Goal: Transaction & Acquisition: Obtain resource

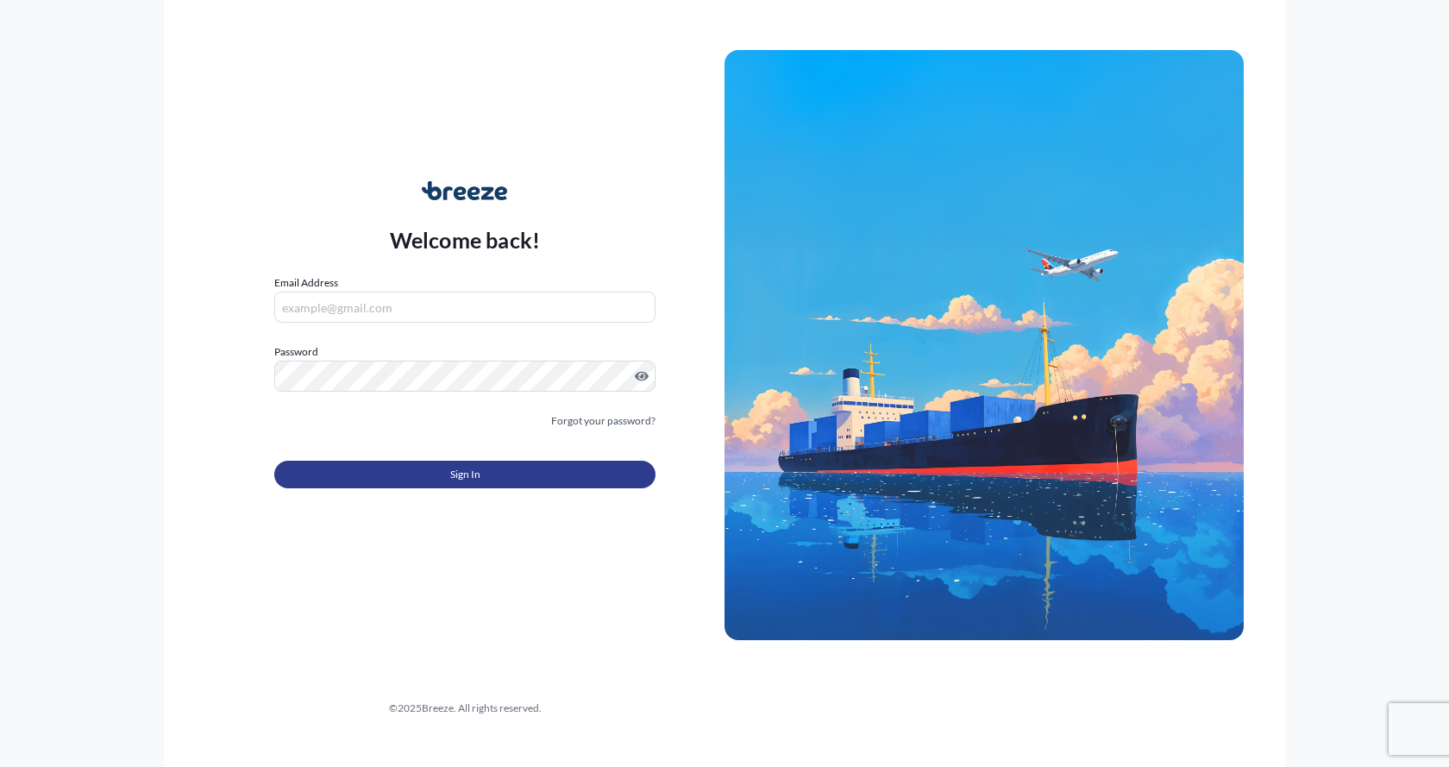
type input "[EMAIL_ADDRESS][DOMAIN_NAME]"
click at [420, 473] on button "Sign In" at bounding box center [464, 475] width 381 height 28
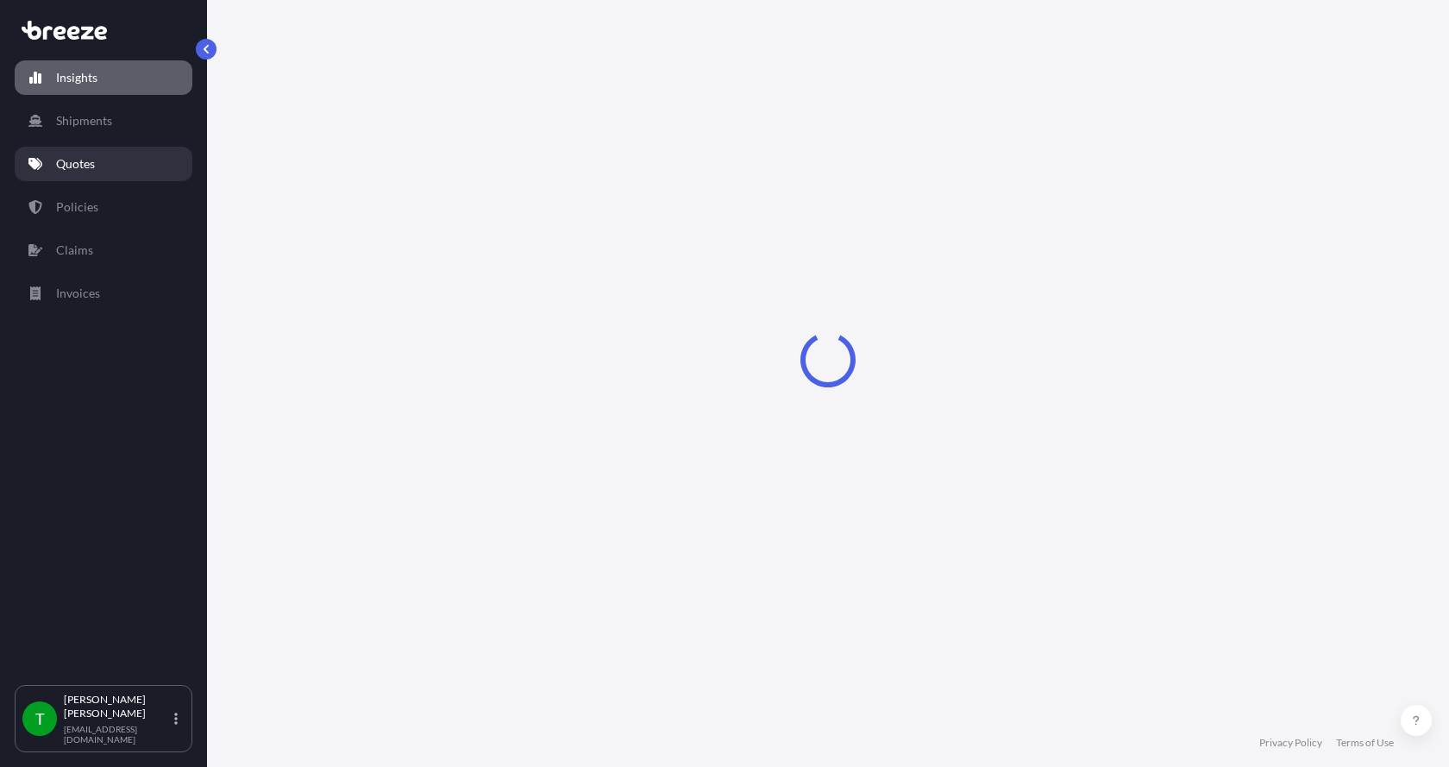
select select "2025"
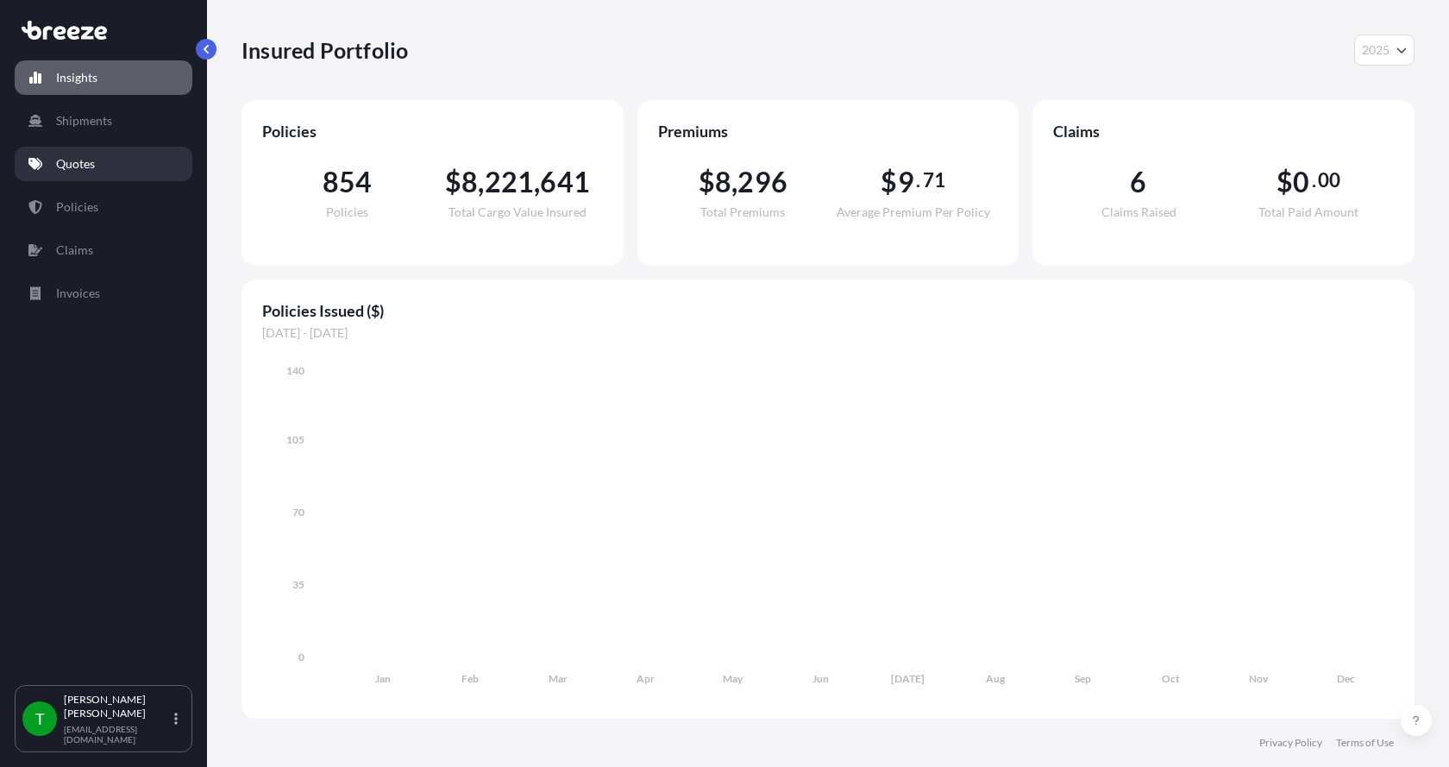
click at [69, 157] on p "Quotes" at bounding box center [75, 163] width 39 height 17
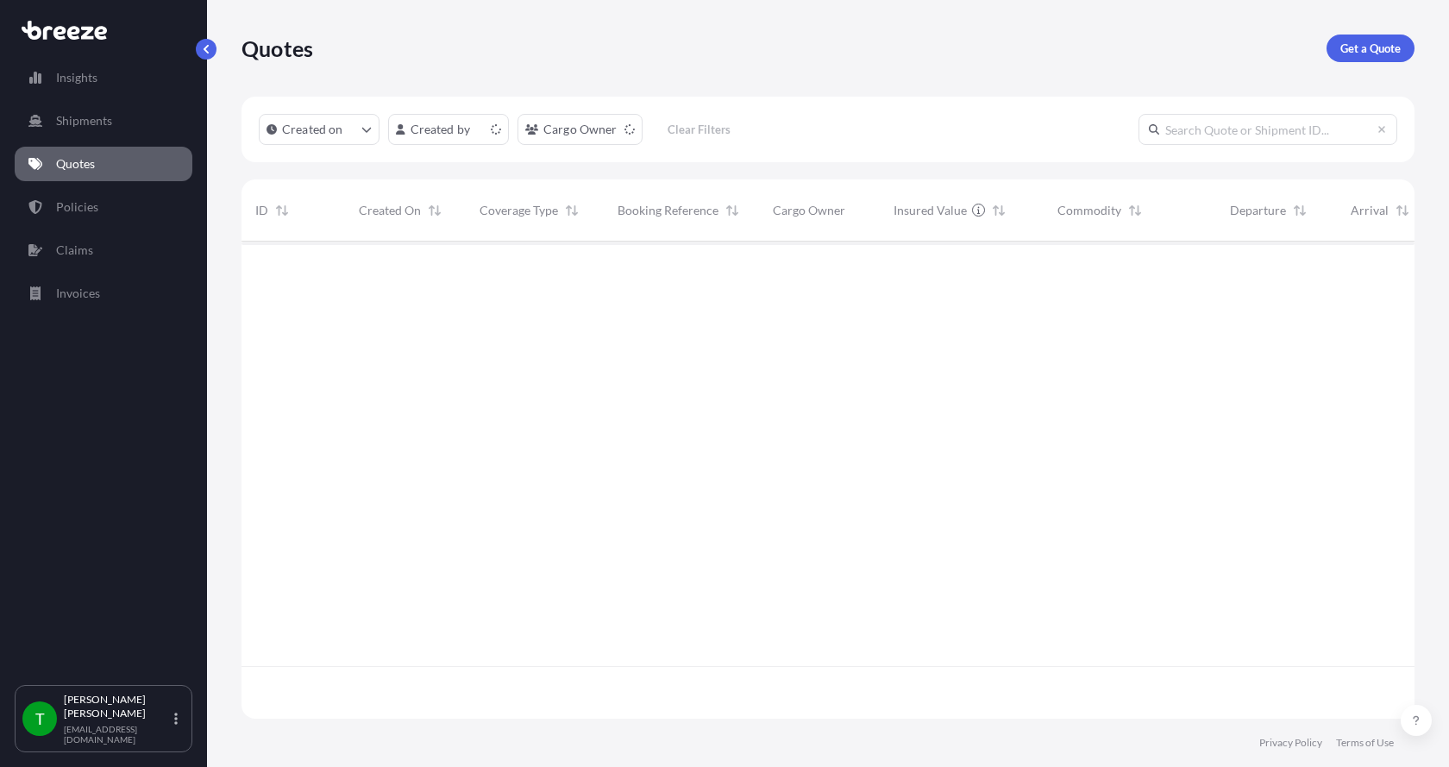
scroll to position [474, 1160]
click at [1374, 43] on p "Get a Quote" at bounding box center [1370, 48] width 60 height 17
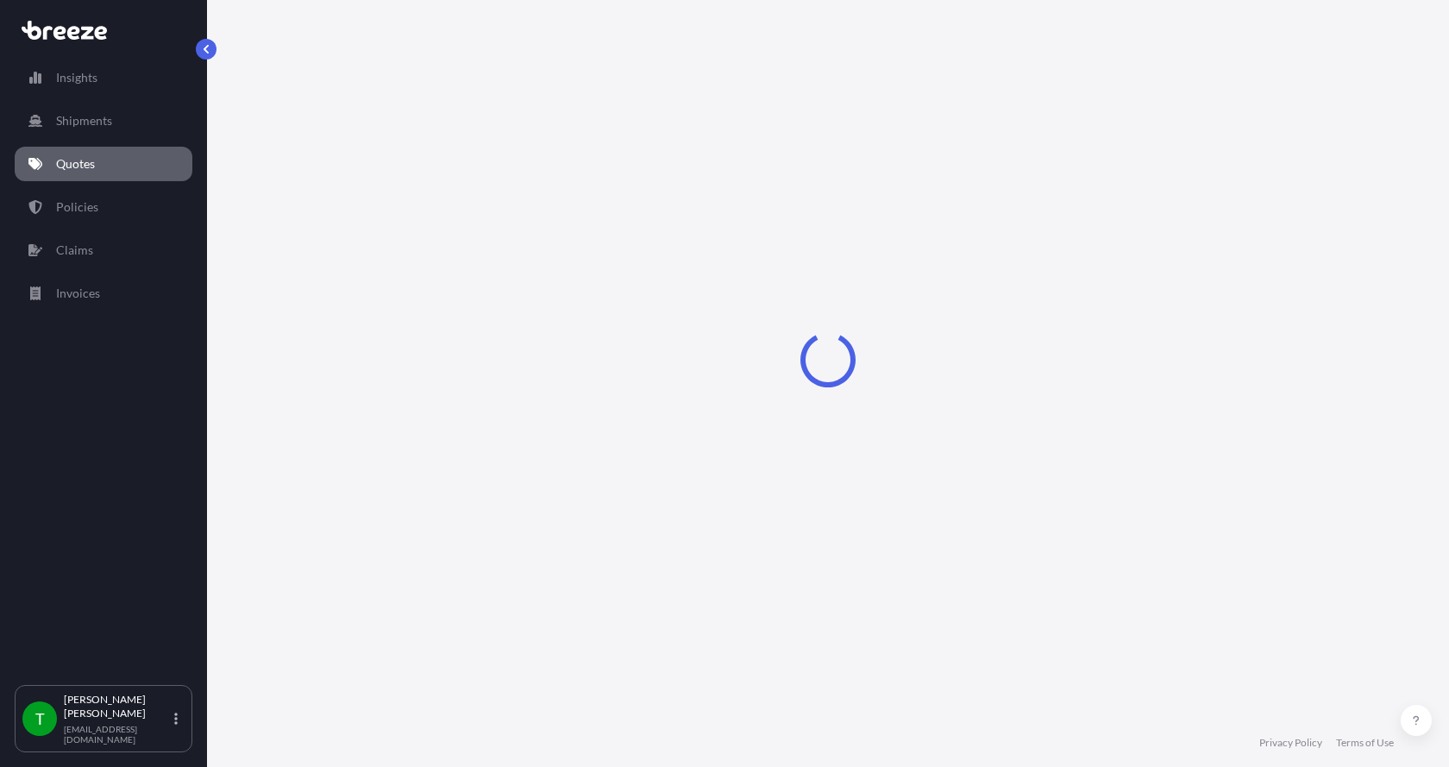
select select "Sea"
select select "1"
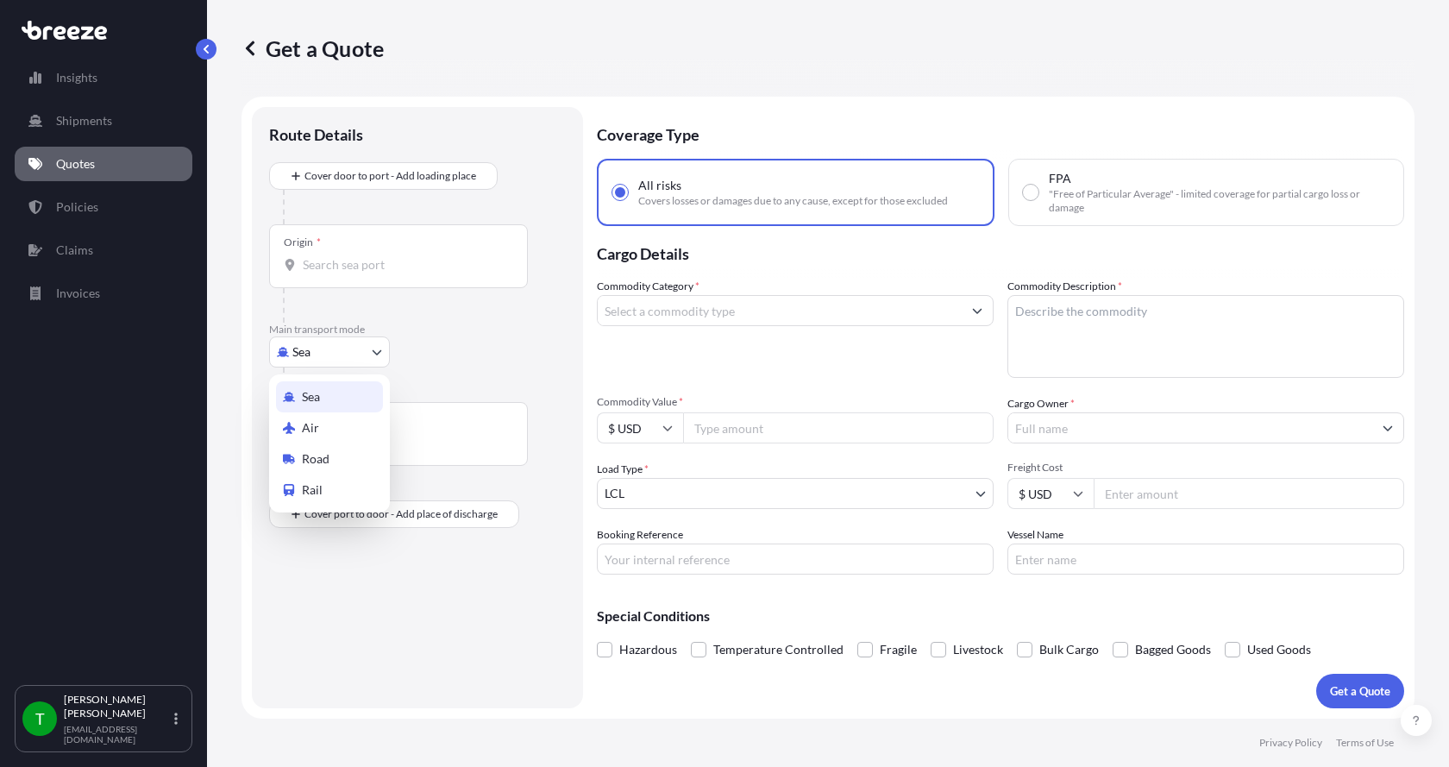
click at [327, 352] on body "Insights Shipments Quotes Policies Claims Invoices T [PERSON_NAME] [EMAIL_ADDRE…" at bounding box center [724, 383] width 1449 height 767
click at [313, 453] on span "Road" at bounding box center [316, 458] width 28 height 17
select select "Road"
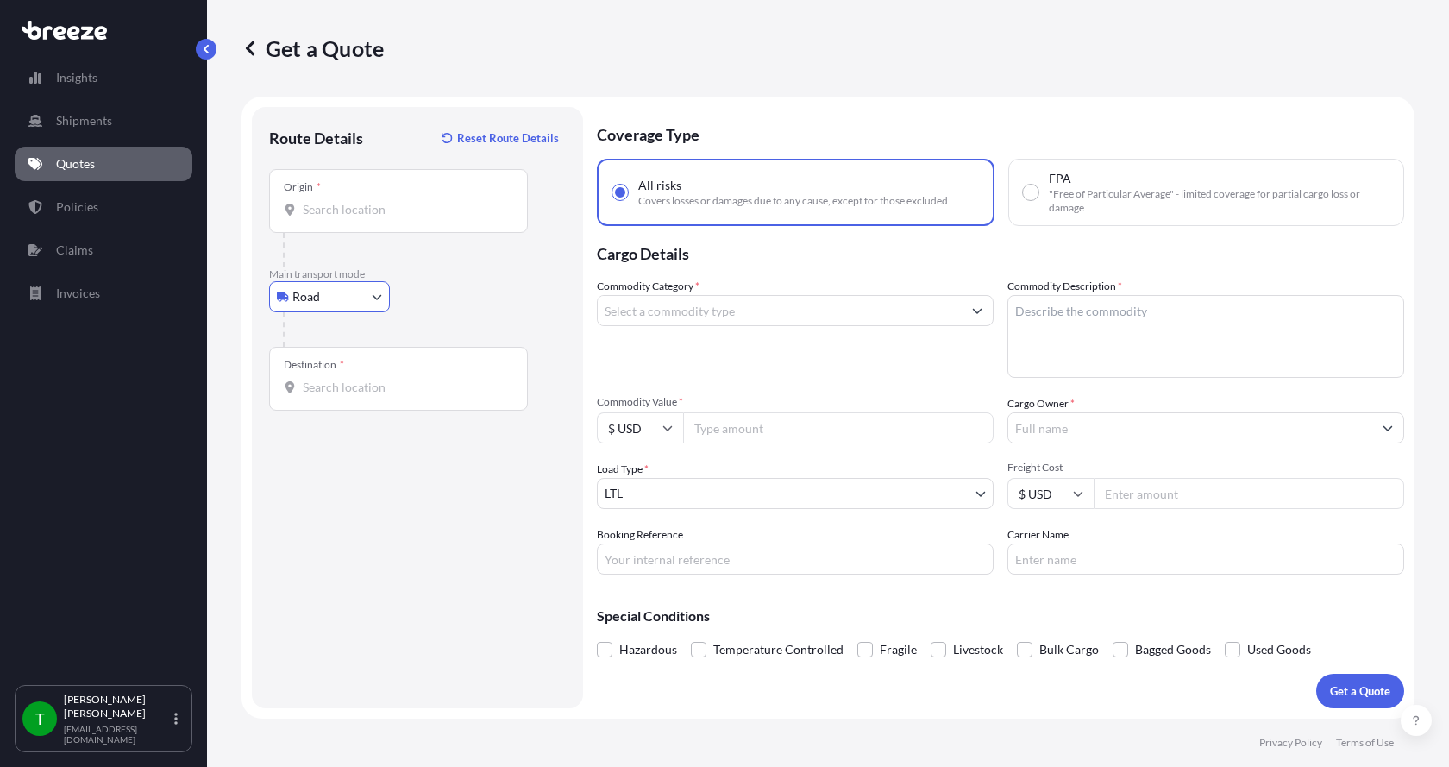
click at [374, 216] on input "Origin *" at bounding box center [405, 209] width 204 height 17
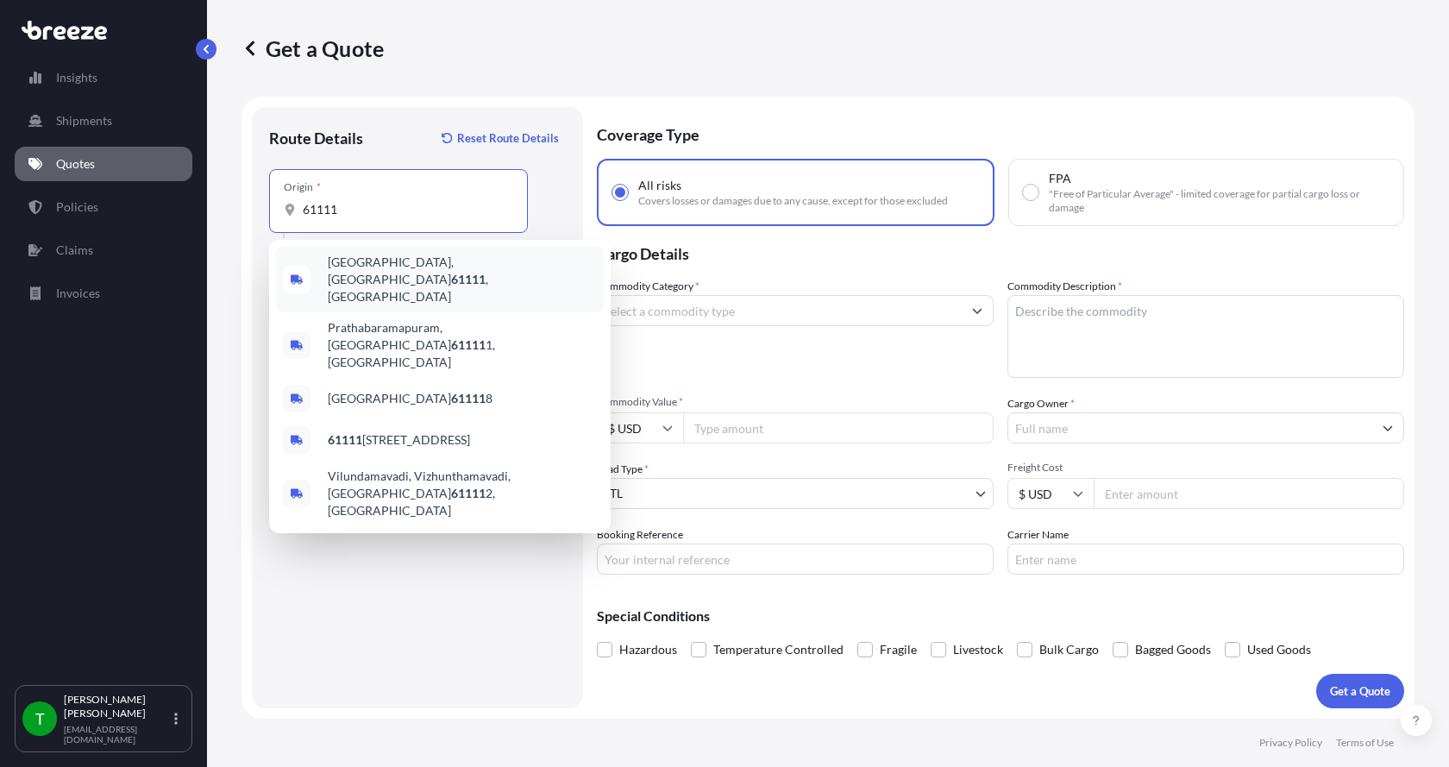
click at [344, 266] on span "[GEOGRAPHIC_DATA] , [GEOGRAPHIC_DATA]" at bounding box center [462, 280] width 269 height 52
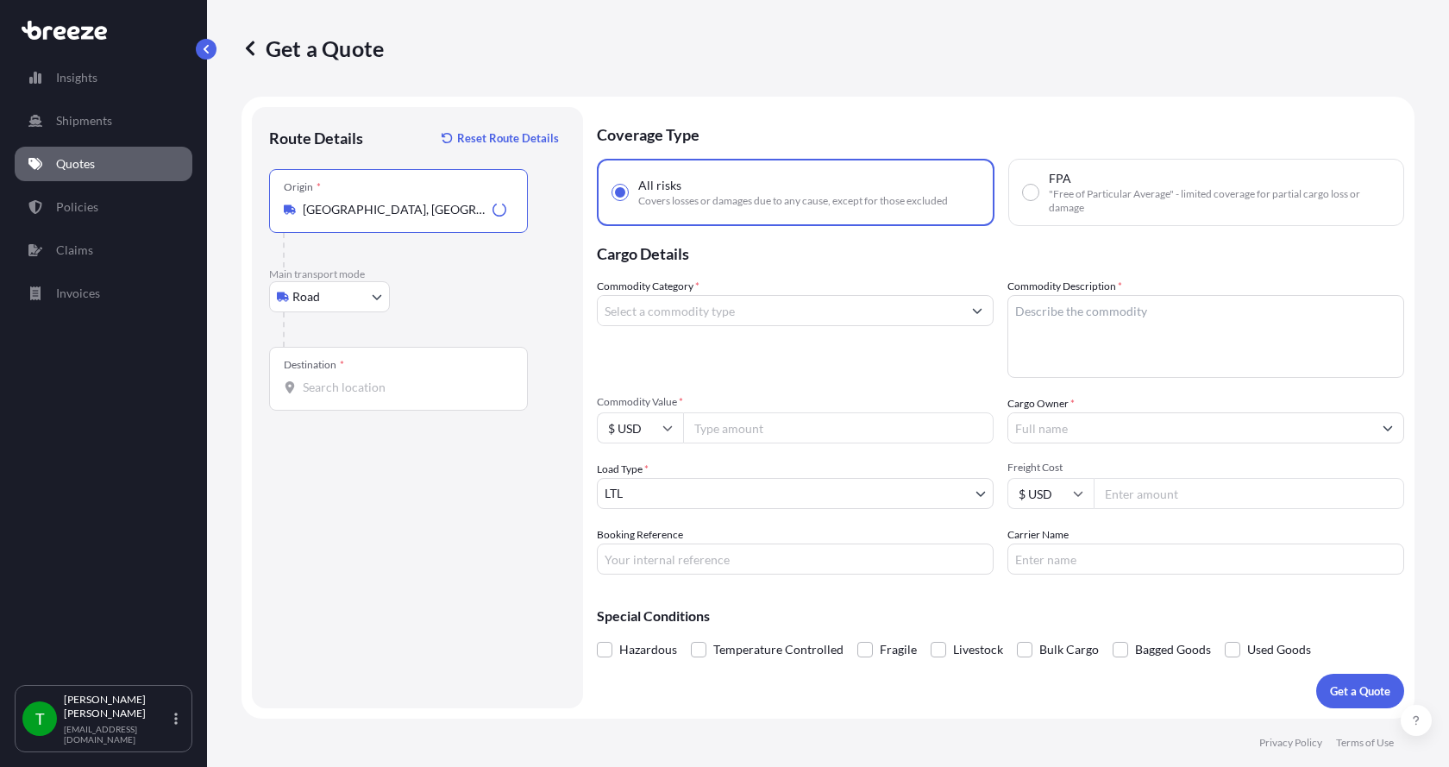
type input "[GEOGRAPHIC_DATA], [GEOGRAPHIC_DATA]"
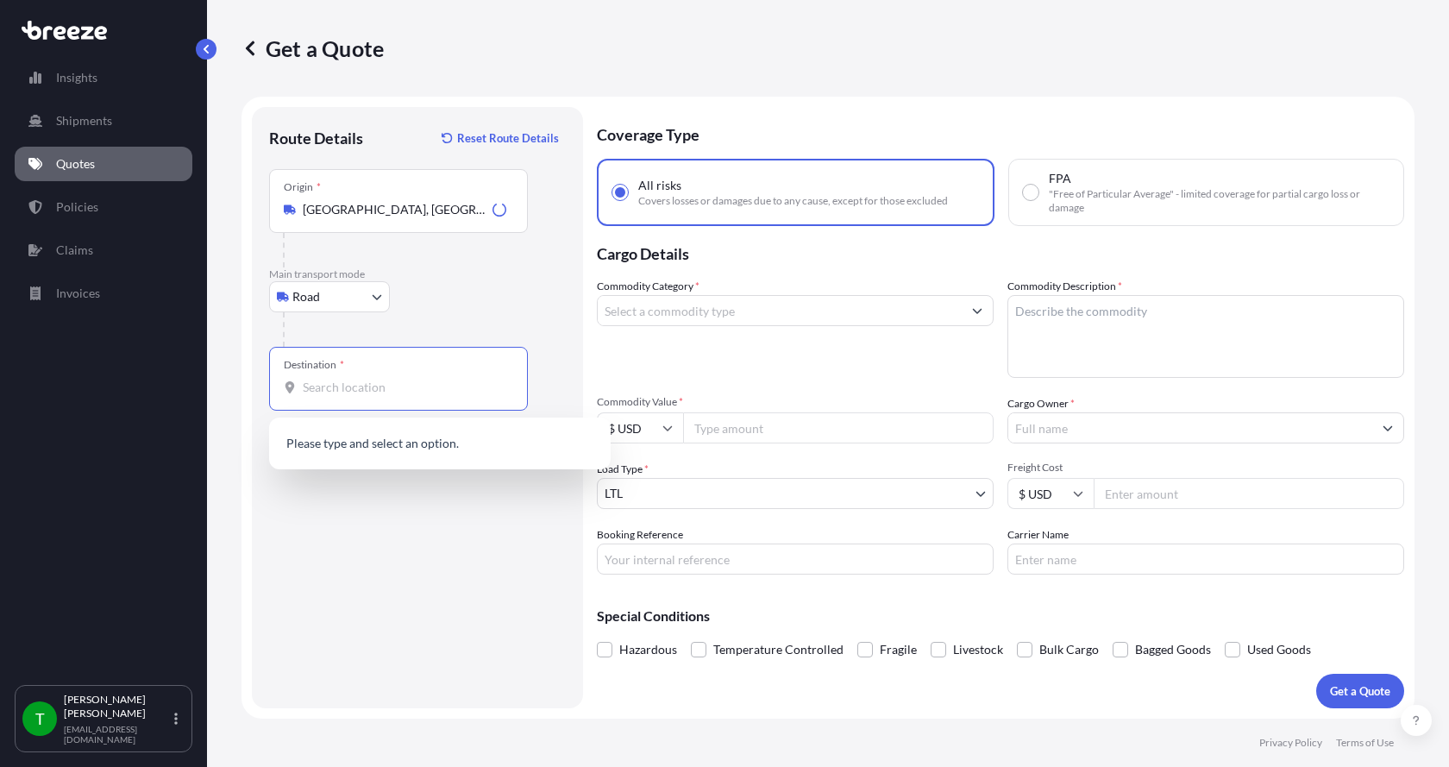
click at [313, 381] on input "Destination *" at bounding box center [405, 387] width 204 height 17
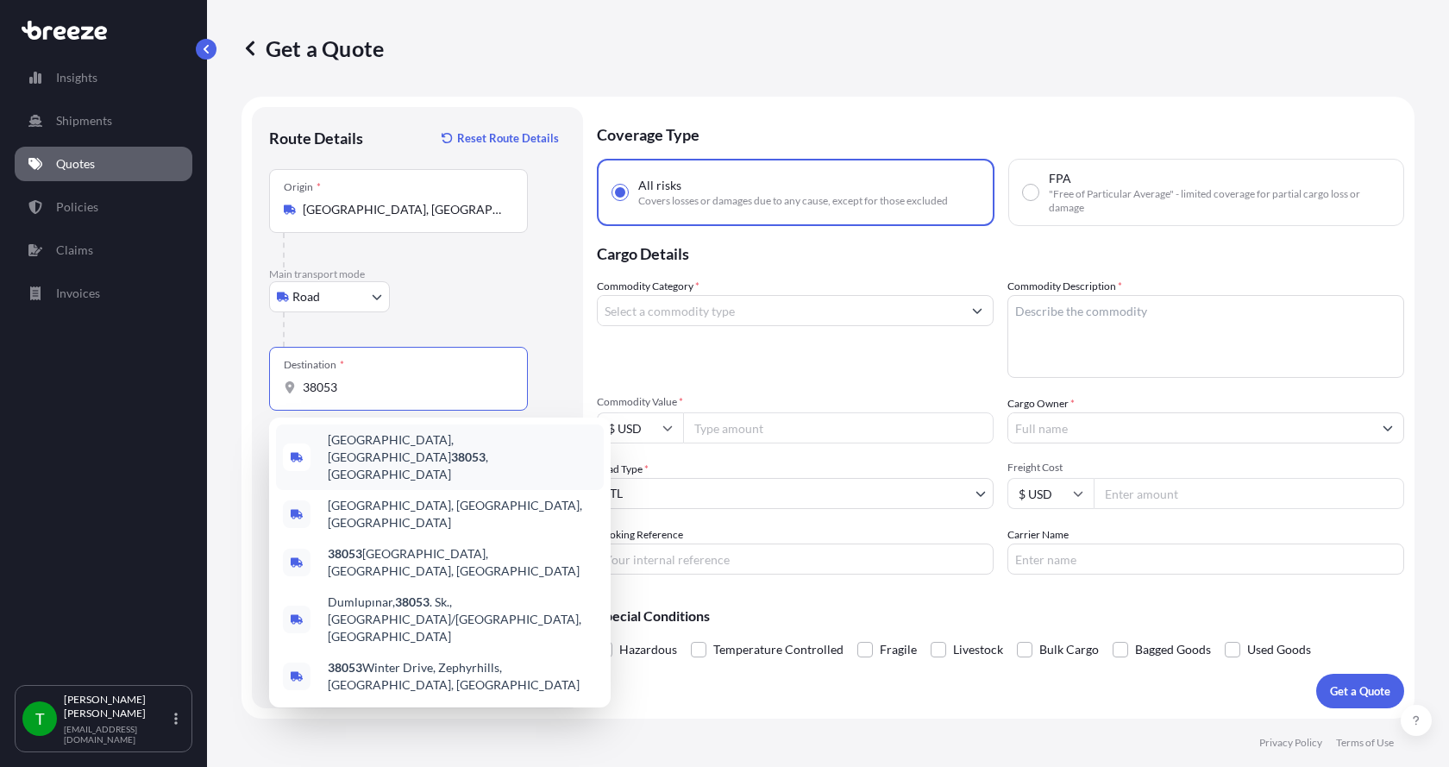
click at [342, 441] on span "[GEOGRAPHIC_DATA] , [GEOGRAPHIC_DATA]" at bounding box center [462, 457] width 269 height 52
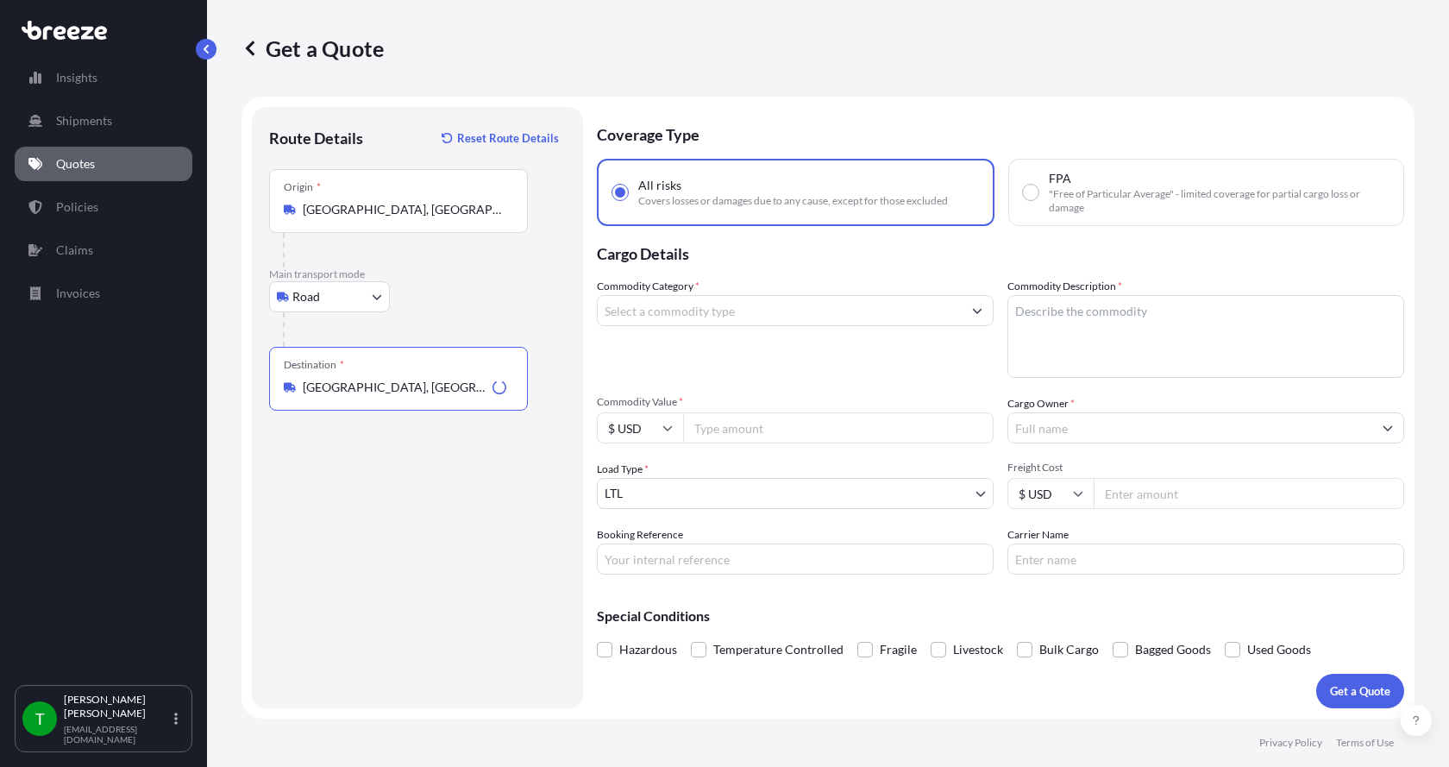
type input "[GEOGRAPHIC_DATA], [GEOGRAPHIC_DATA]"
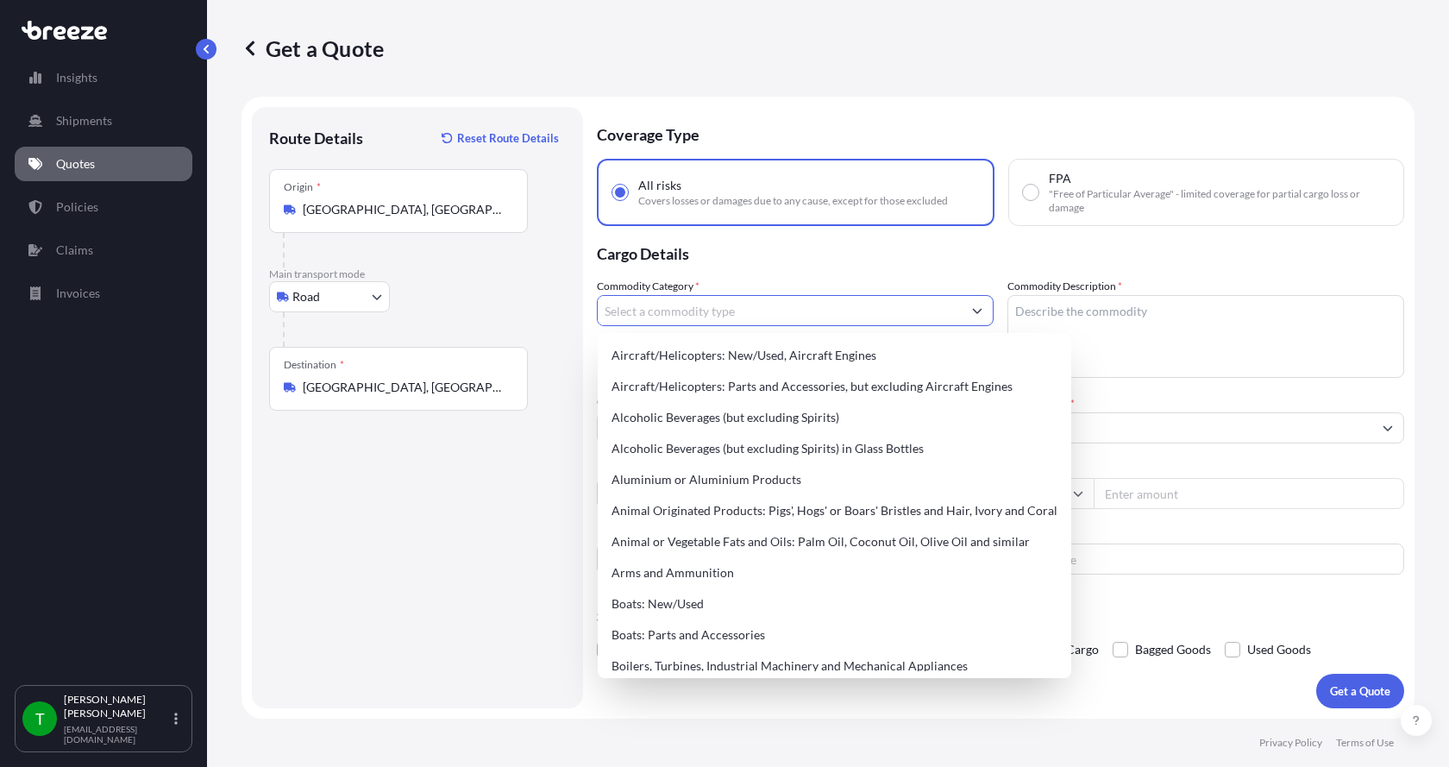
click at [664, 313] on input "Commodity Category *" at bounding box center [780, 310] width 364 height 31
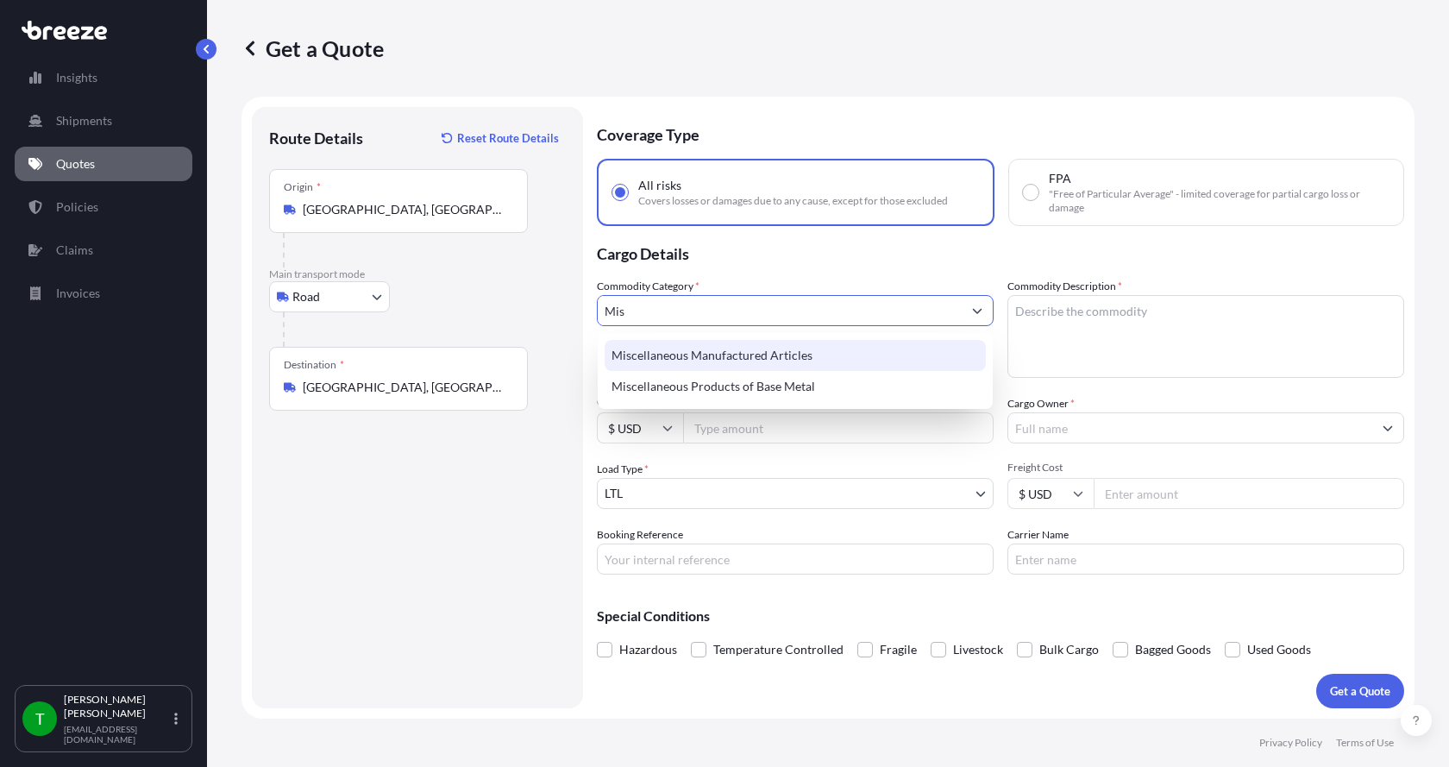
click at [658, 354] on div "Miscellaneous Manufactured Articles" at bounding box center [795, 355] width 381 height 31
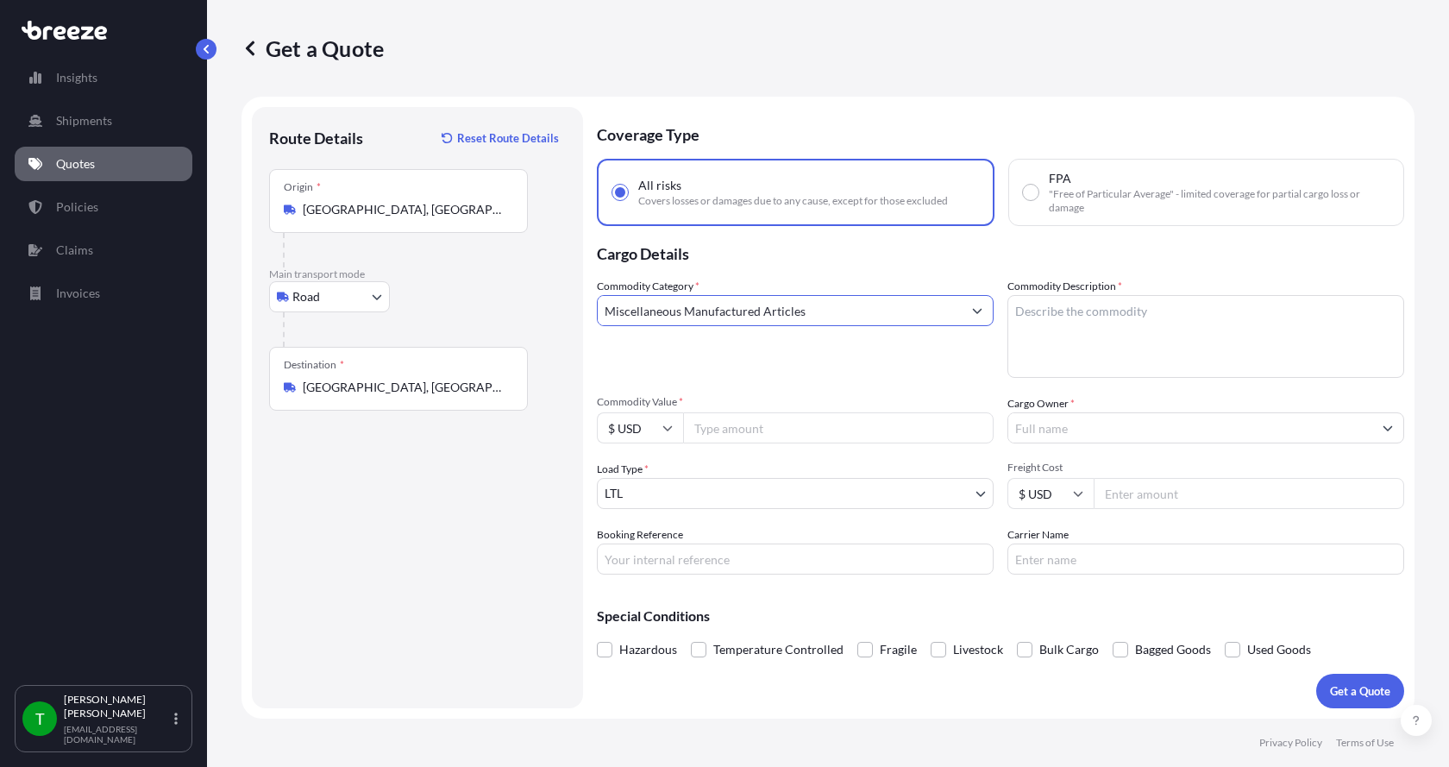
type input "Miscellaneous Manufactured Articles"
click at [1022, 305] on textarea "Commodity Description *" at bounding box center [1205, 336] width 397 height 83
type textarea "Porous Plate"
click at [836, 430] on input "Commodity Value *" at bounding box center [838, 427] width 311 height 31
click at [738, 425] on input "Commodity Value *" at bounding box center [838, 427] width 311 height 31
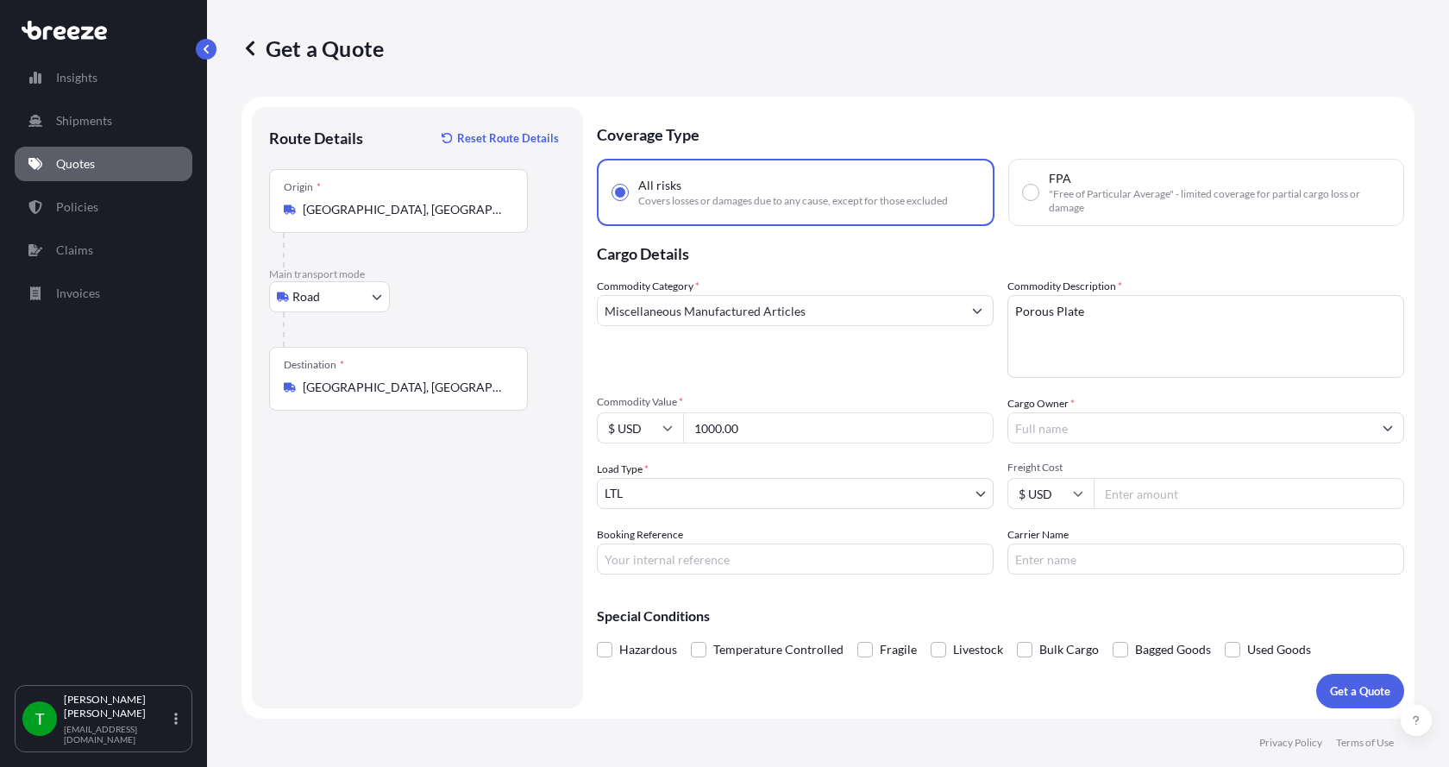
type input "1000.00"
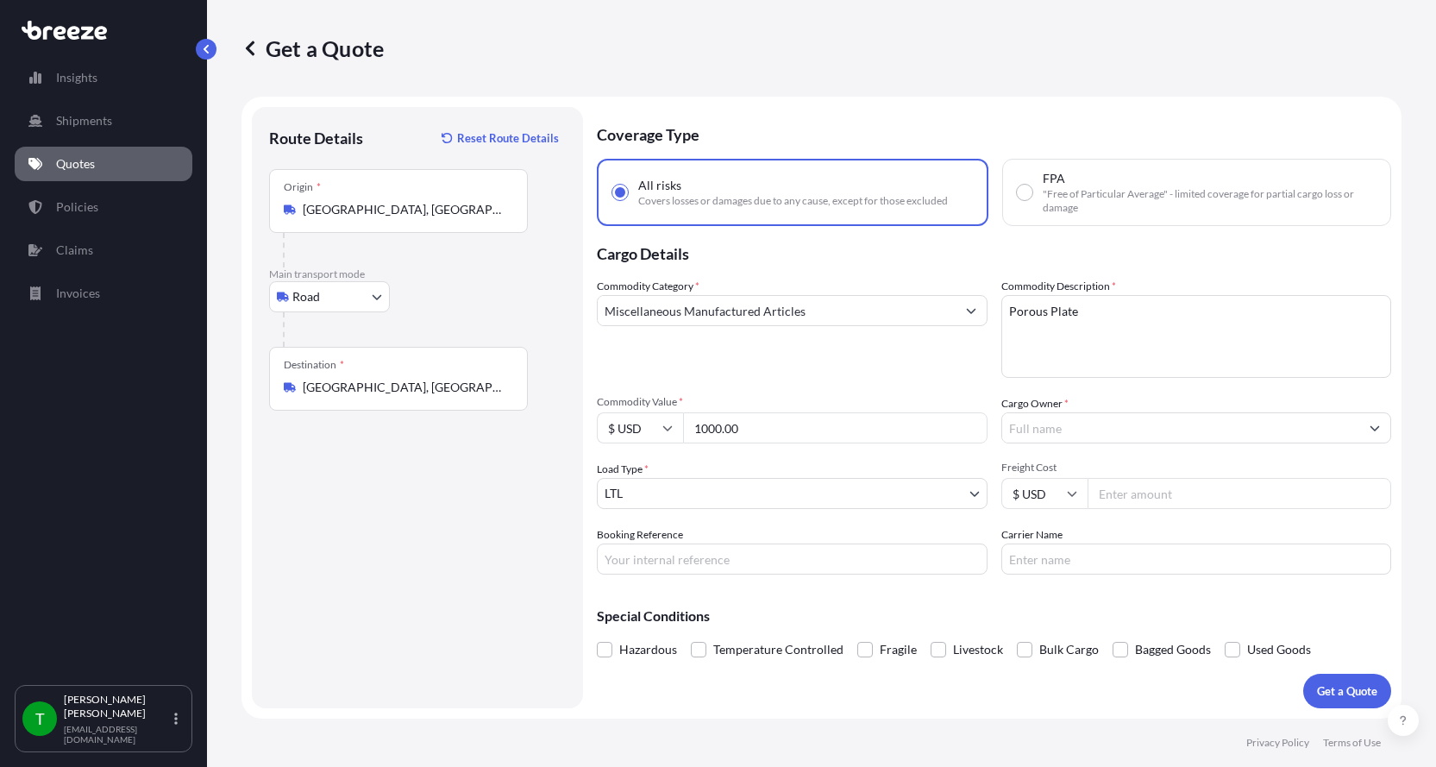
click at [1049, 433] on input "Cargo Owner *" at bounding box center [1181, 427] width 358 height 31
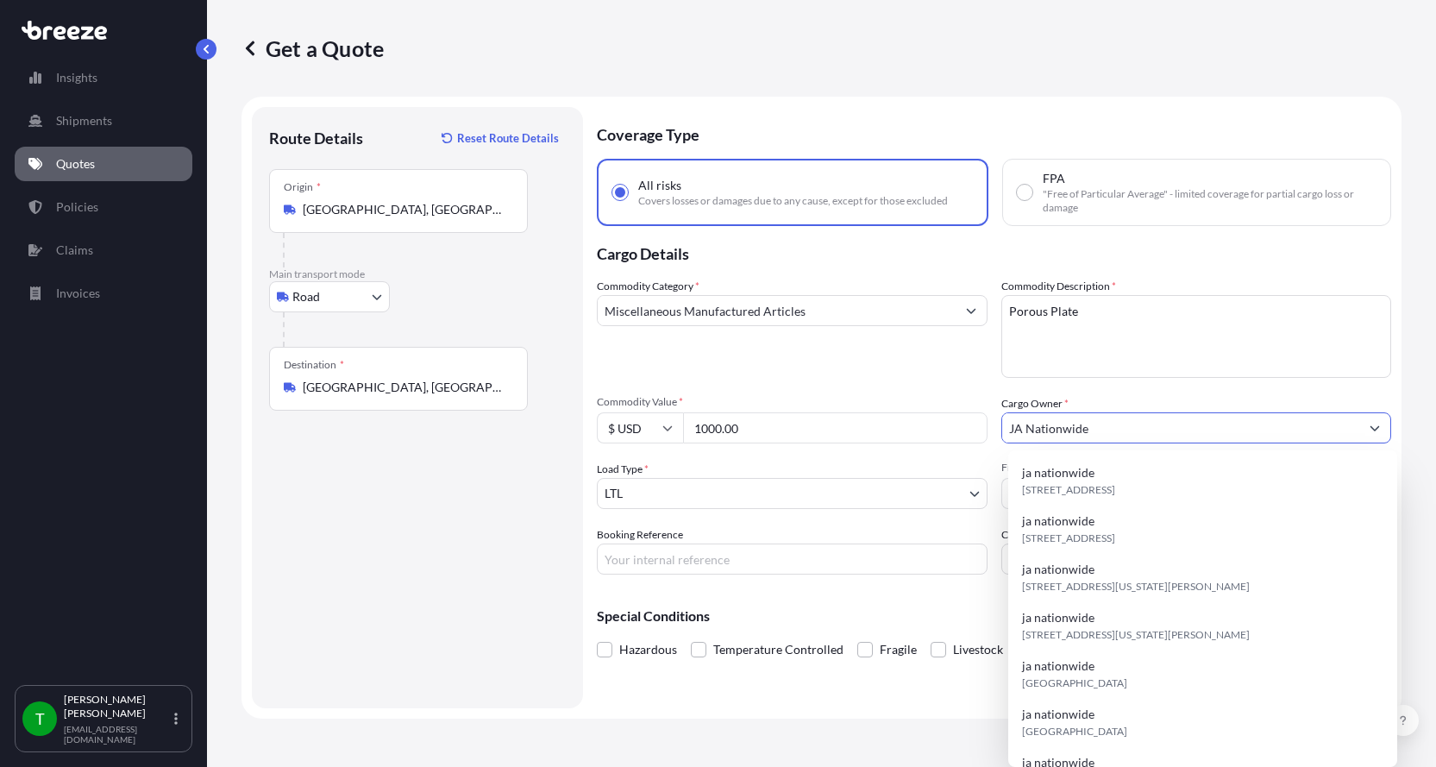
type input "JA Nationwide"
click at [738, 558] on input "Booking Reference" at bounding box center [792, 558] width 391 height 31
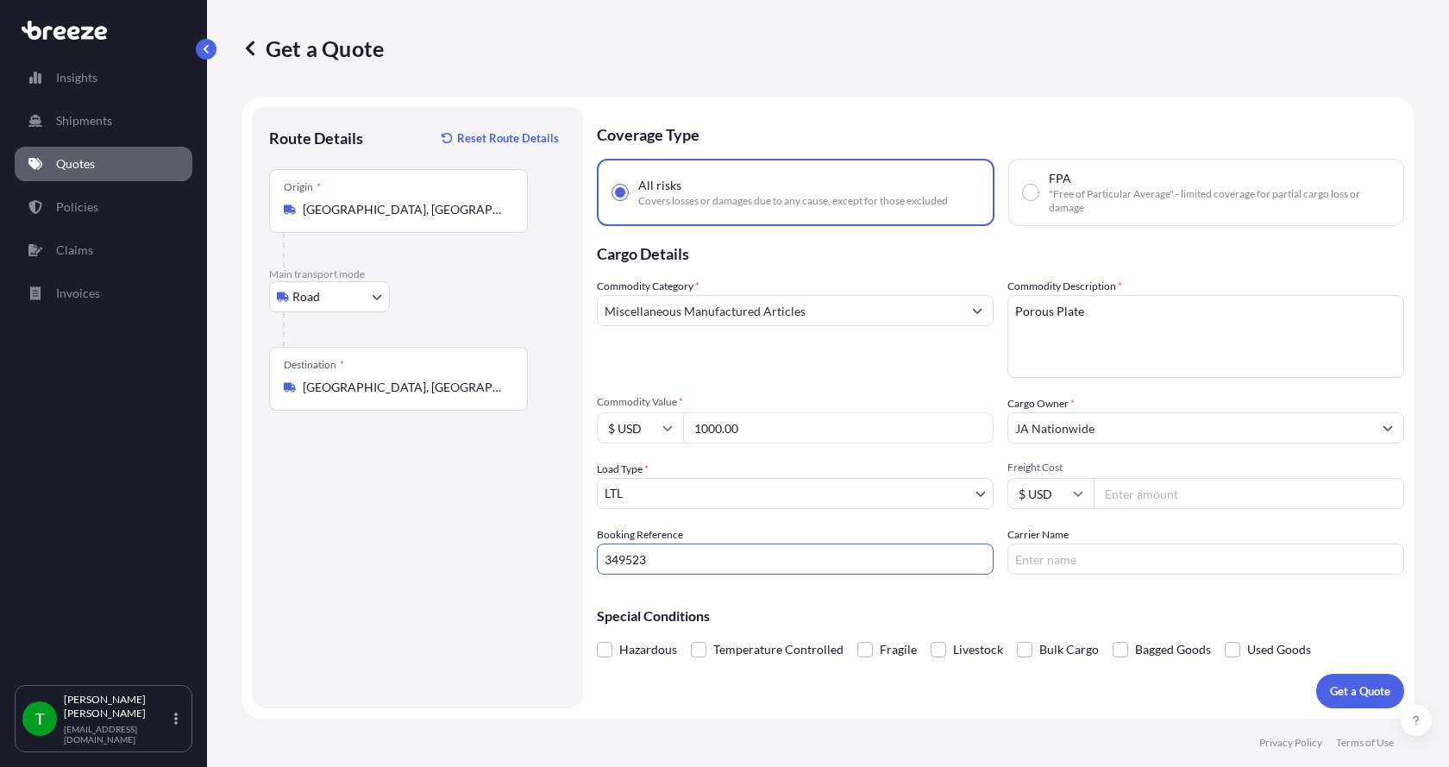
type input "349523"
click at [1141, 496] on input "Freight Cost" at bounding box center [1249, 493] width 311 height 31
type input "300.00"
click at [1071, 559] on input "Carrier Name" at bounding box center [1205, 558] width 397 height 31
type input "[PERSON_NAME] Express"
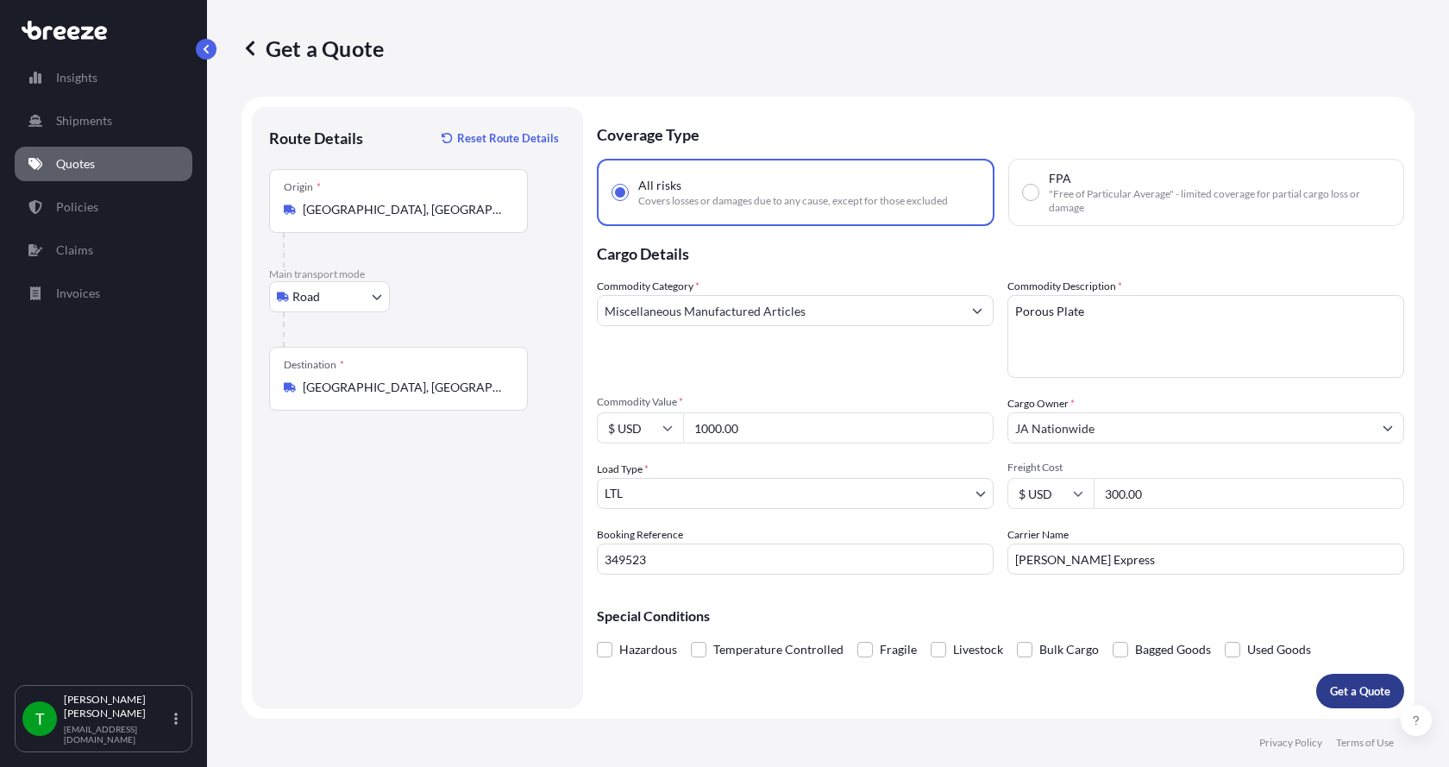
click at [1343, 691] on p "Get a Quote" at bounding box center [1360, 690] width 60 height 17
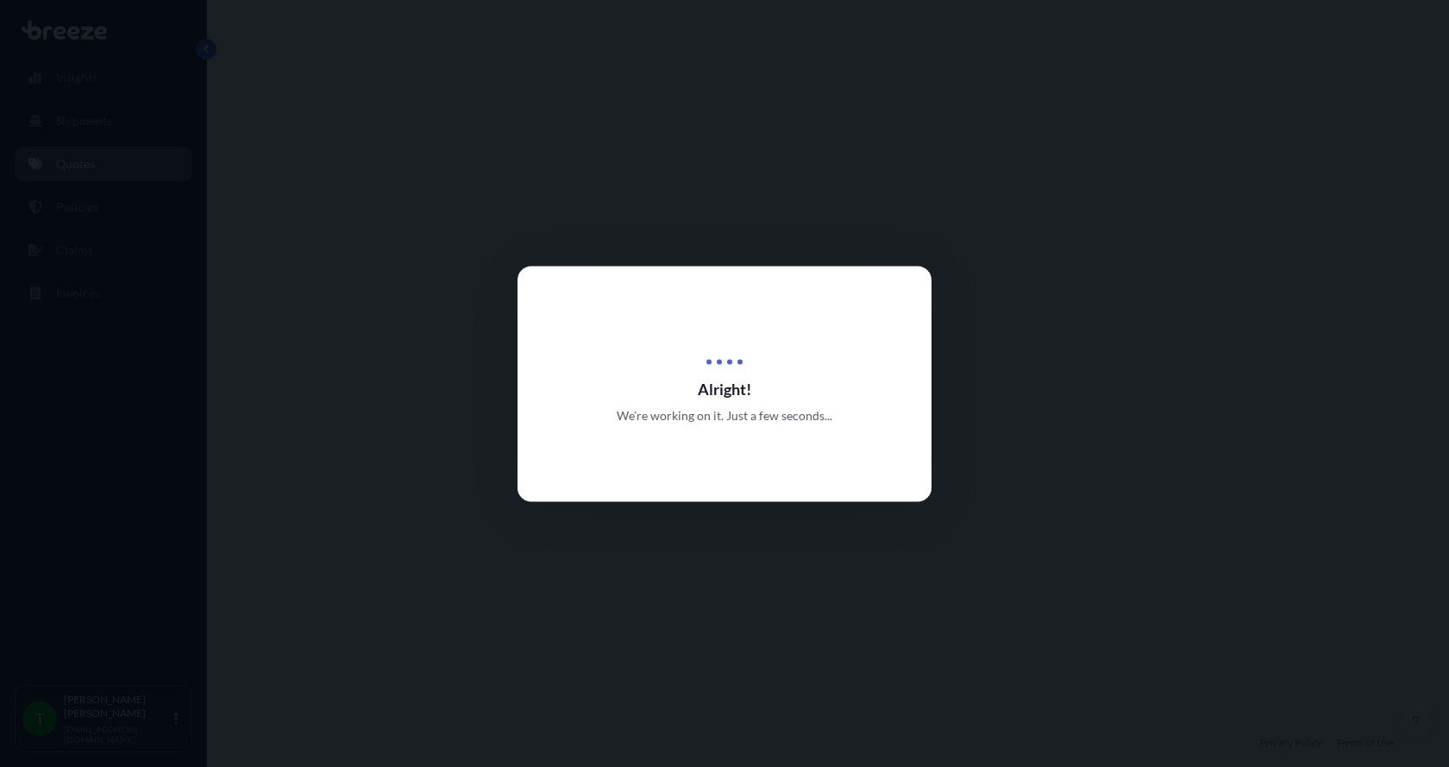
select select "Road"
select select "1"
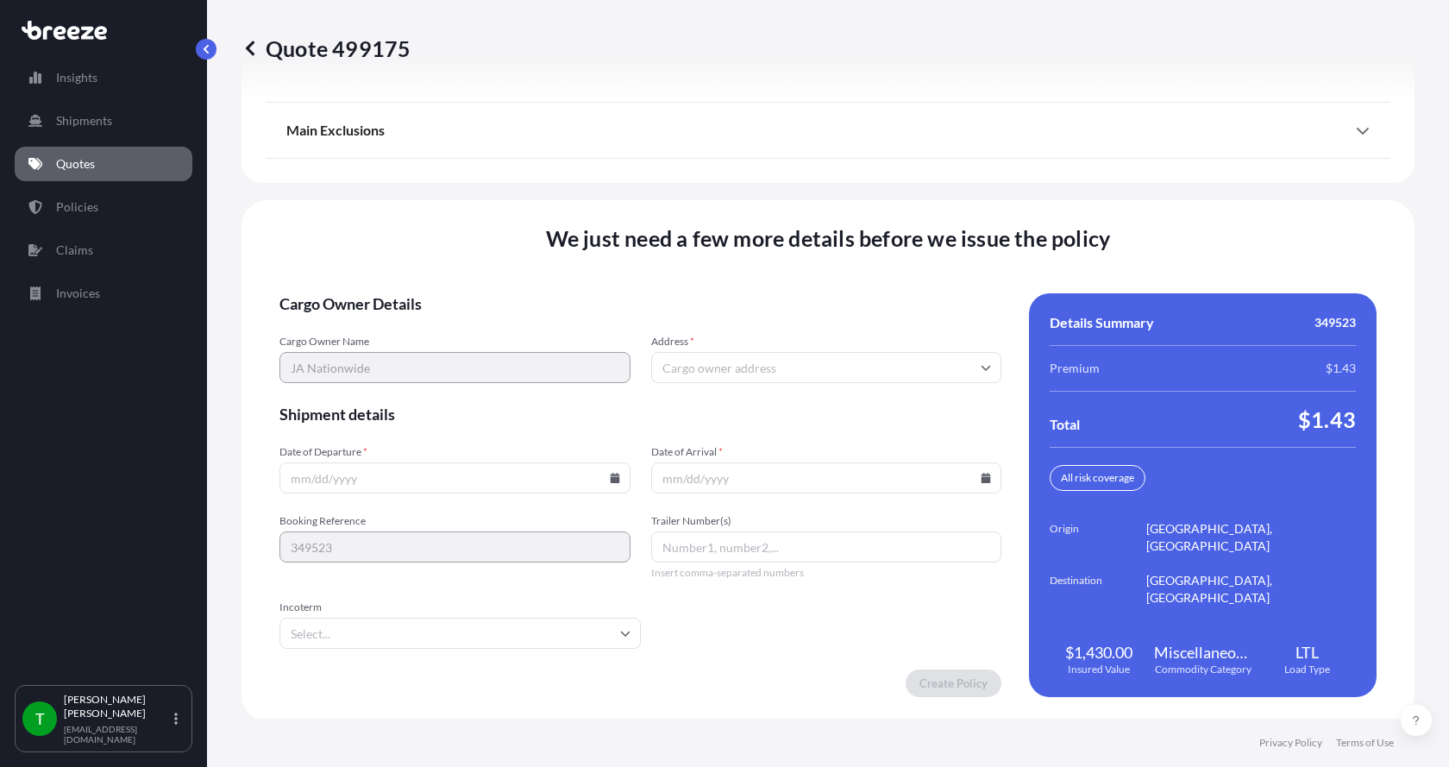
scroll to position [2269, 0]
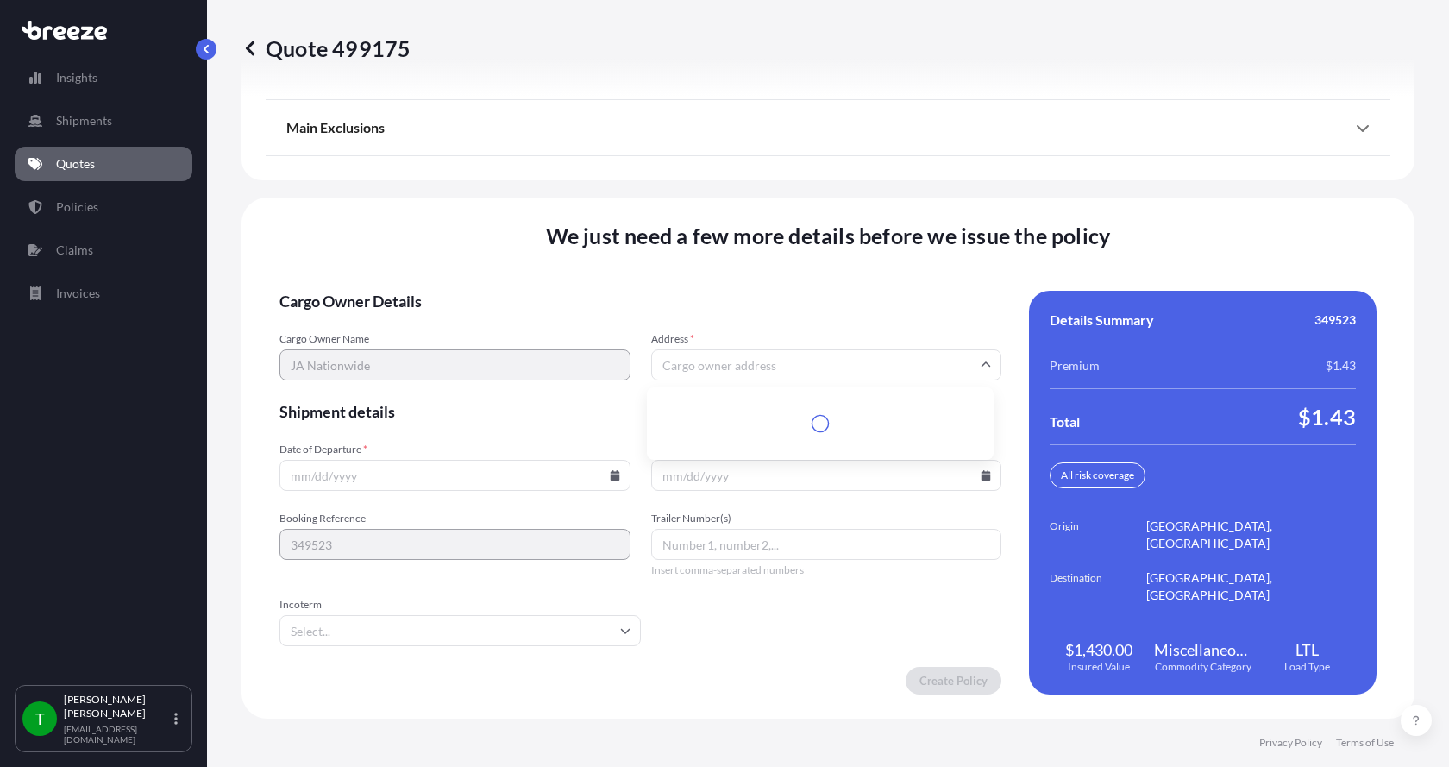
click at [788, 367] on input "Address *" at bounding box center [826, 364] width 351 height 31
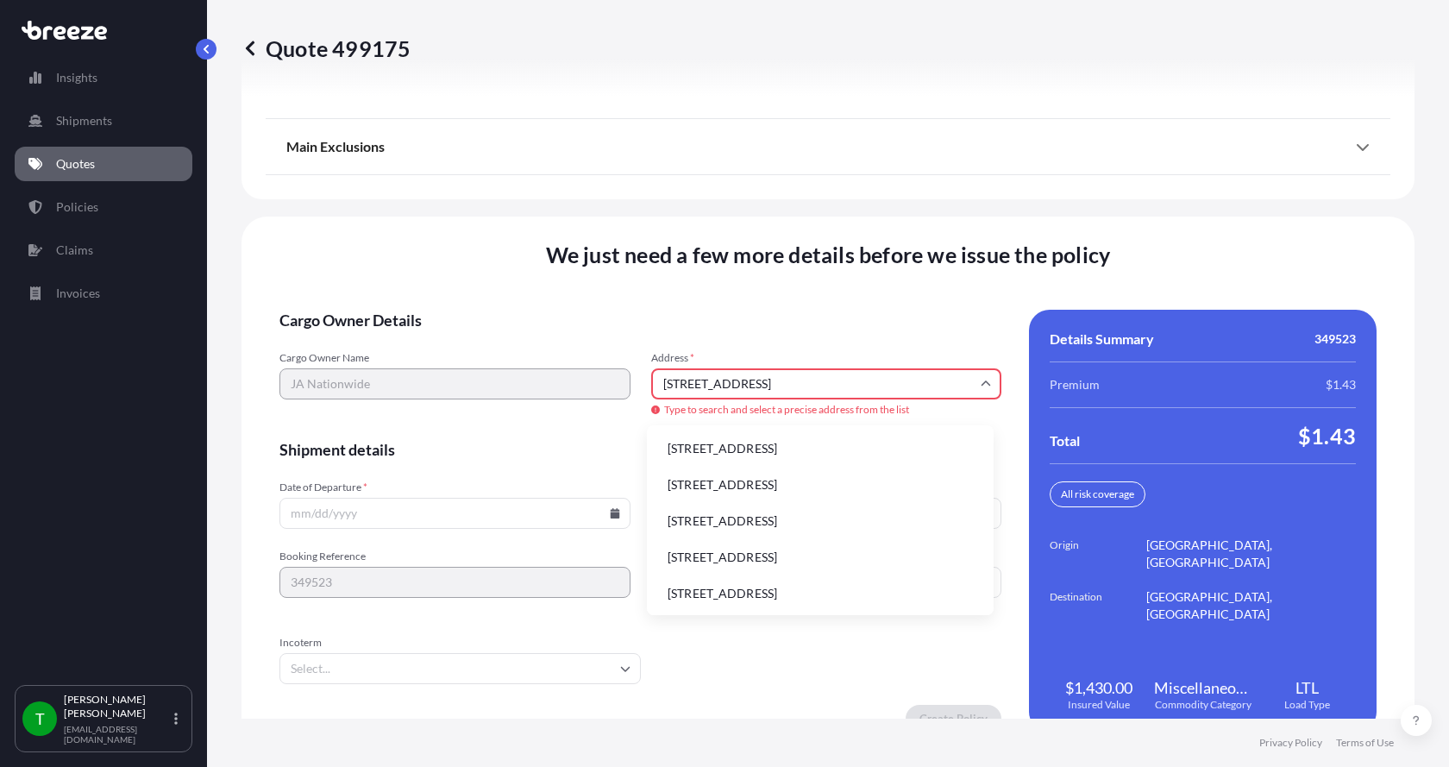
click at [725, 443] on li "[STREET_ADDRESS]" at bounding box center [820, 448] width 333 height 33
type input "[STREET_ADDRESS]"
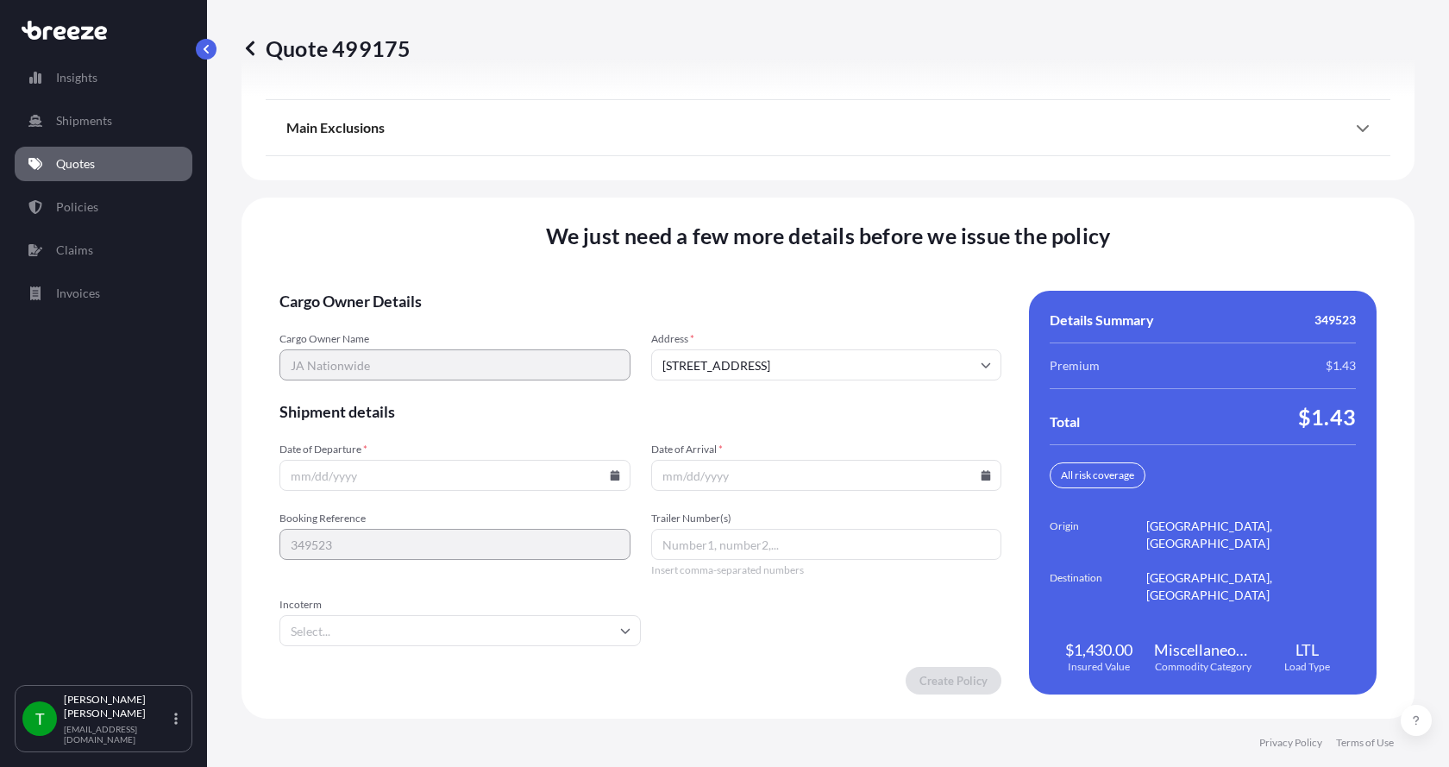
click at [611, 474] on icon at bounding box center [614, 475] width 9 height 10
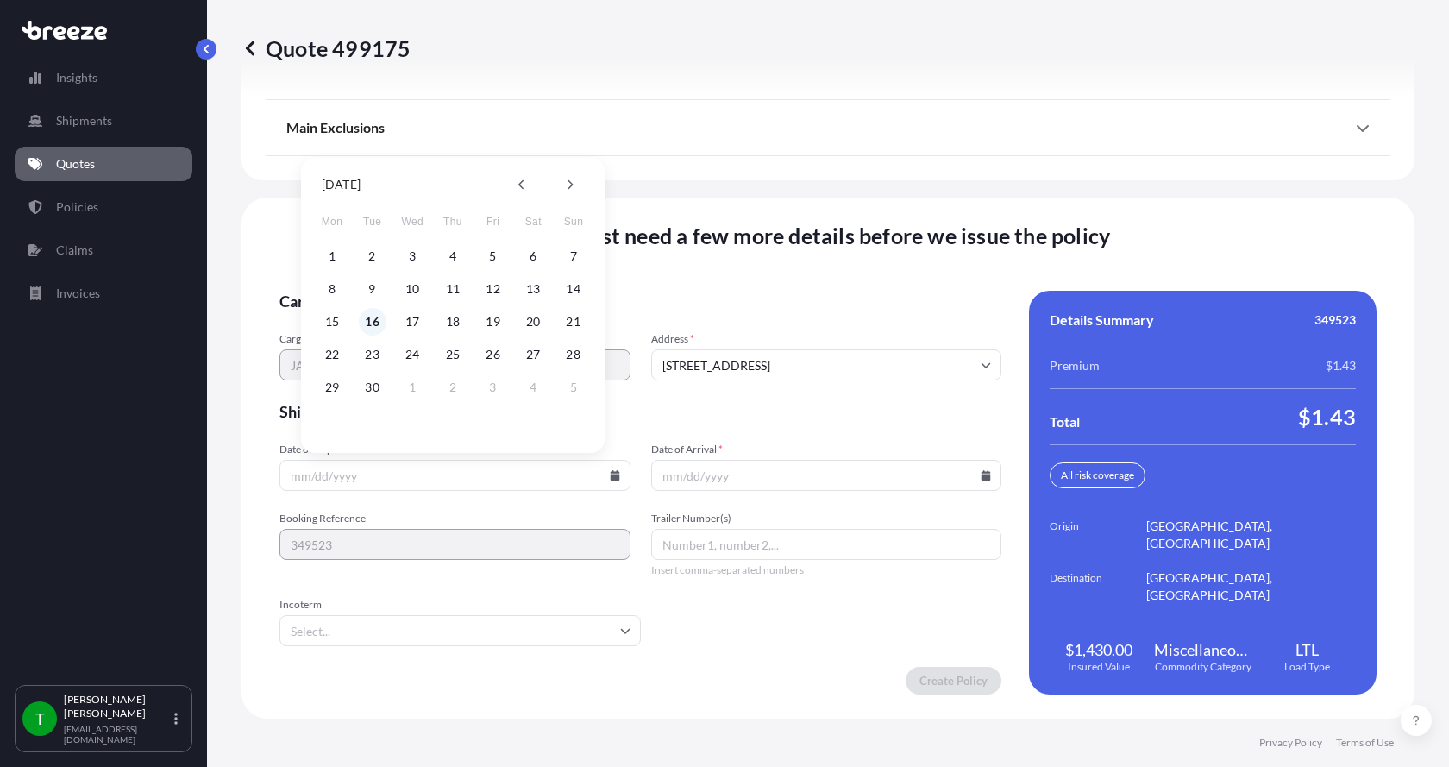
click at [375, 322] on button "16" at bounding box center [373, 322] width 28 height 28
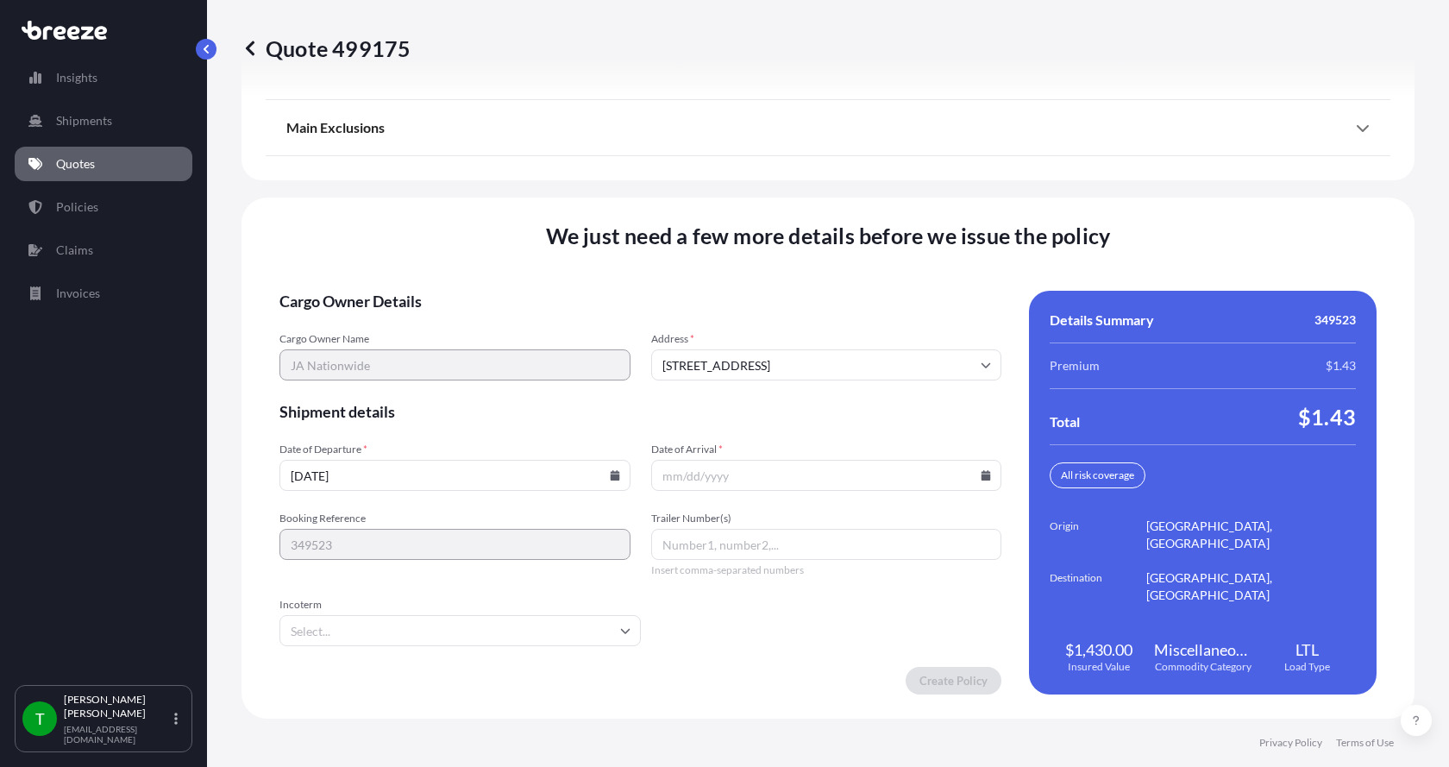
type input "[DATE]"
click at [382, 372] on button "16" at bounding box center [392, 380] width 21 height 16
click at [981, 473] on icon at bounding box center [986, 475] width 10 height 10
click at [866, 323] on button "19" at bounding box center [861, 322] width 28 height 28
type input "[DATE]"
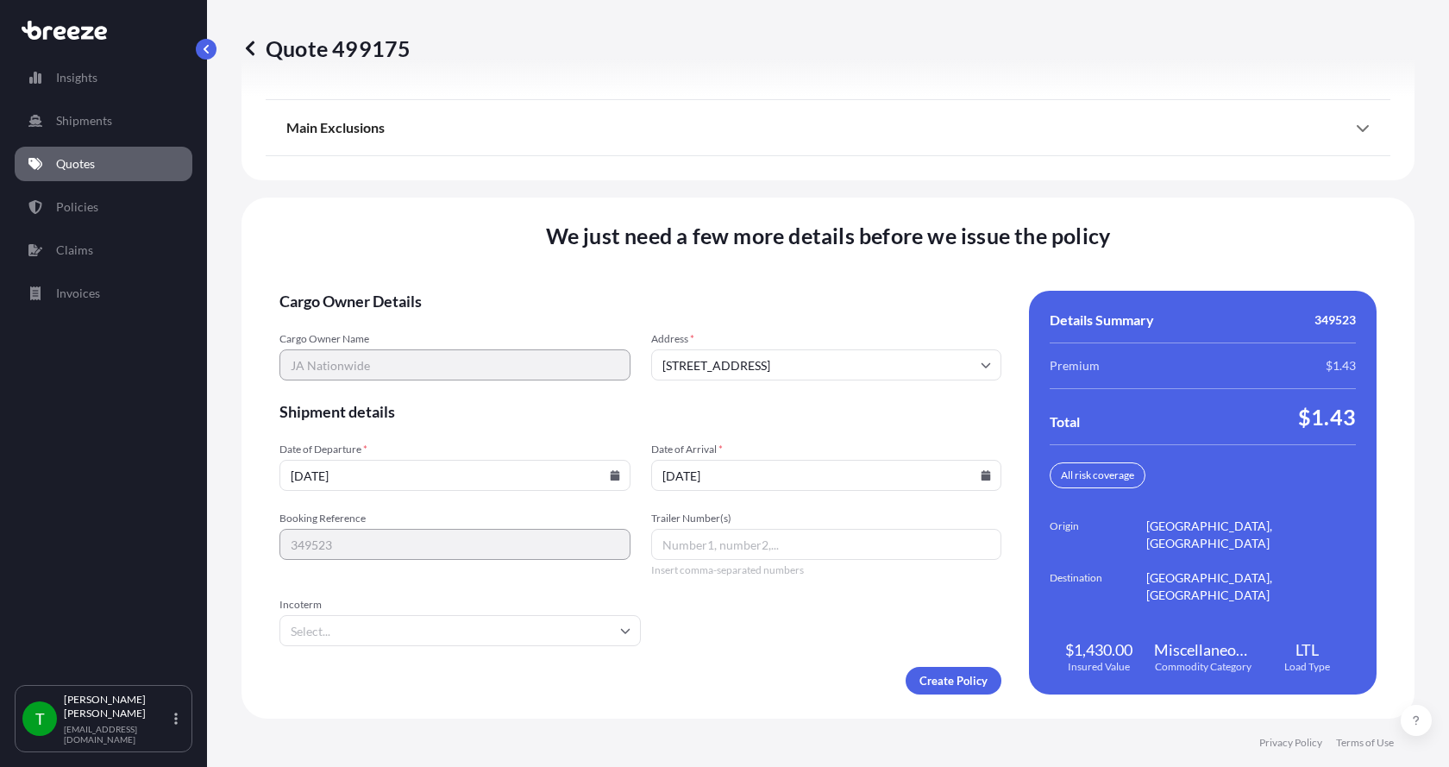
click at [861, 372] on button "19" at bounding box center [850, 380] width 21 height 16
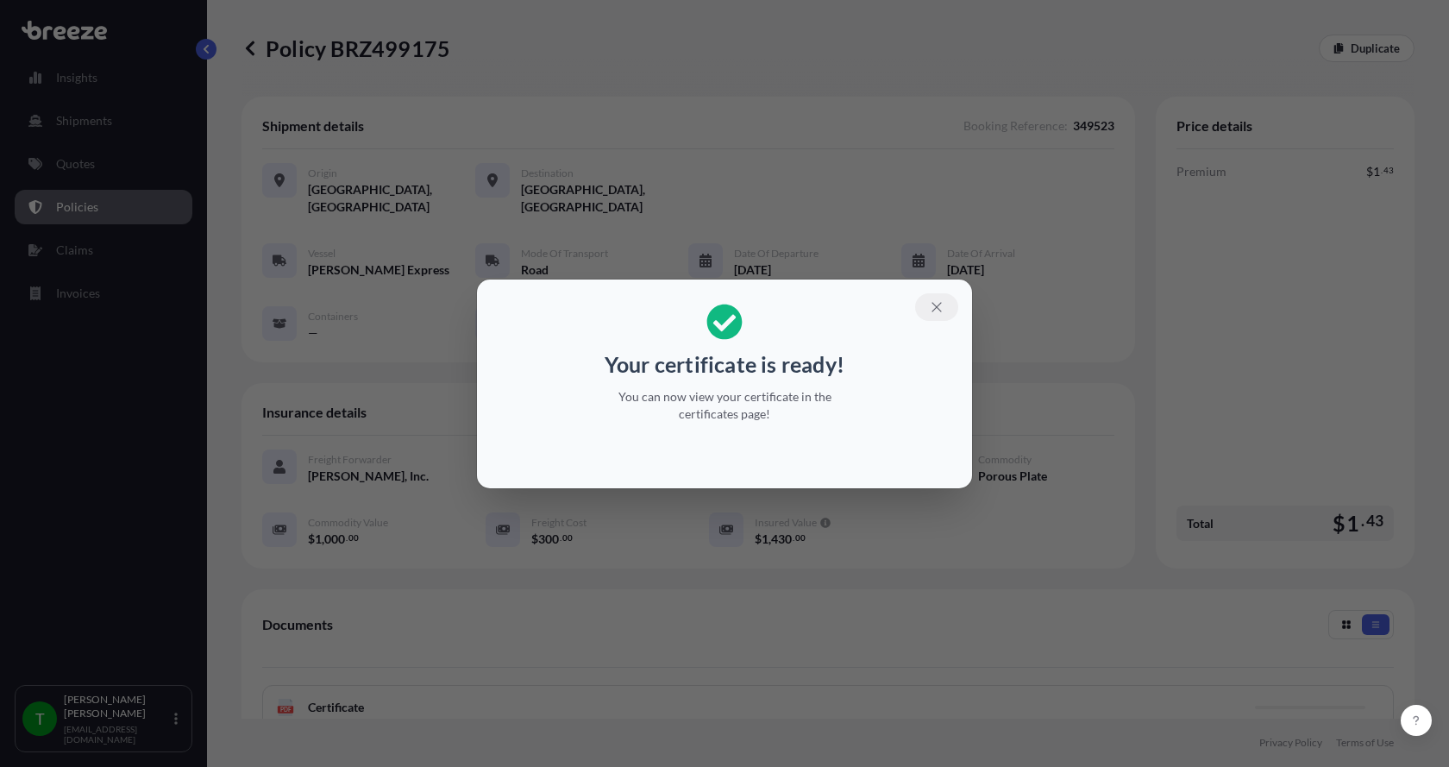
click at [932, 304] on icon "button" at bounding box center [937, 307] width 16 height 16
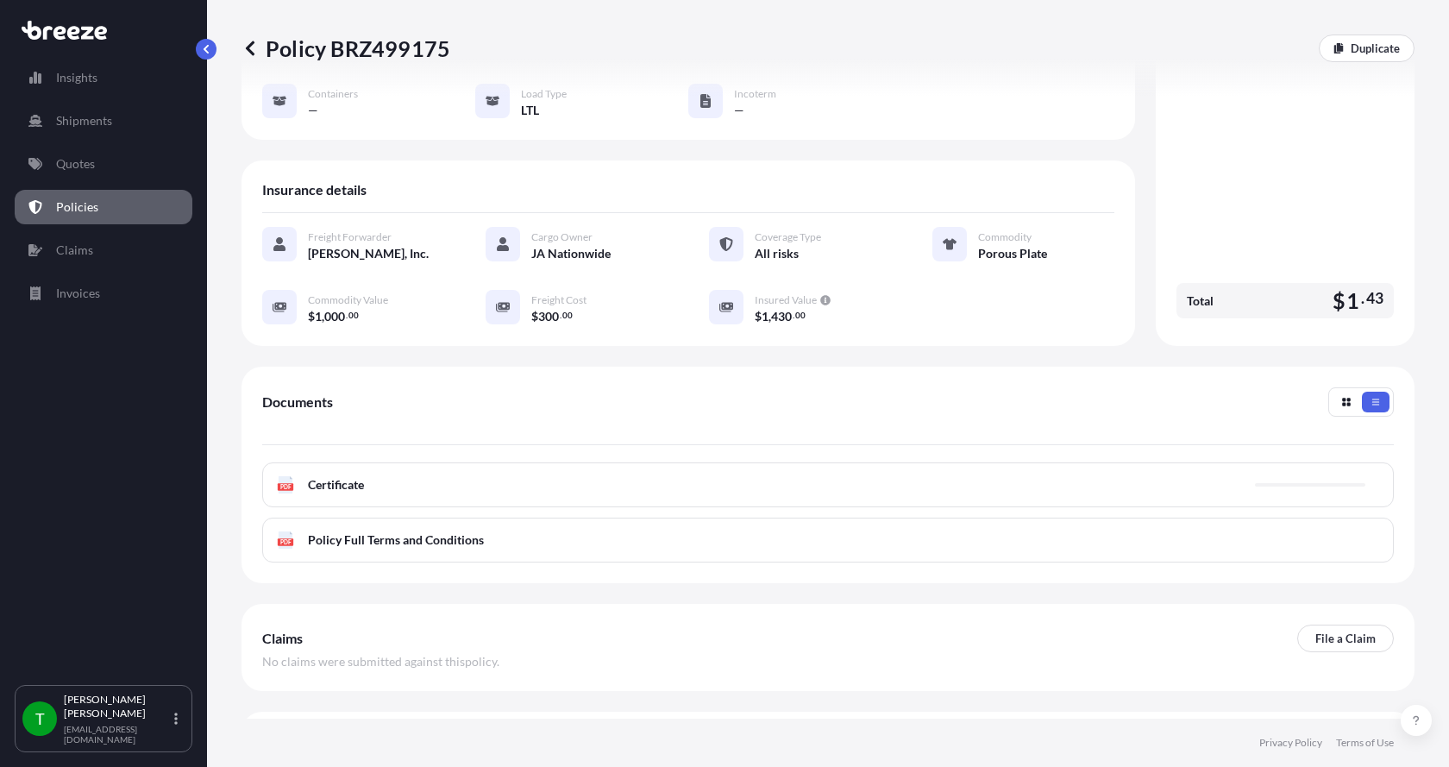
scroll to position [254, 0]
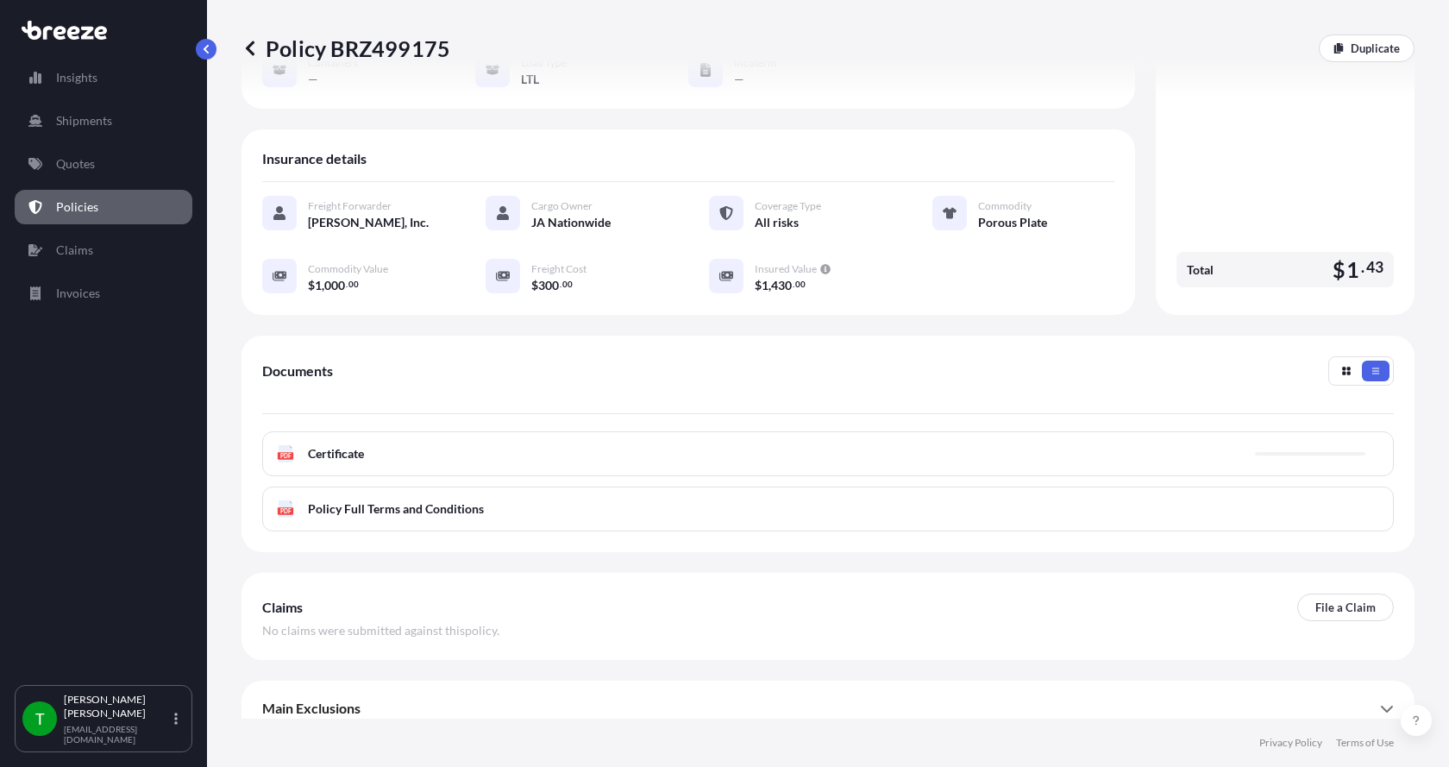
click at [285, 453] on text "PDF" at bounding box center [285, 456] width 11 height 6
click at [332, 445] on span "Certificate" at bounding box center [336, 453] width 56 height 17
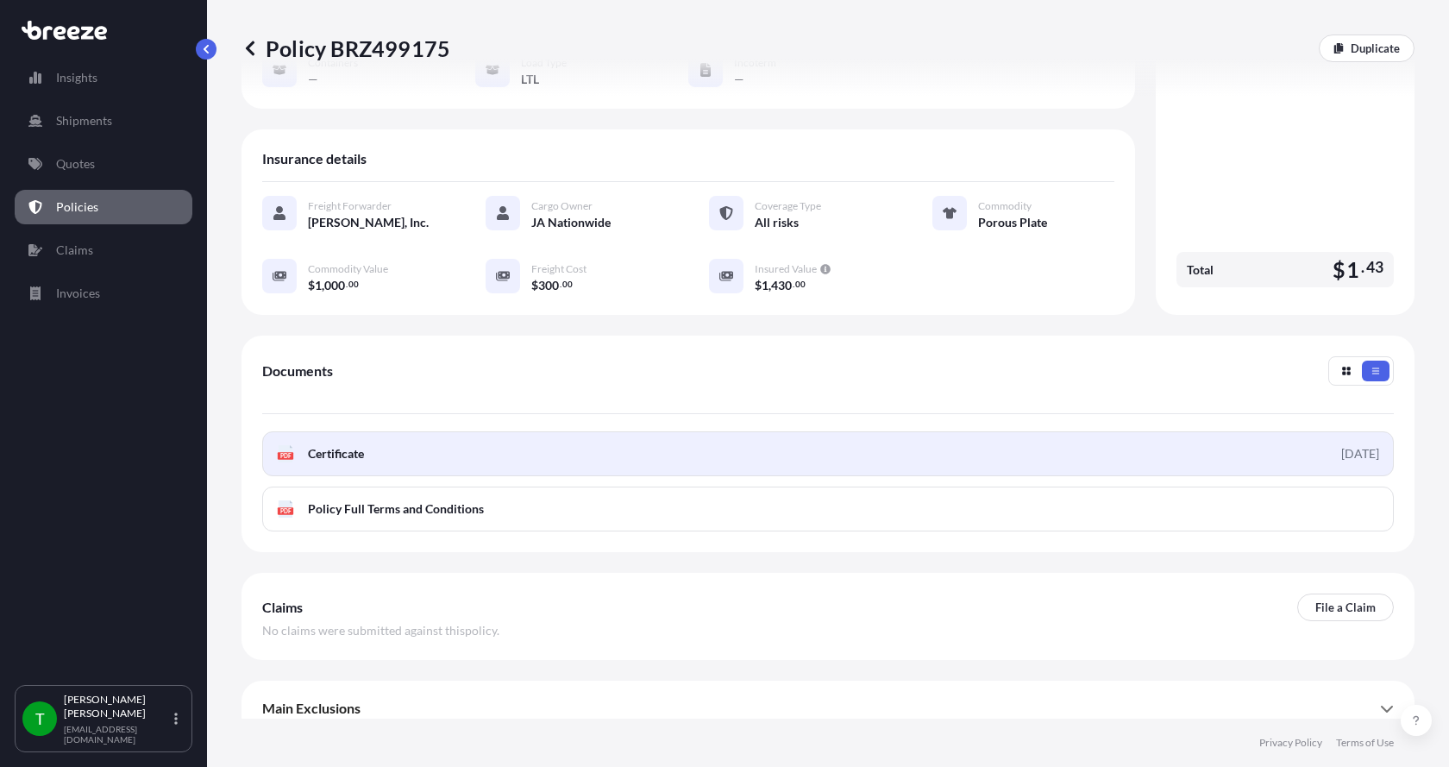
click at [362, 445] on span "Certificate" at bounding box center [336, 453] width 56 height 17
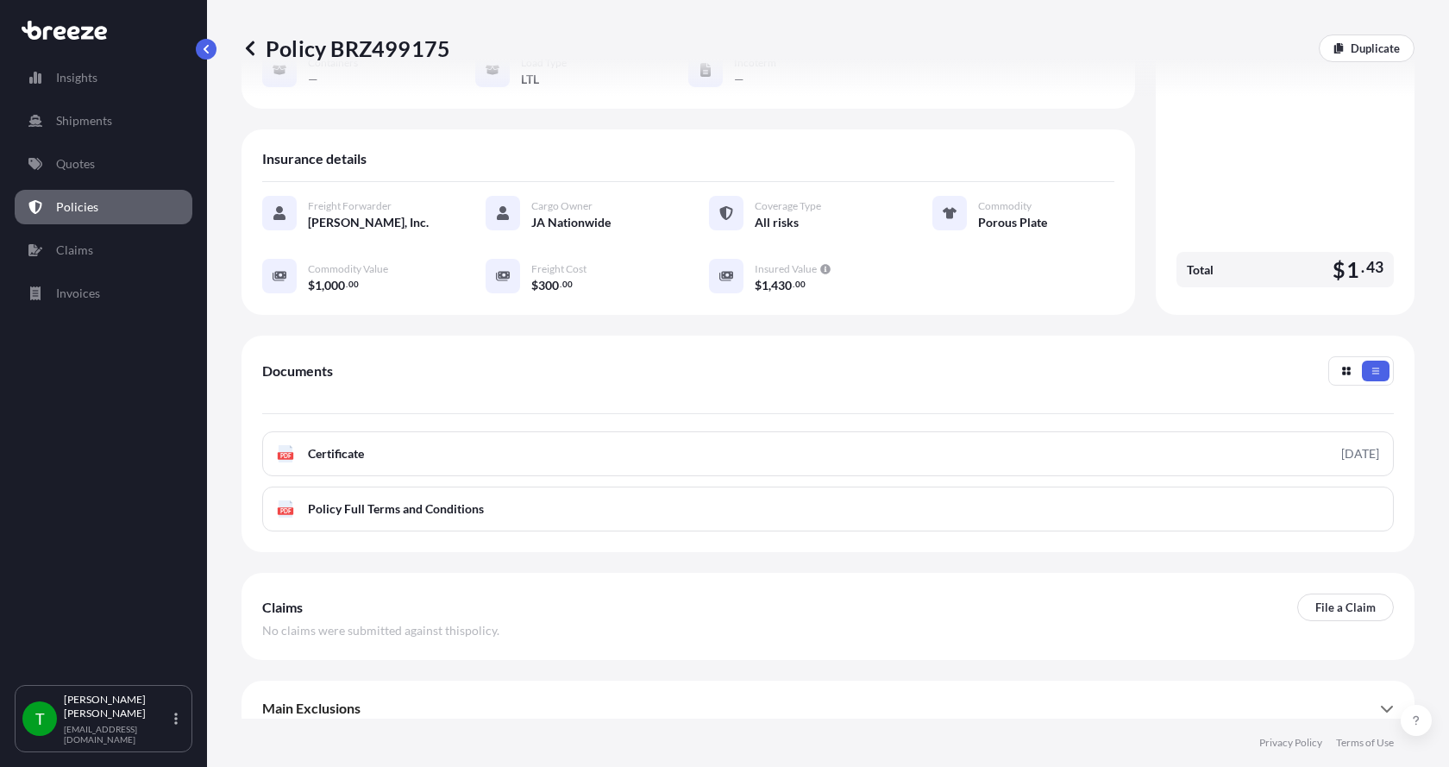
click at [585, 71] on div "Policy BRZ499175 Duplicate" at bounding box center [828, 48] width 1173 height 97
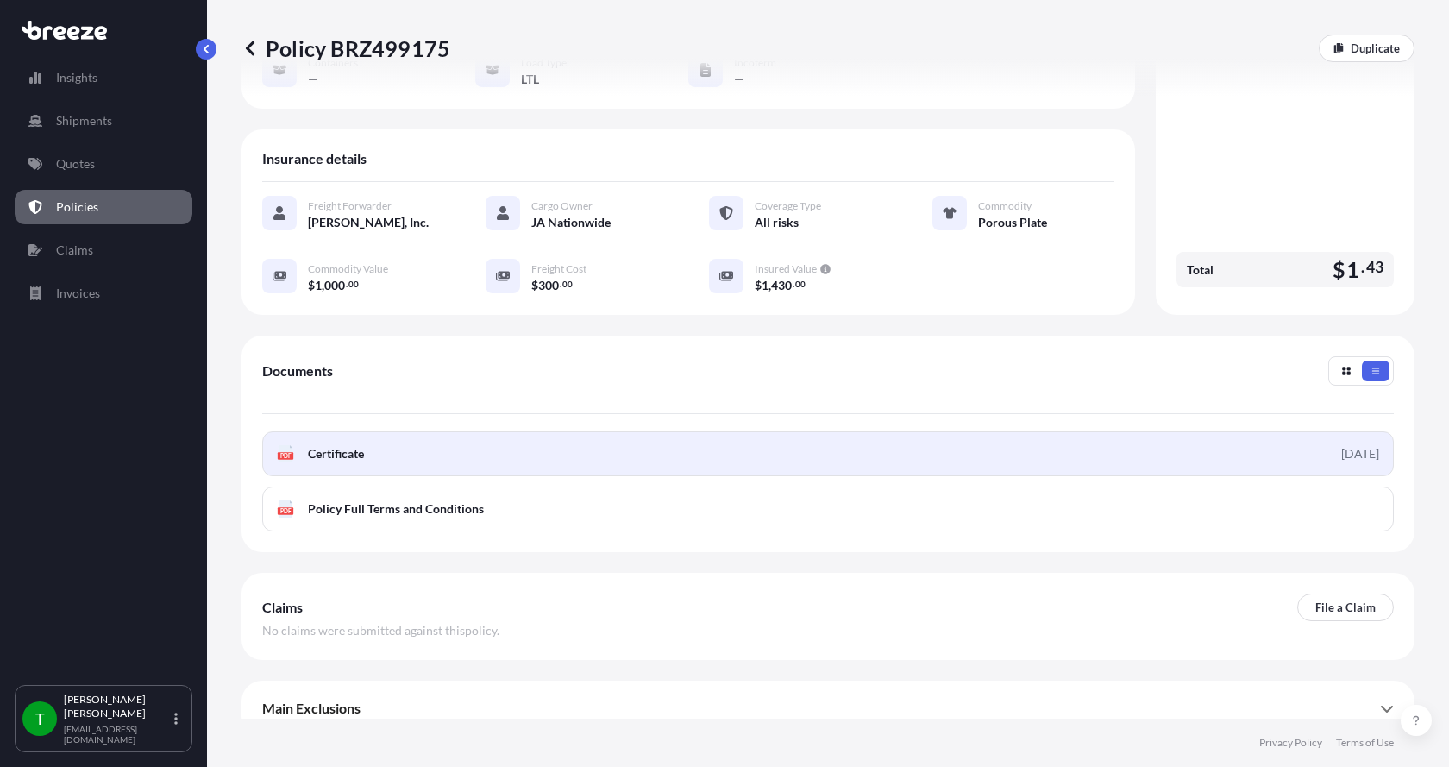
click at [294, 445] on div "PDF Certificate" at bounding box center [320, 453] width 87 height 17
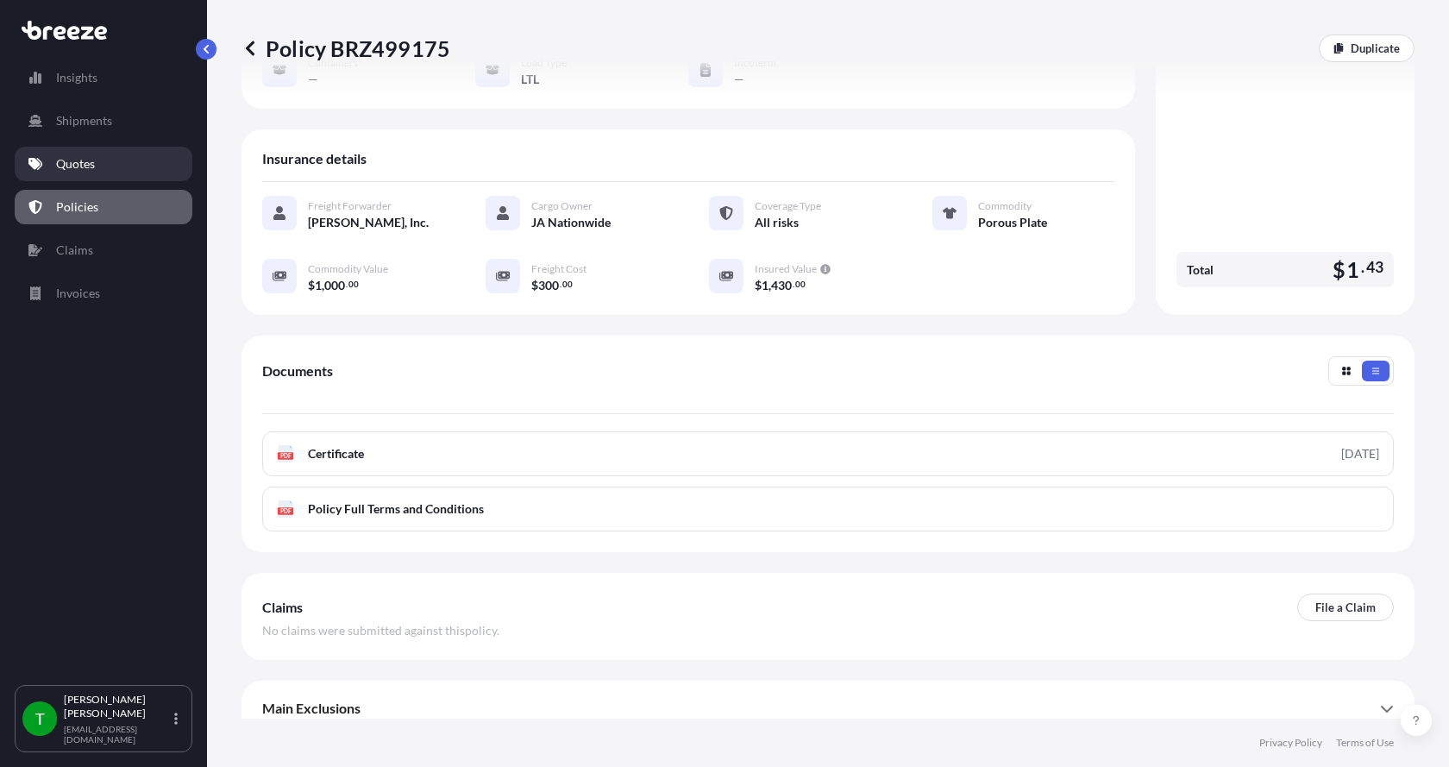
click at [67, 165] on p "Quotes" at bounding box center [75, 163] width 39 height 17
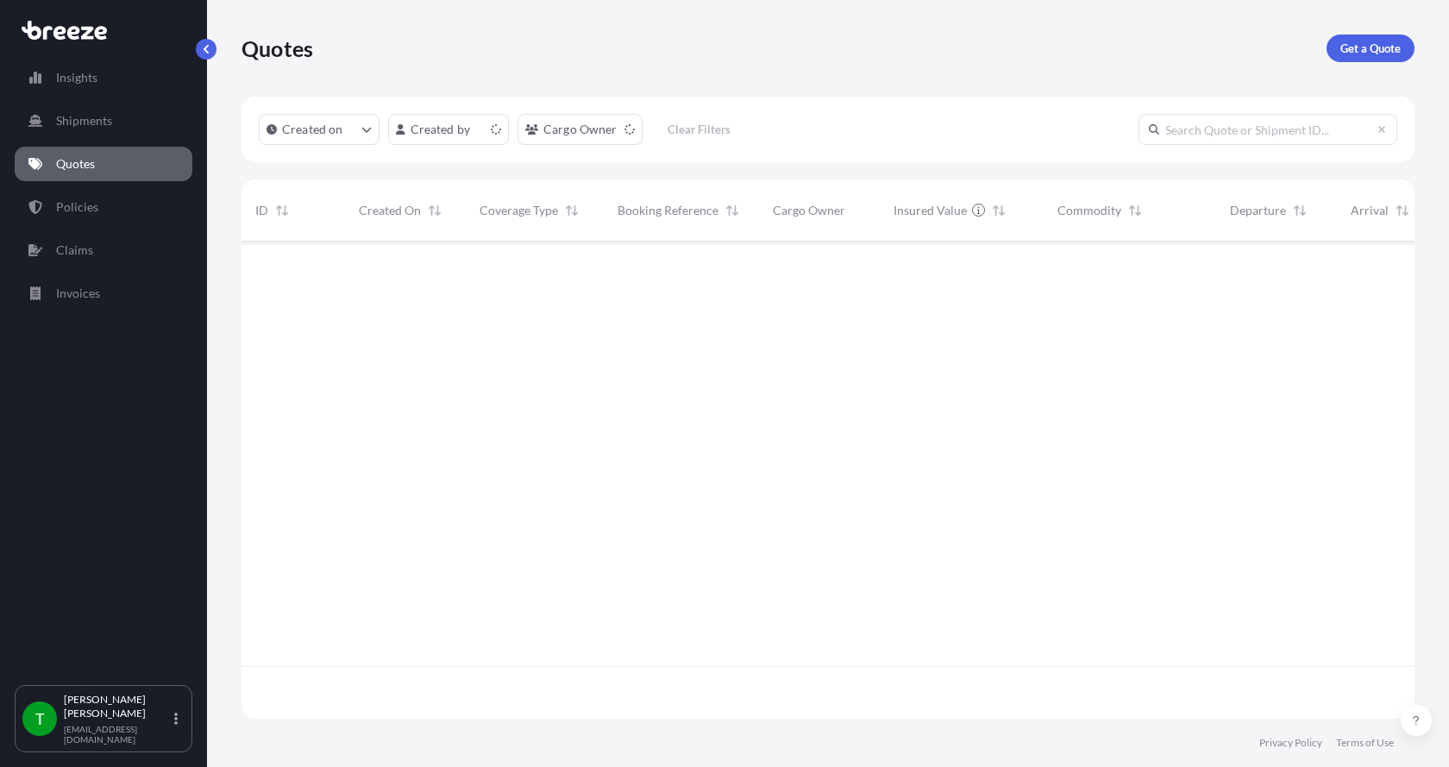
scroll to position [474, 1160]
click at [1371, 52] on p "Get a Quote" at bounding box center [1370, 48] width 60 height 17
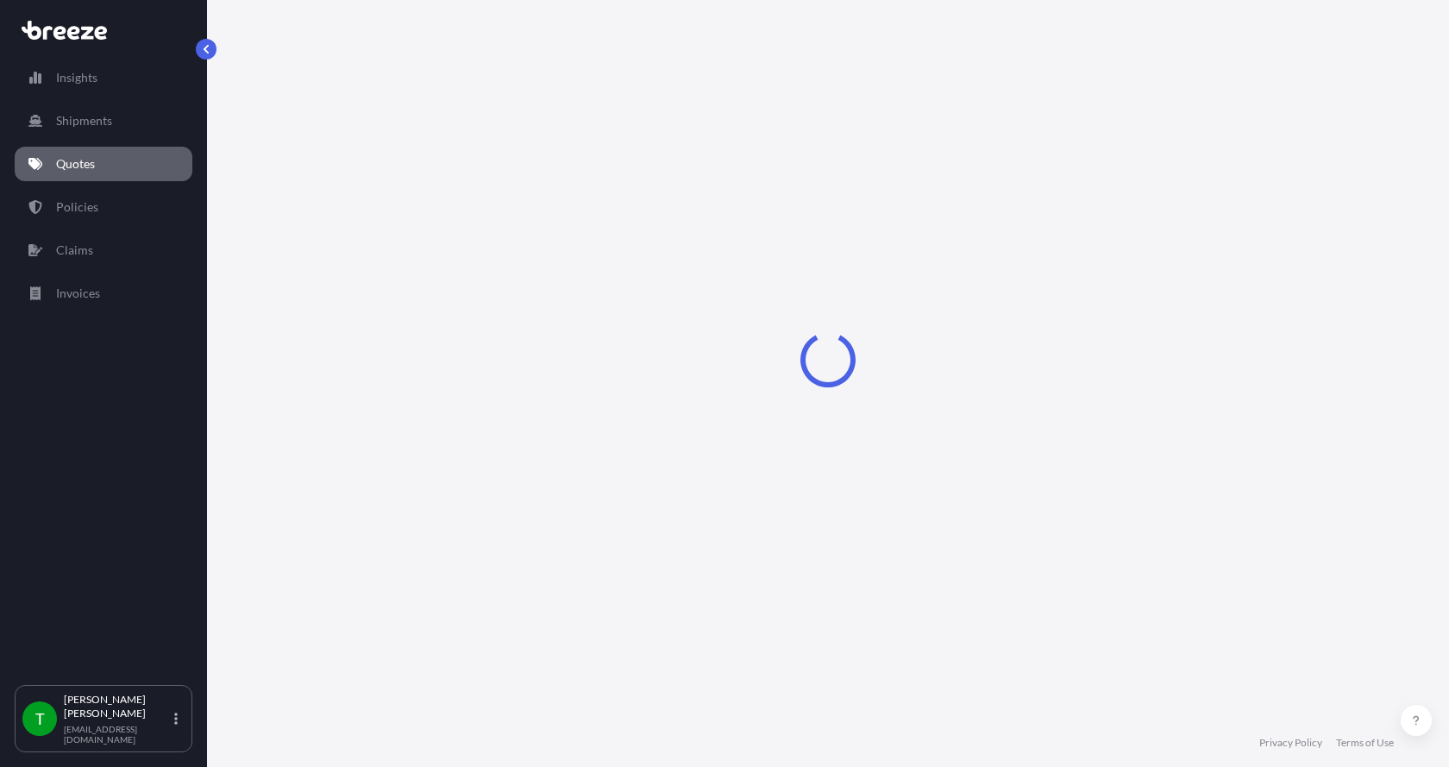
select select "Sea"
select select "1"
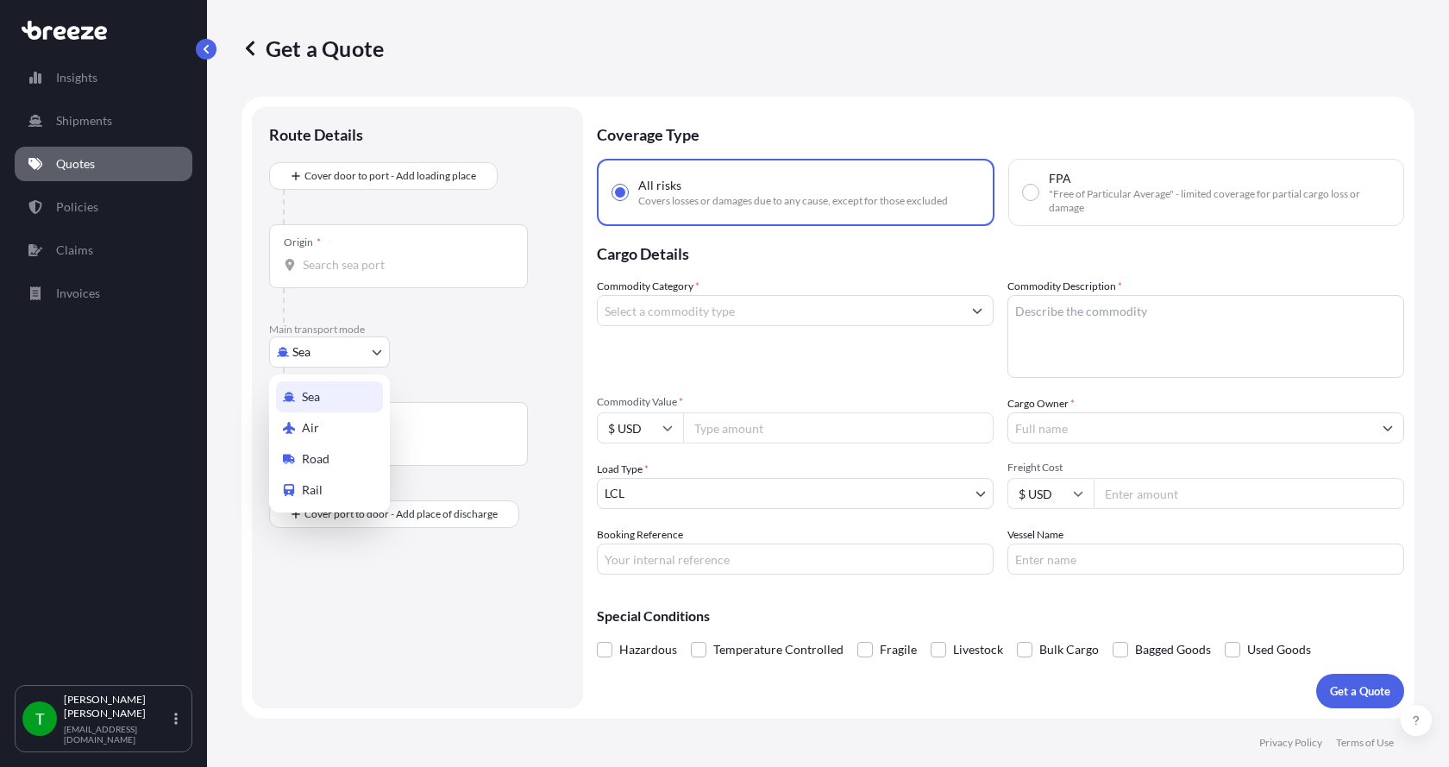
click at [319, 352] on body "Insights Shipments Quotes Policies Claims Invoices T [PERSON_NAME] [EMAIL_ADDRE…" at bounding box center [724, 383] width 1449 height 767
click at [318, 456] on span "Road" at bounding box center [316, 458] width 28 height 17
select select "Road"
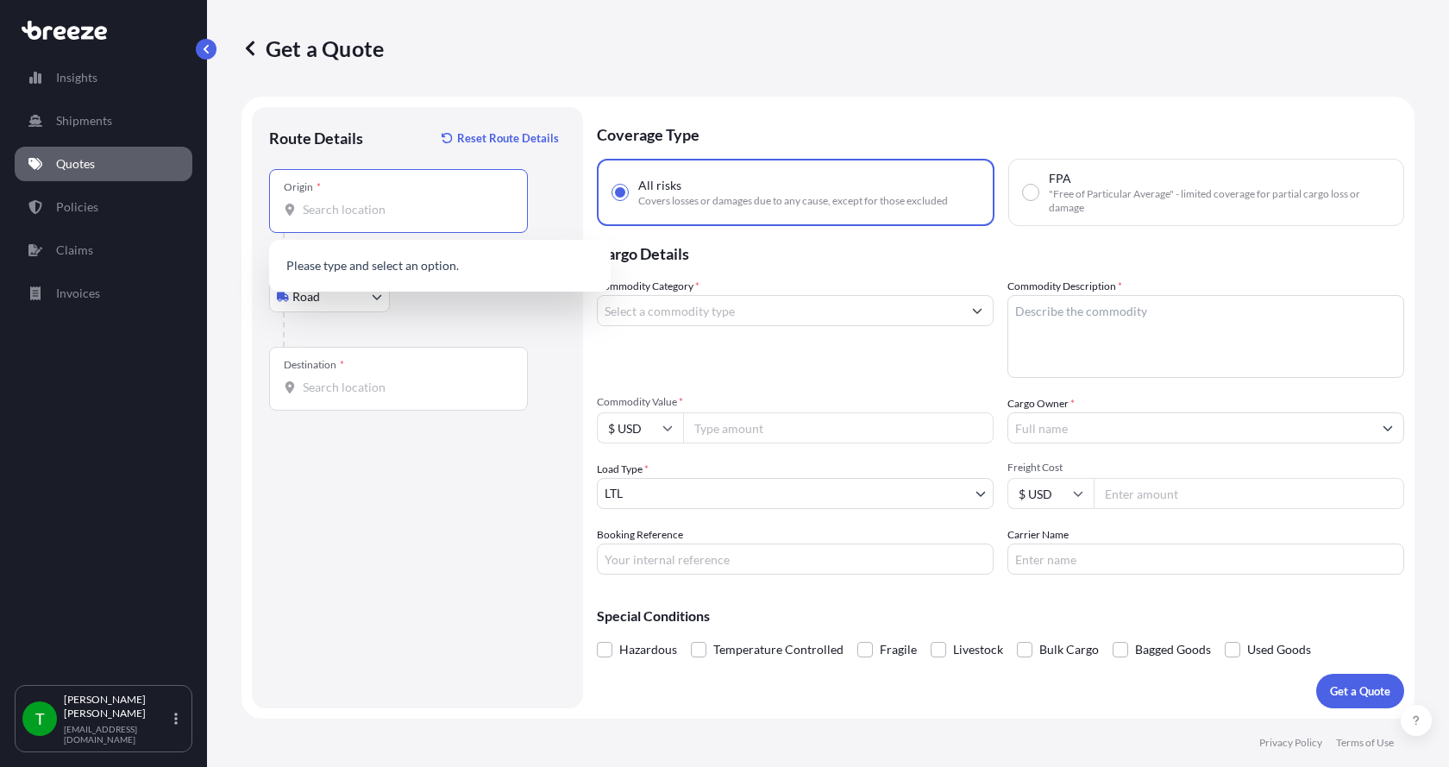
click at [333, 208] on input "Origin *" at bounding box center [405, 209] width 204 height 17
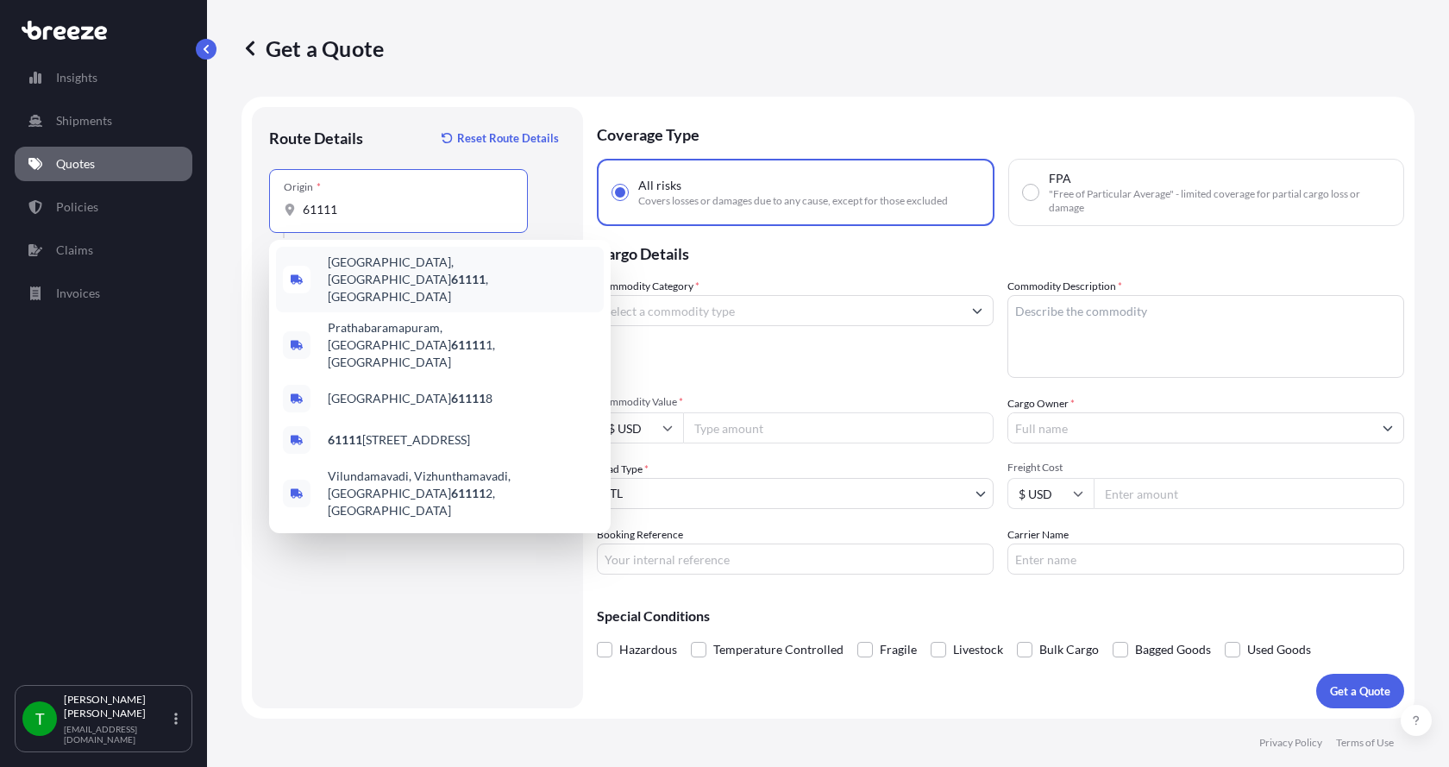
click at [351, 265] on span "[GEOGRAPHIC_DATA] , [GEOGRAPHIC_DATA]" at bounding box center [462, 280] width 269 height 52
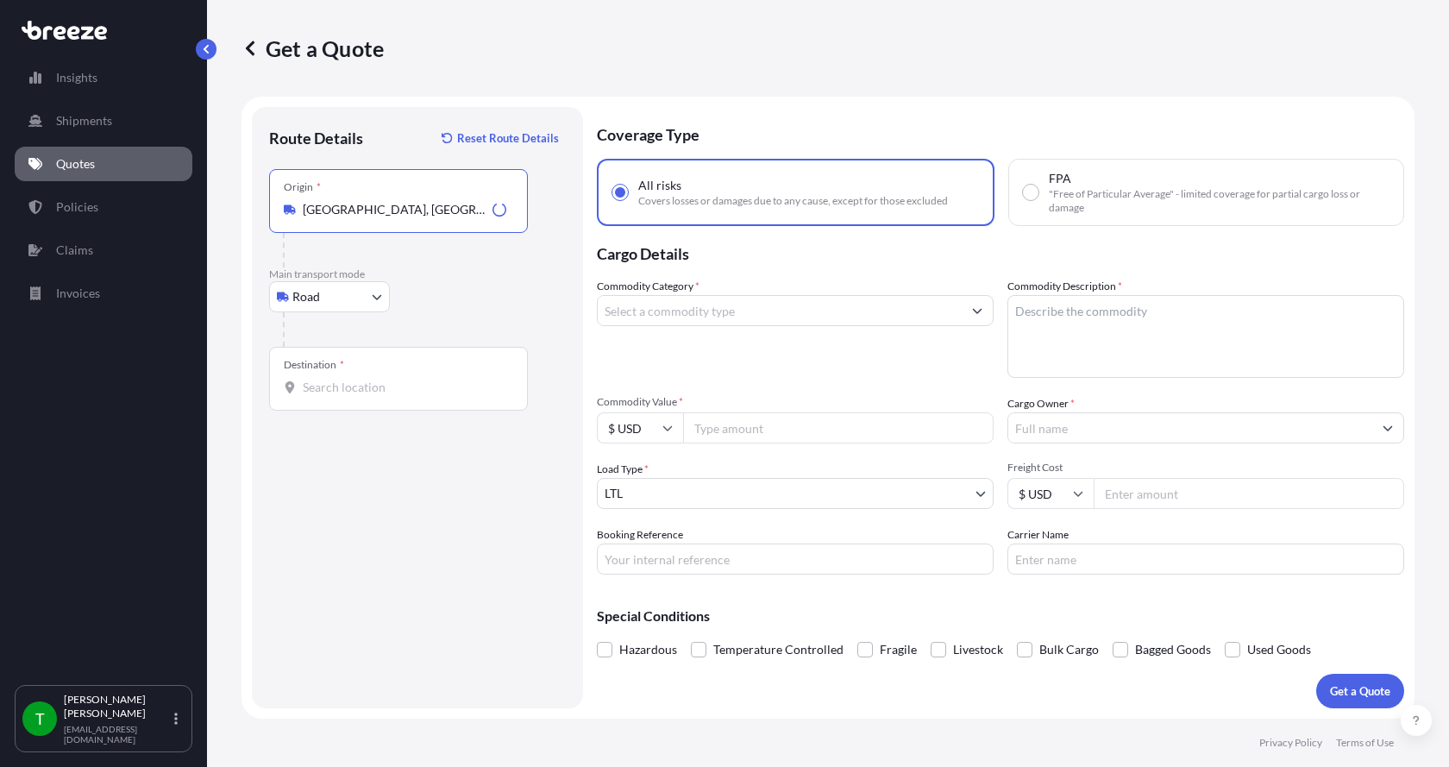
type input "[GEOGRAPHIC_DATA], [GEOGRAPHIC_DATA]"
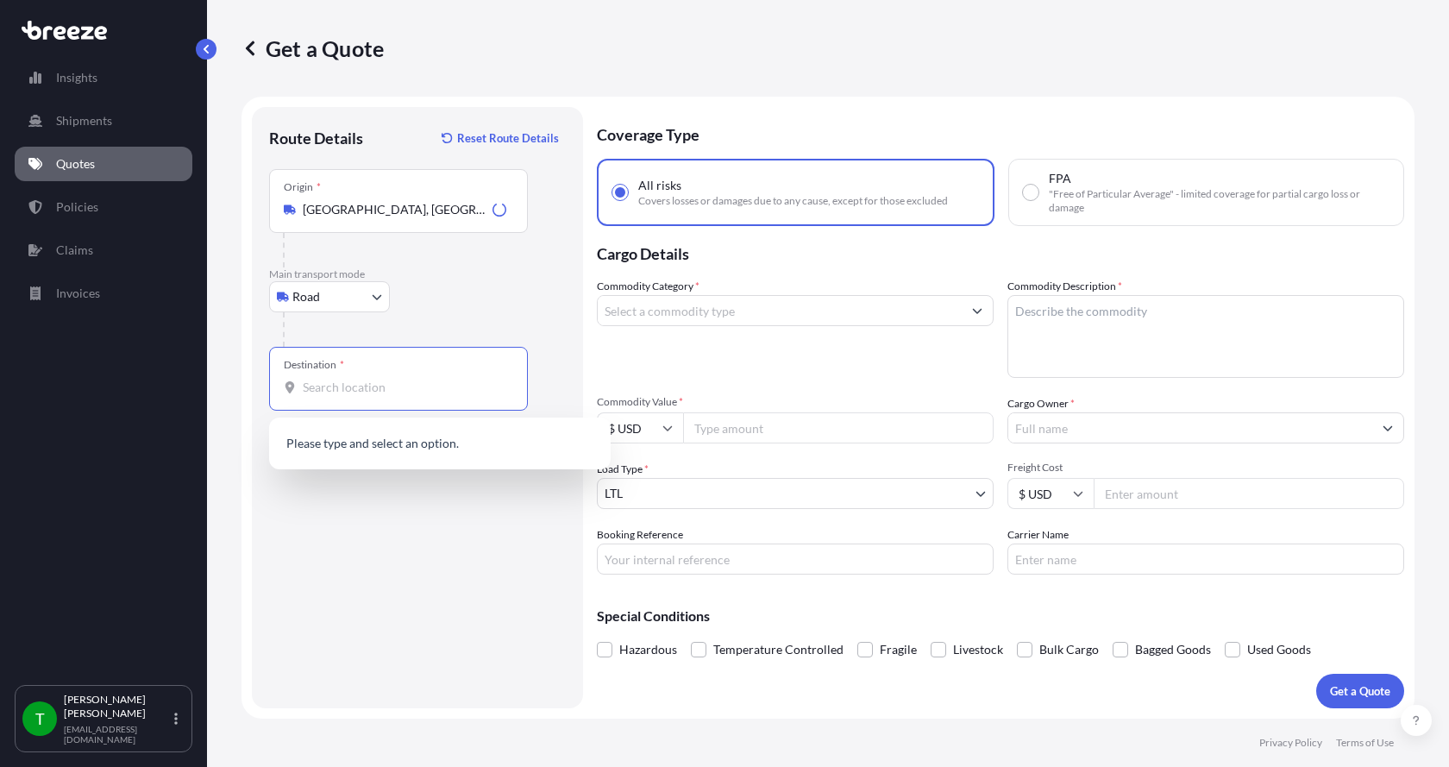
click at [311, 385] on input "Destination *" at bounding box center [405, 387] width 204 height 17
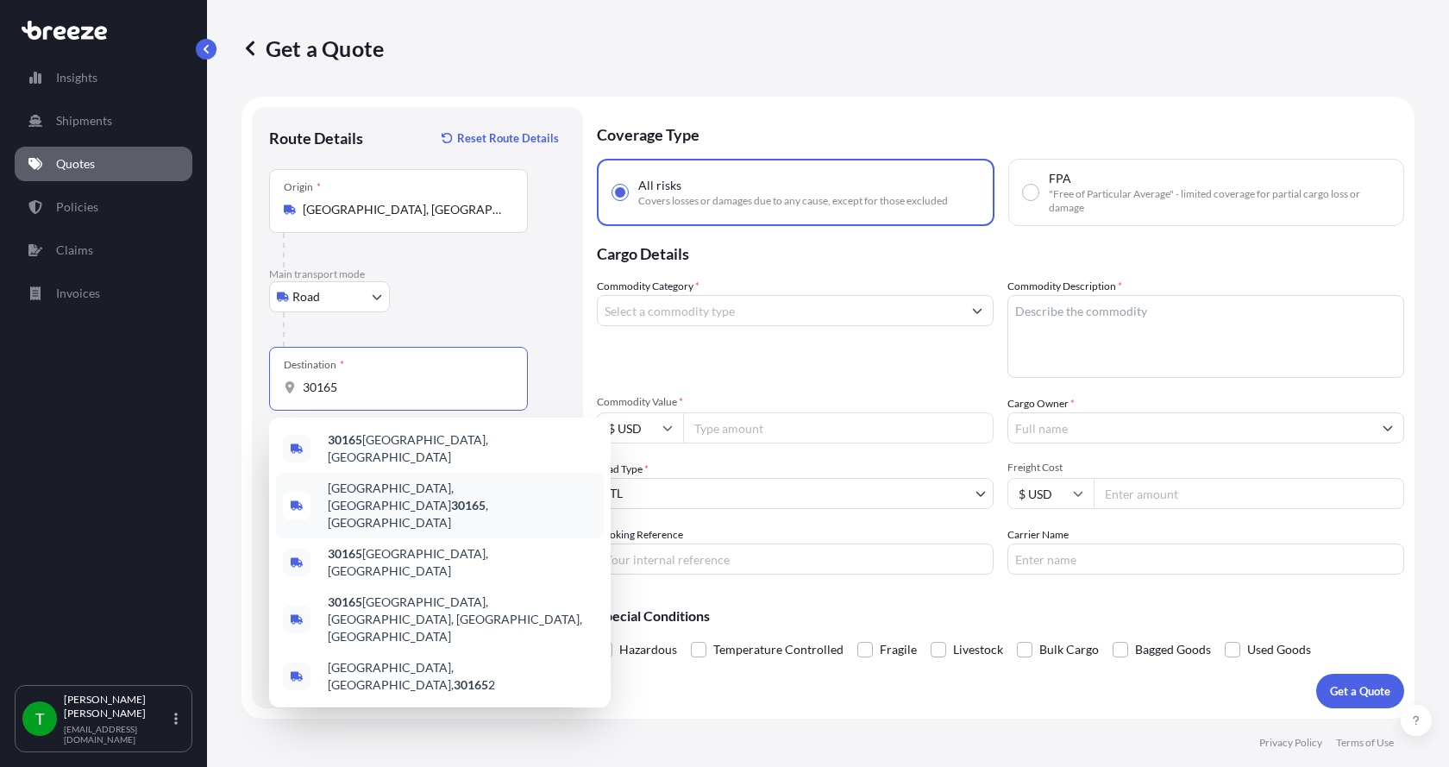
click at [341, 480] on span "[GEOGRAPHIC_DATA], [GEOGRAPHIC_DATA] 30165 , [GEOGRAPHIC_DATA]" at bounding box center [462, 506] width 269 height 52
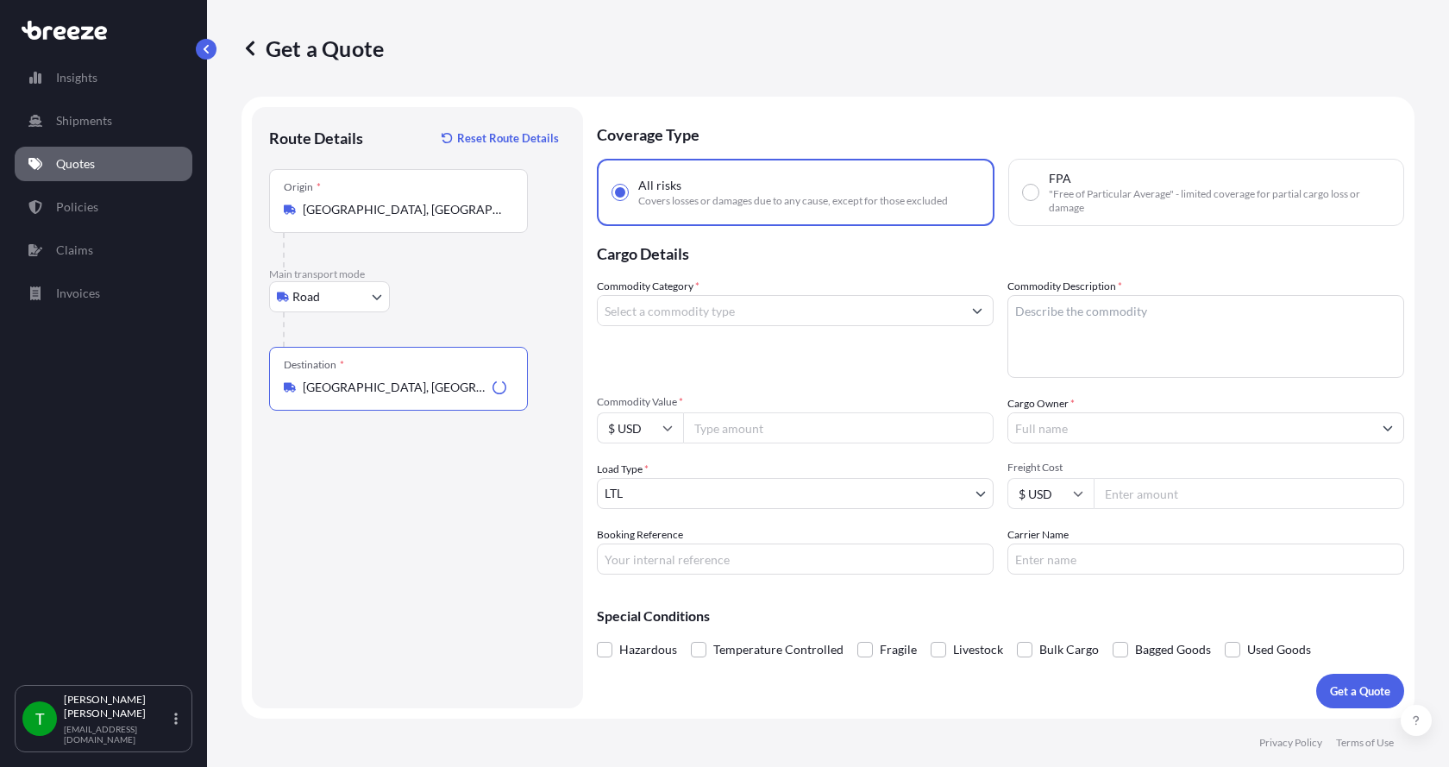
type input "[GEOGRAPHIC_DATA], [GEOGRAPHIC_DATA] 30165, [GEOGRAPHIC_DATA]"
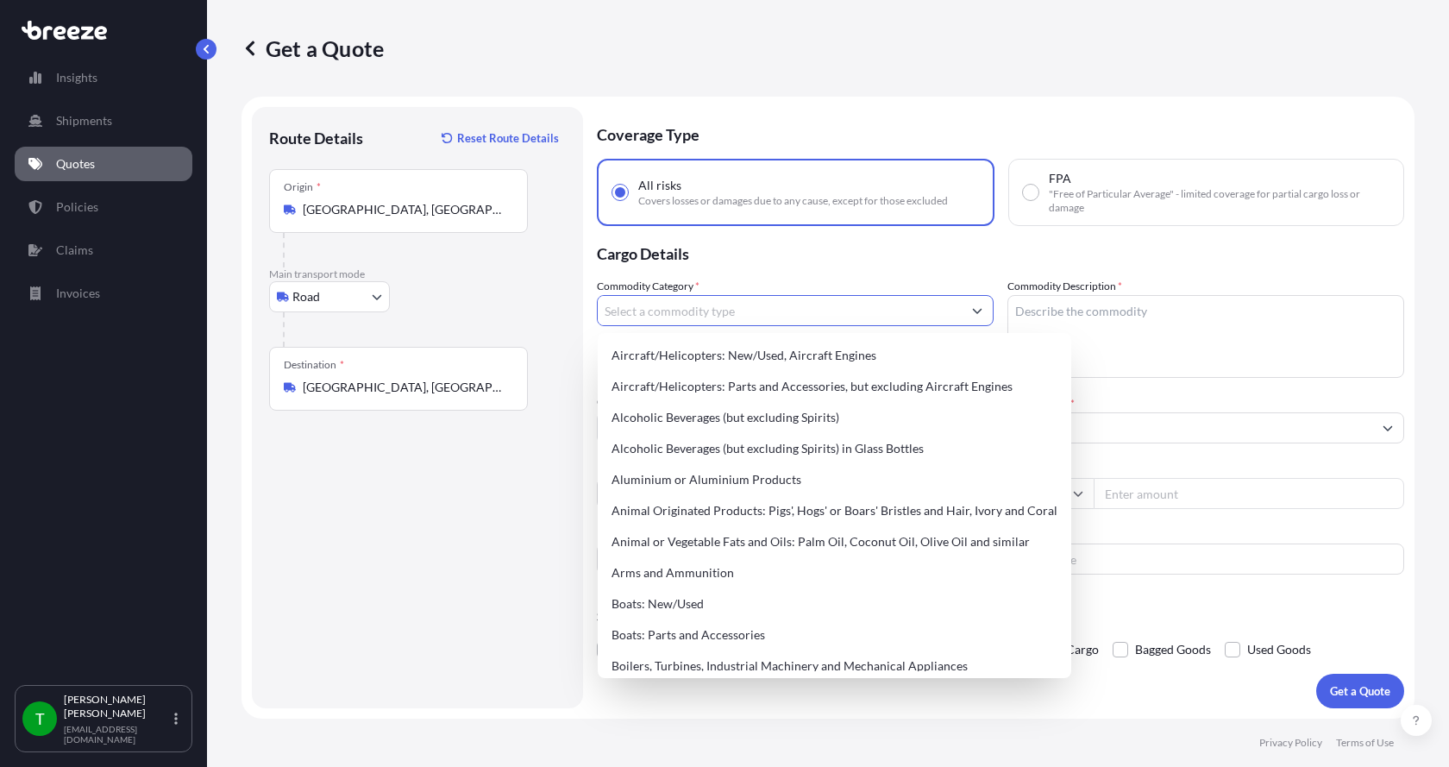
click at [742, 309] on input "Commodity Category *" at bounding box center [780, 310] width 364 height 31
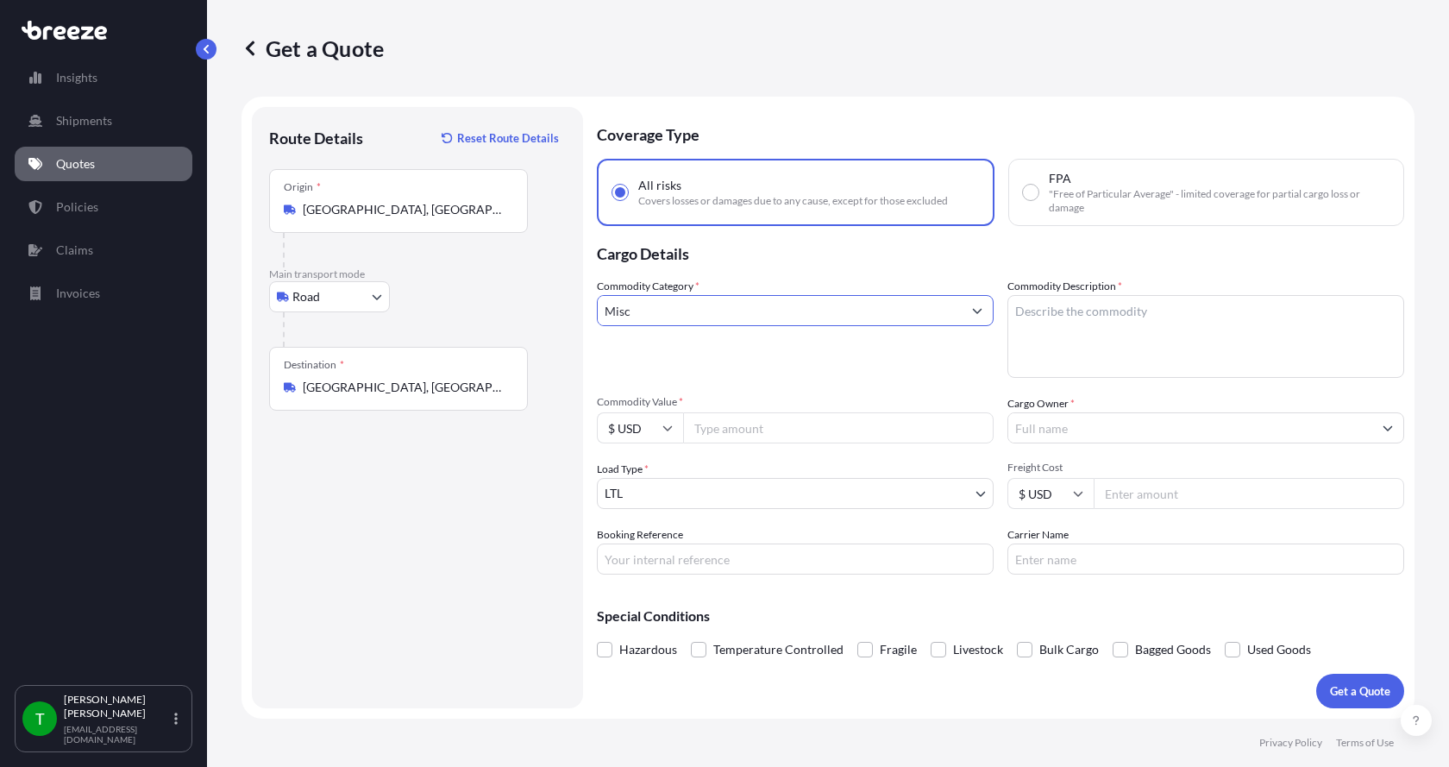
click at [742, 309] on input "Misc" at bounding box center [780, 310] width 364 height 31
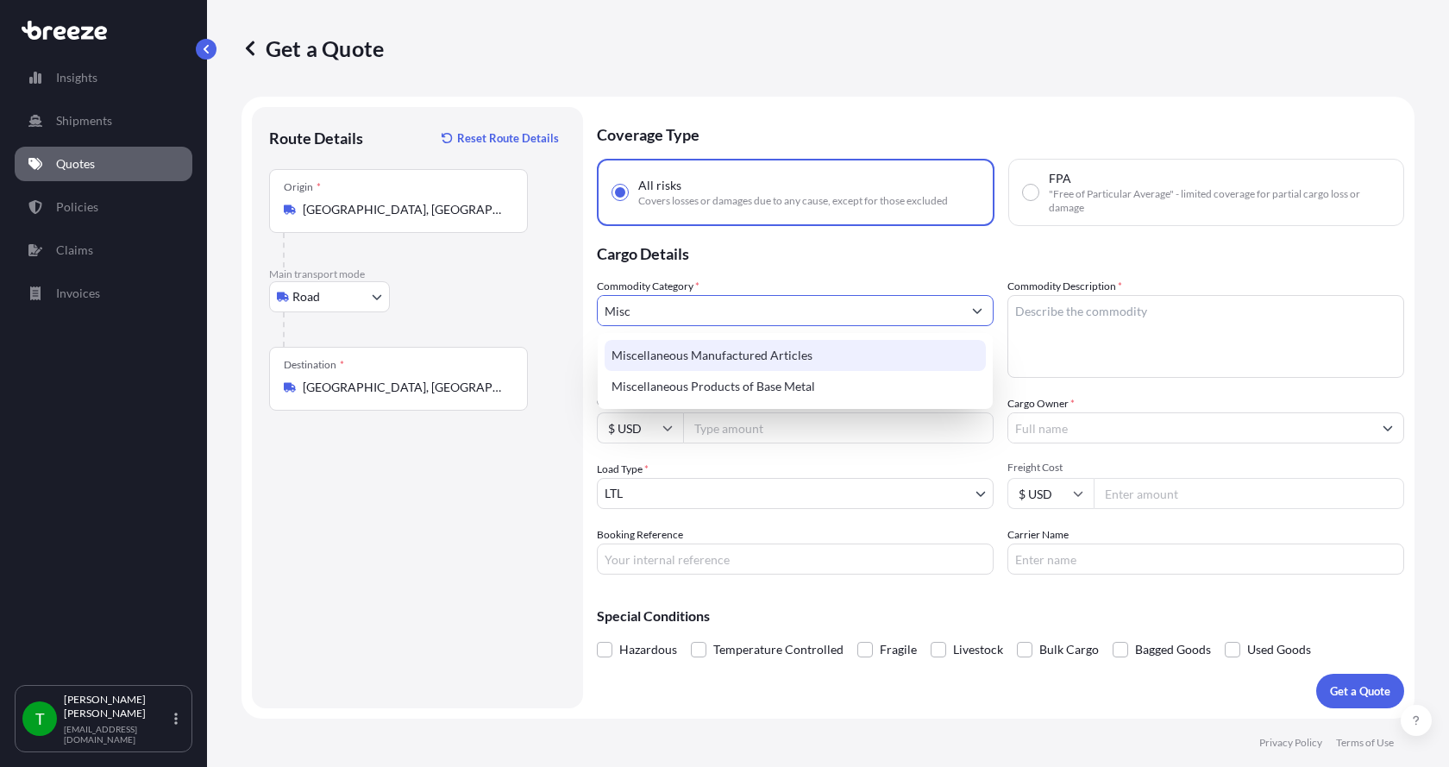
click at [725, 354] on div "Miscellaneous Manufactured Articles" at bounding box center [795, 355] width 381 height 31
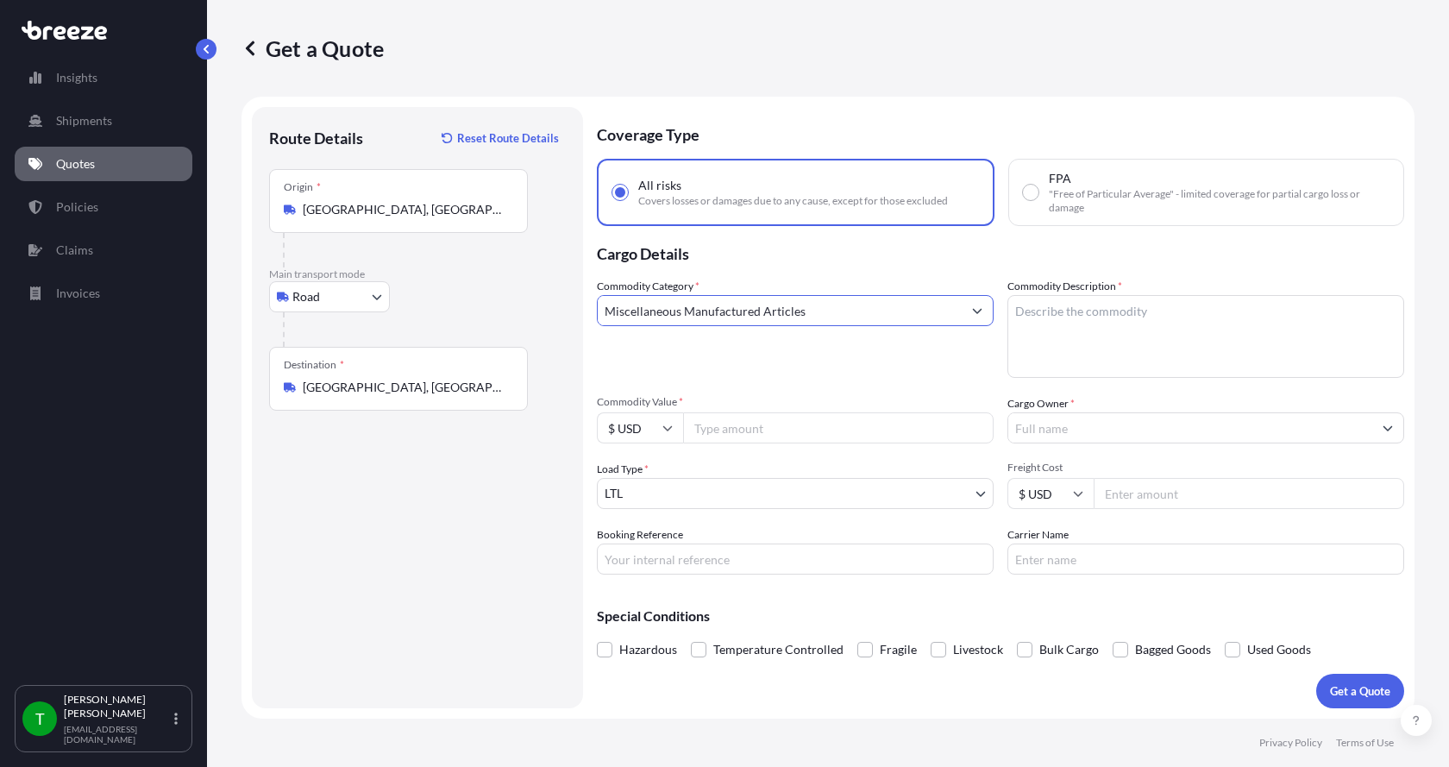
type input "Miscellaneous Manufactured Articles"
click at [1076, 319] on textarea "Commodity Description *" at bounding box center [1205, 336] width 397 height 83
click at [1052, 316] on textarea "Commodity Description *" at bounding box center [1205, 336] width 397 height 83
type textarea "Parts Motor AER 7.5HP"
click at [781, 430] on input "Commodity Value *" at bounding box center [838, 427] width 311 height 31
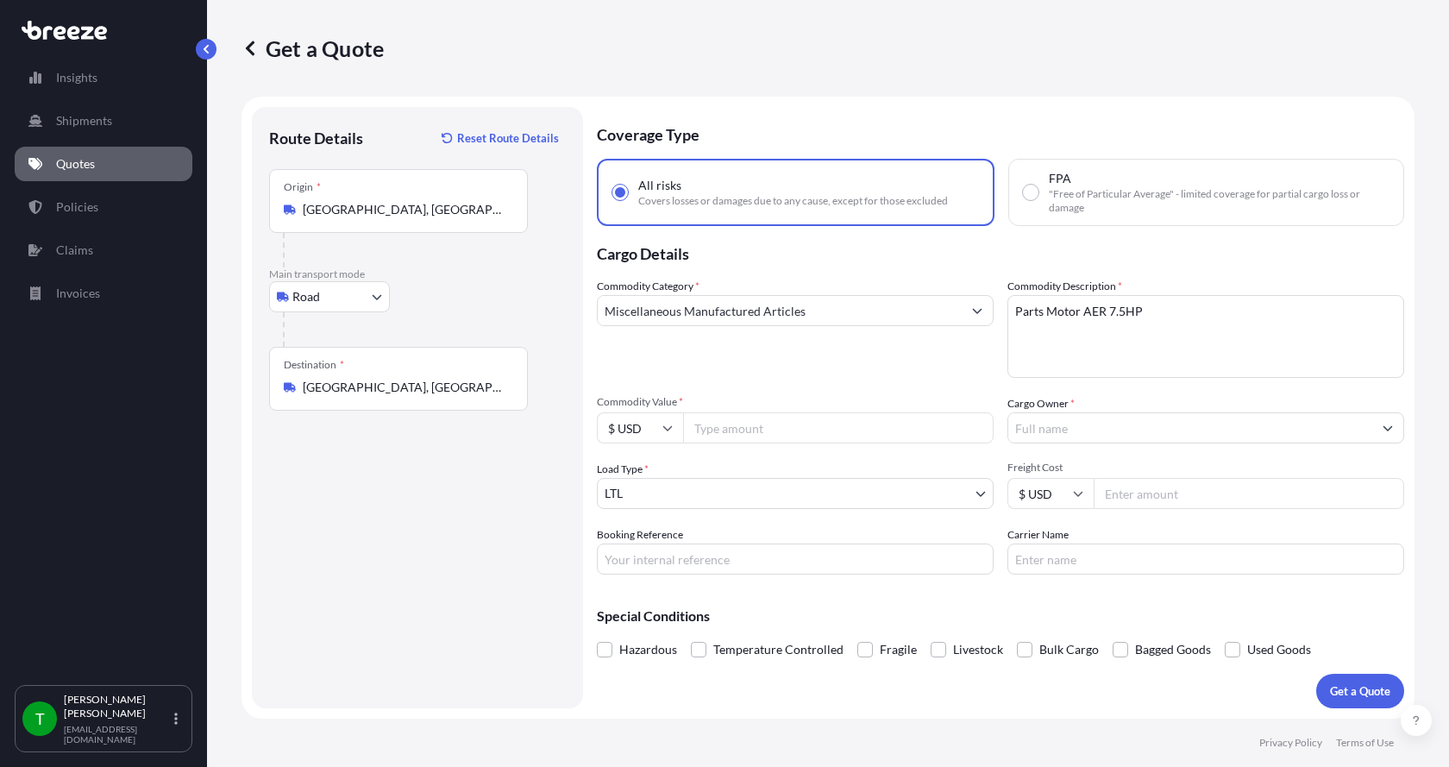
click at [788, 424] on input "Commodity Value *" at bounding box center [838, 427] width 311 height 31
type input "1700.00"
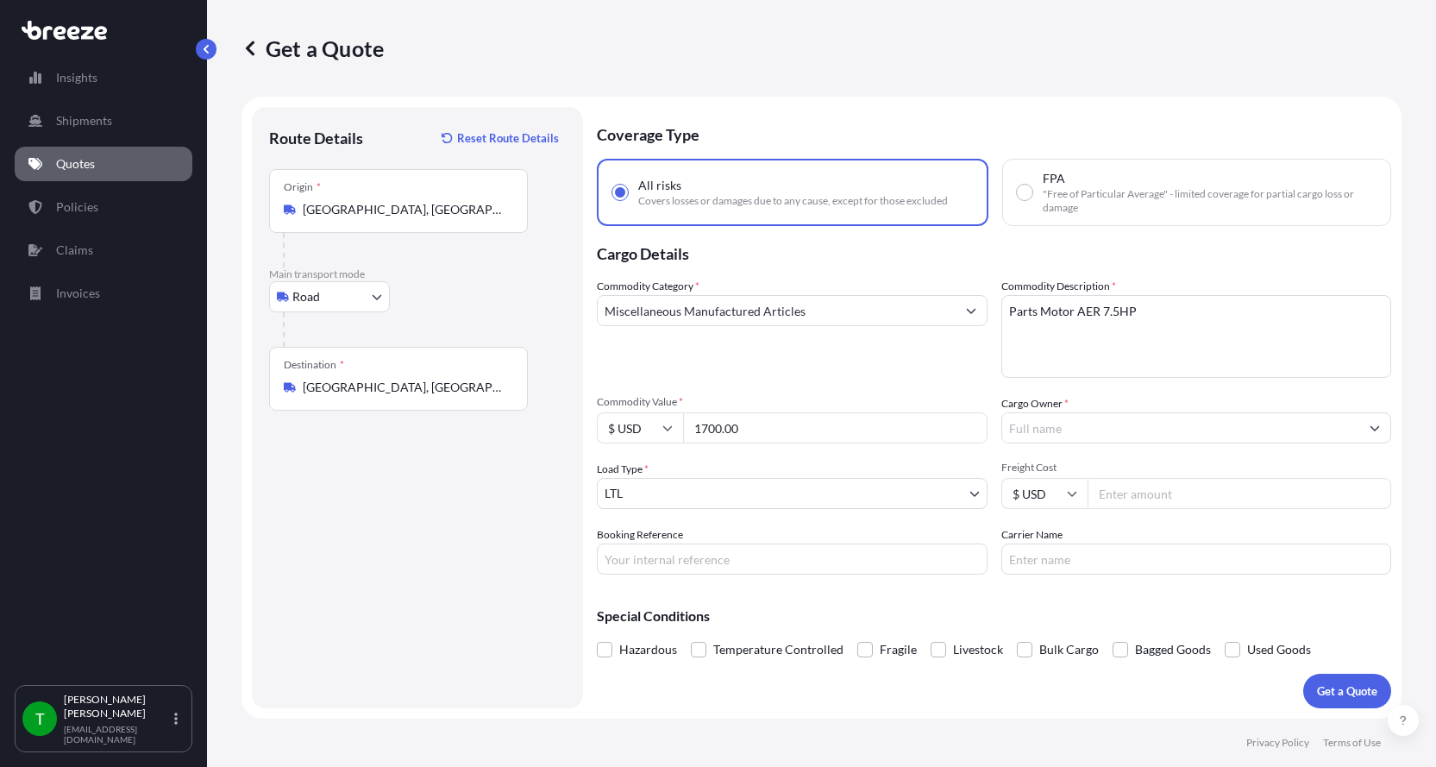
click at [1050, 426] on input "Cargo Owner *" at bounding box center [1181, 427] width 358 height 31
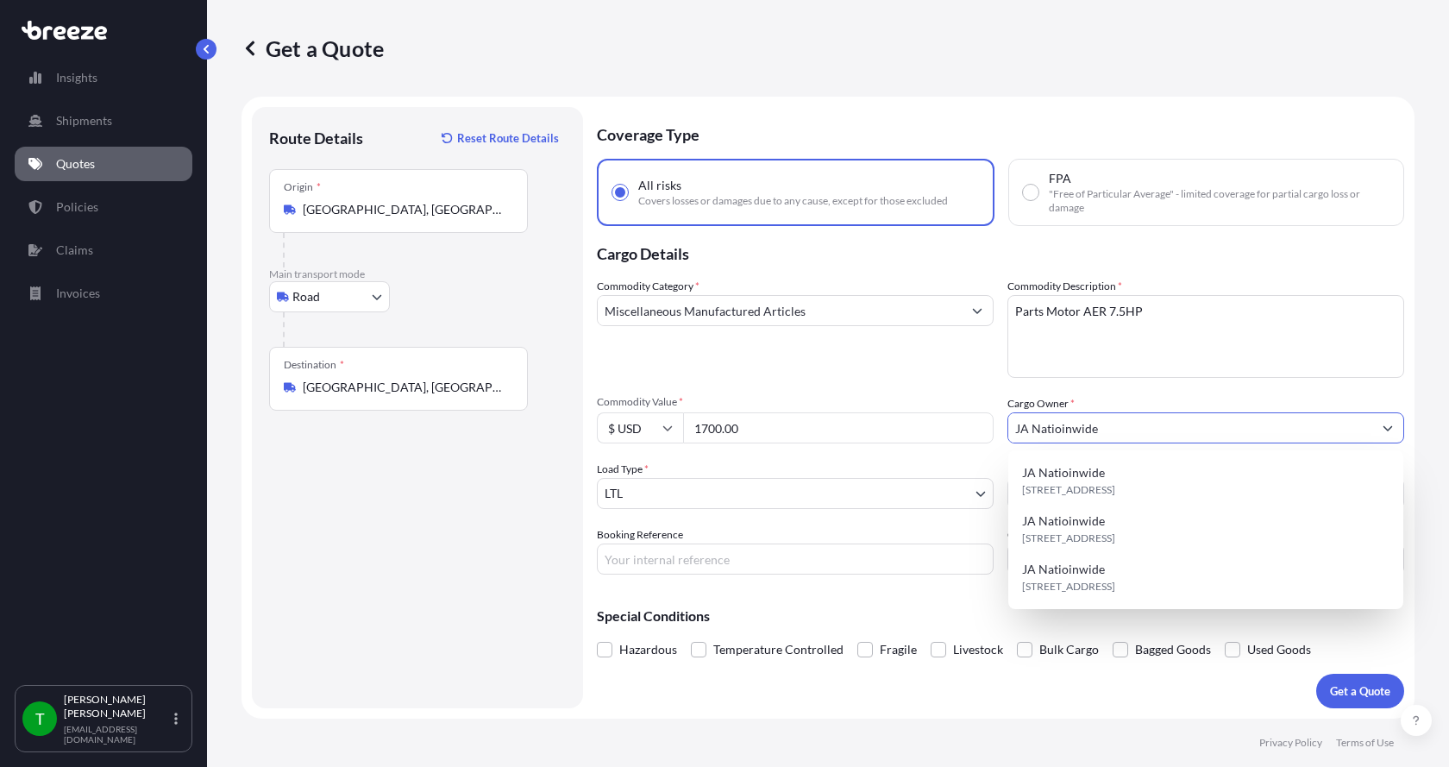
type input "JA Natioinwide"
click at [642, 567] on input "Booking Reference" at bounding box center [795, 558] width 397 height 31
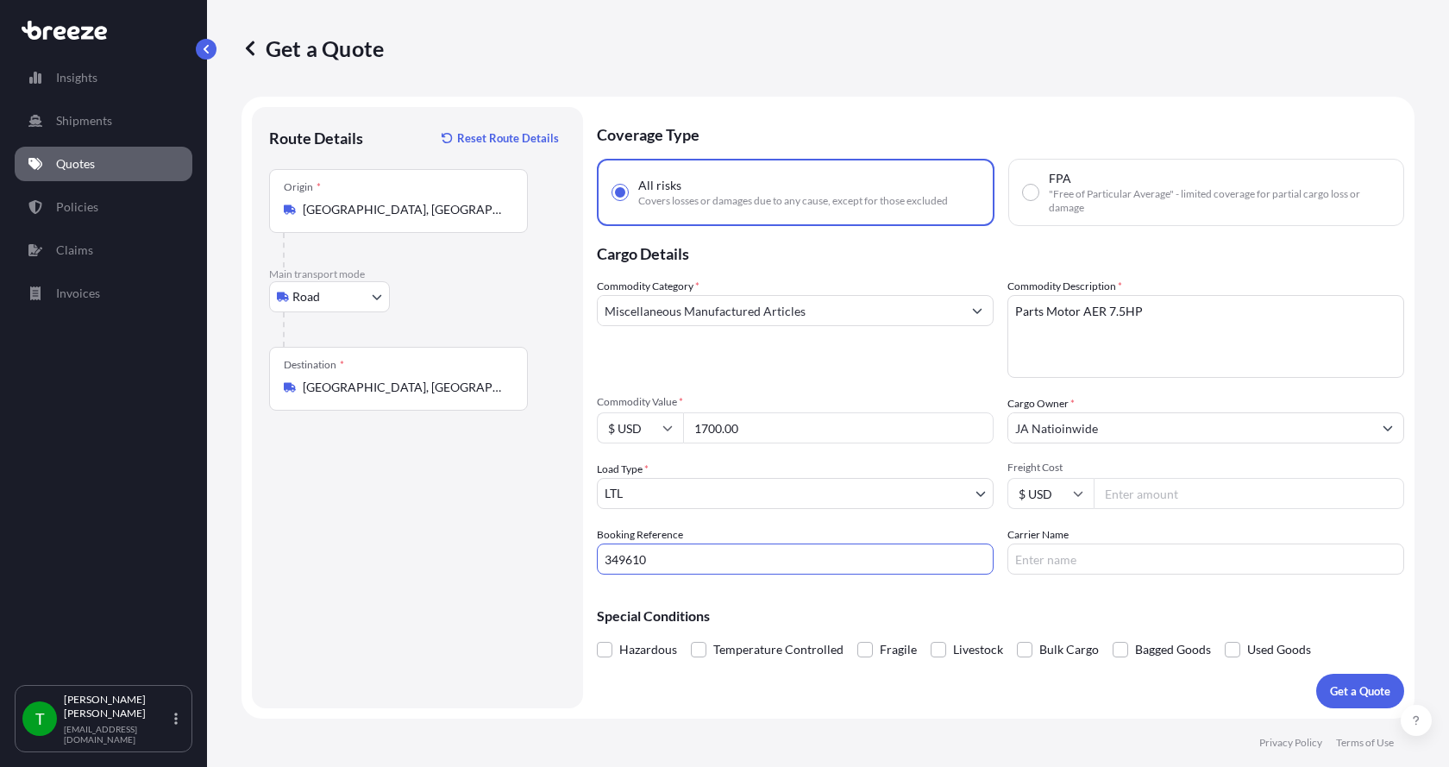
type input "349610"
click at [1132, 495] on input "Freight Cost" at bounding box center [1249, 493] width 311 height 31
type input "225.00"
click at [1056, 555] on input "Carrier Name" at bounding box center [1205, 558] width 397 height 31
type input "[PERSON_NAME] Express"
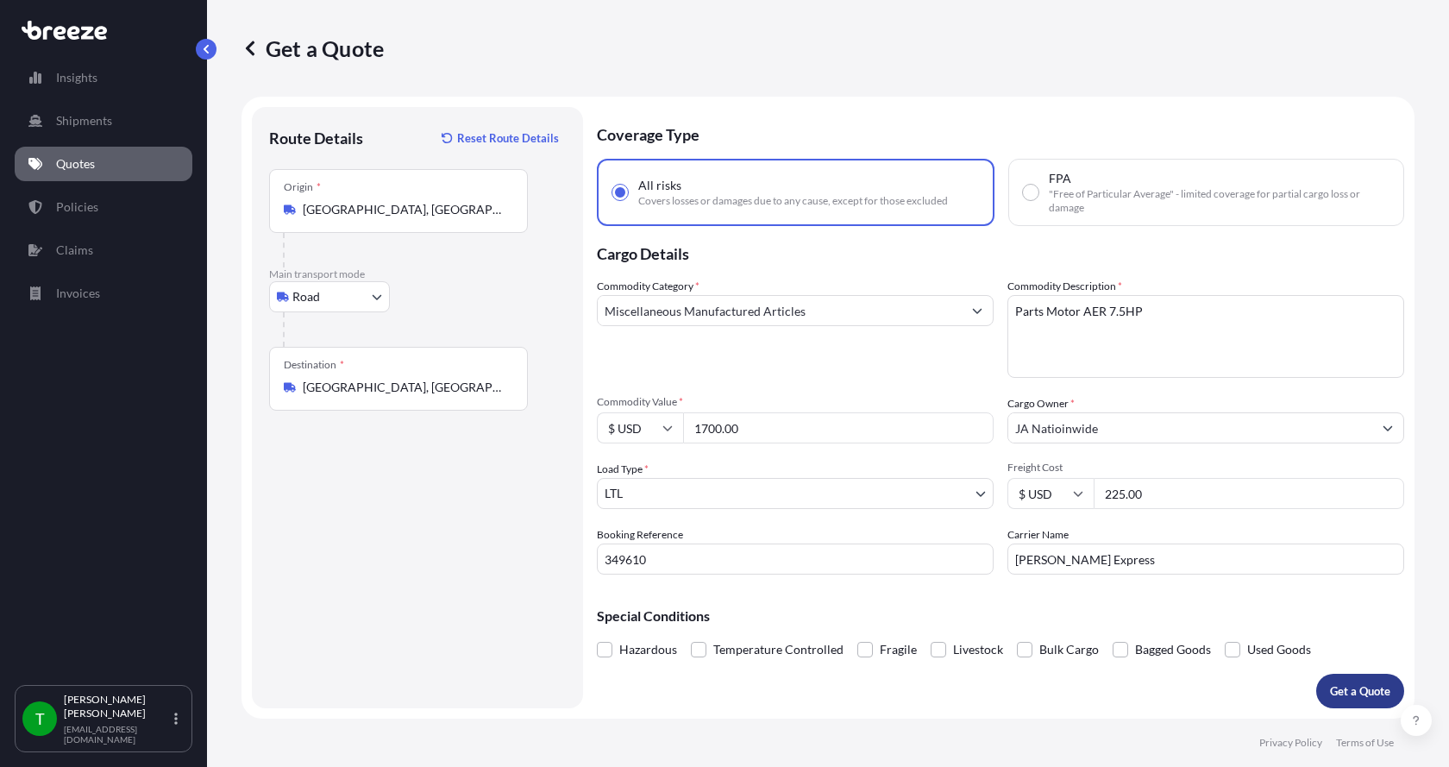
click at [1327, 680] on button "Get a Quote" at bounding box center [1360, 691] width 88 height 35
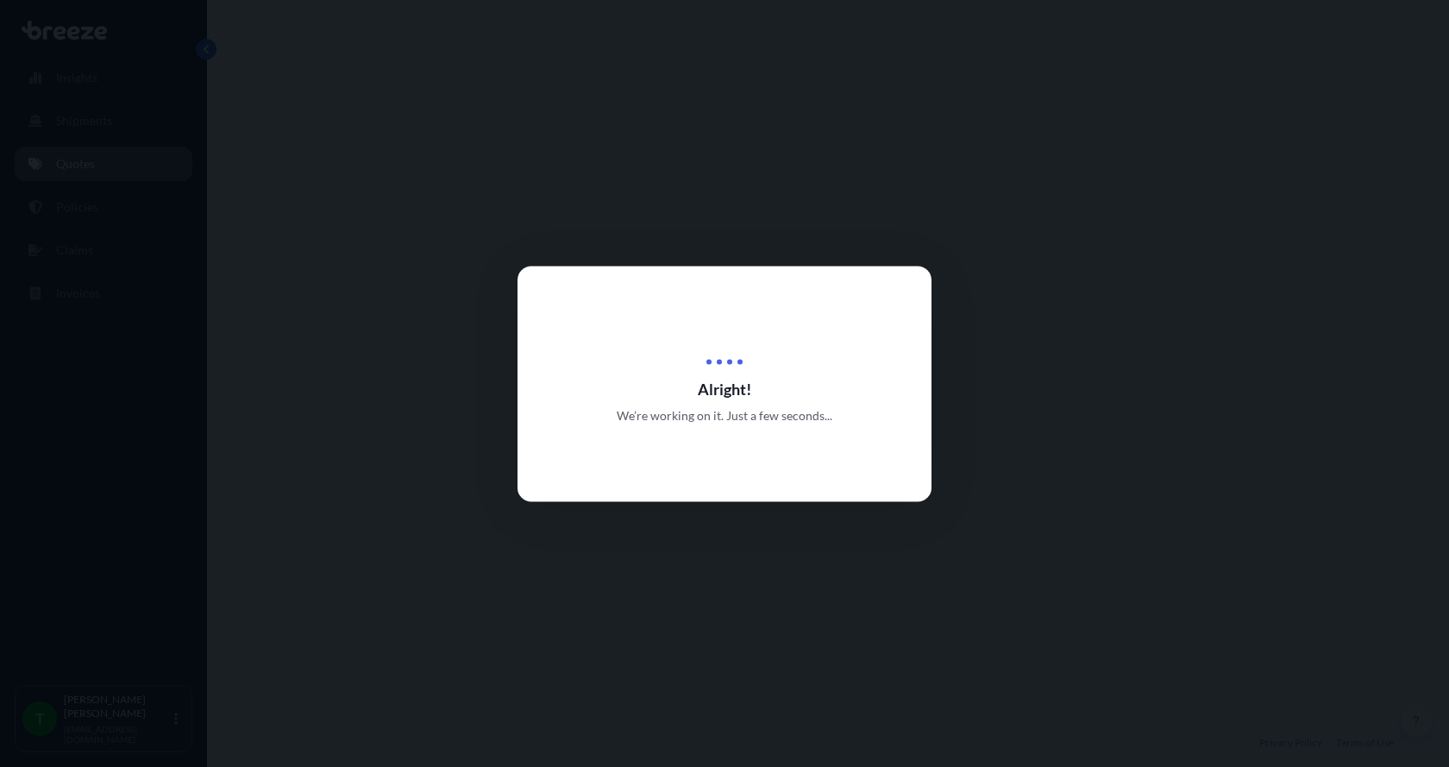
select select "Road"
select select "1"
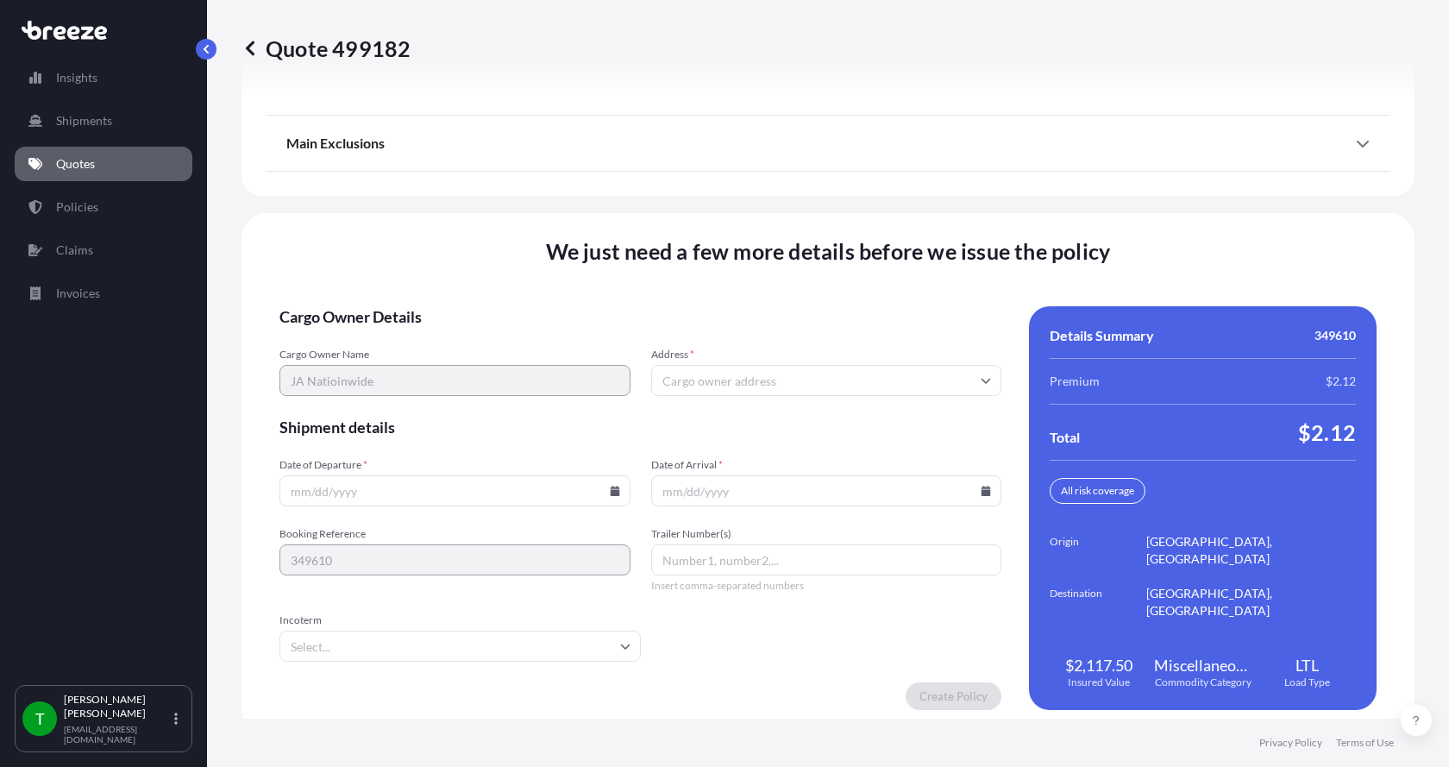
scroll to position [2269, 0]
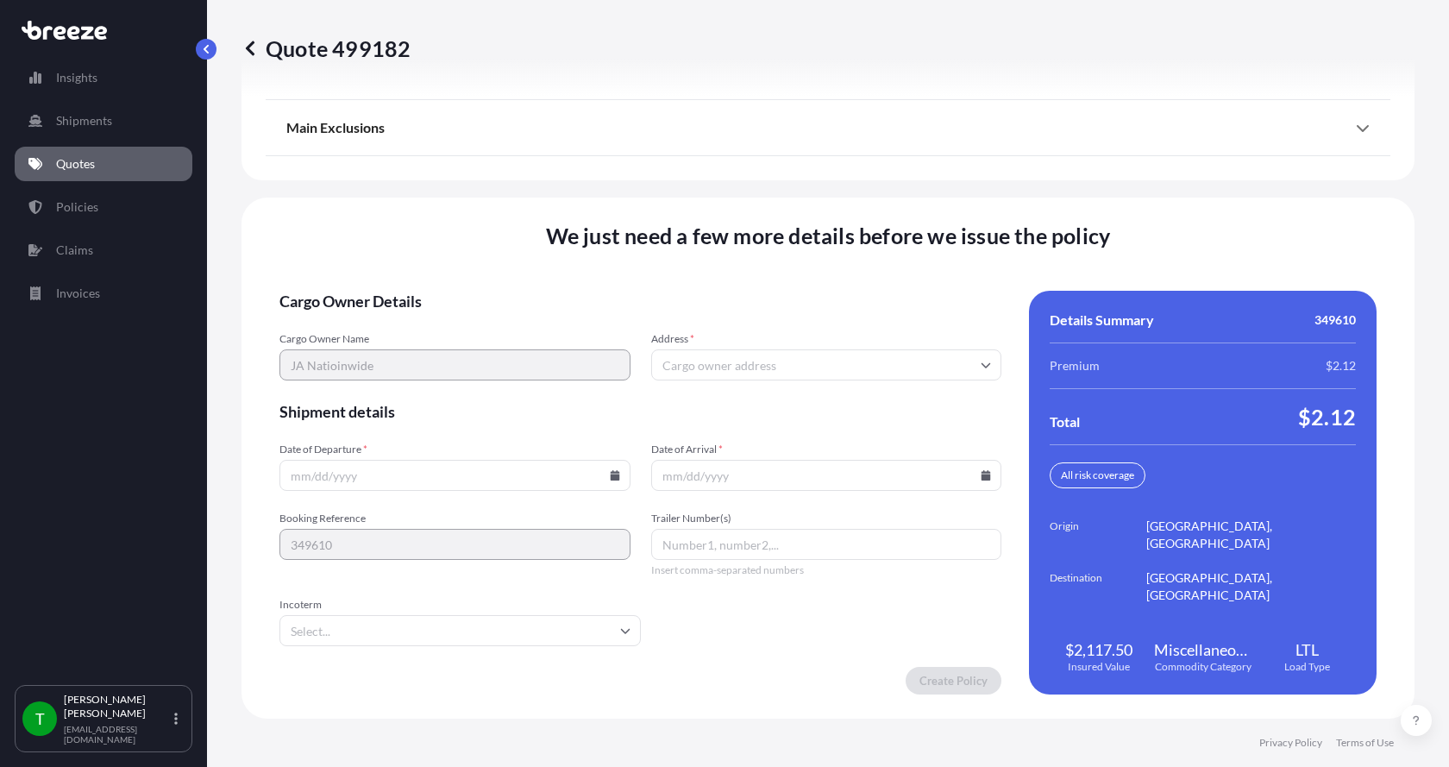
click at [701, 367] on input "Address *" at bounding box center [826, 364] width 351 height 31
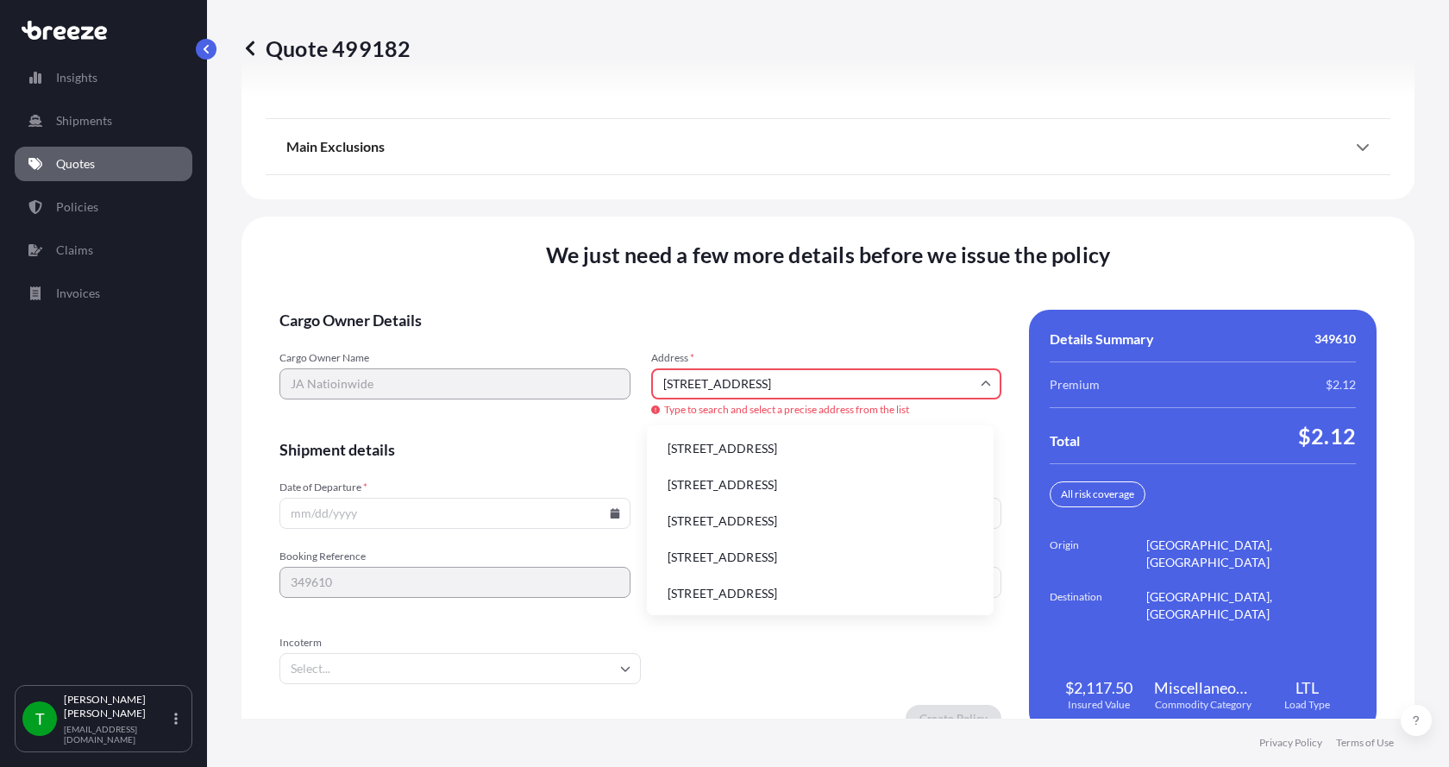
click at [687, 447] on li "[STREET_ADDRESS]" at bounding box center [820, 448] width 333 height 33
type input "[STREET_ADDRESS]"
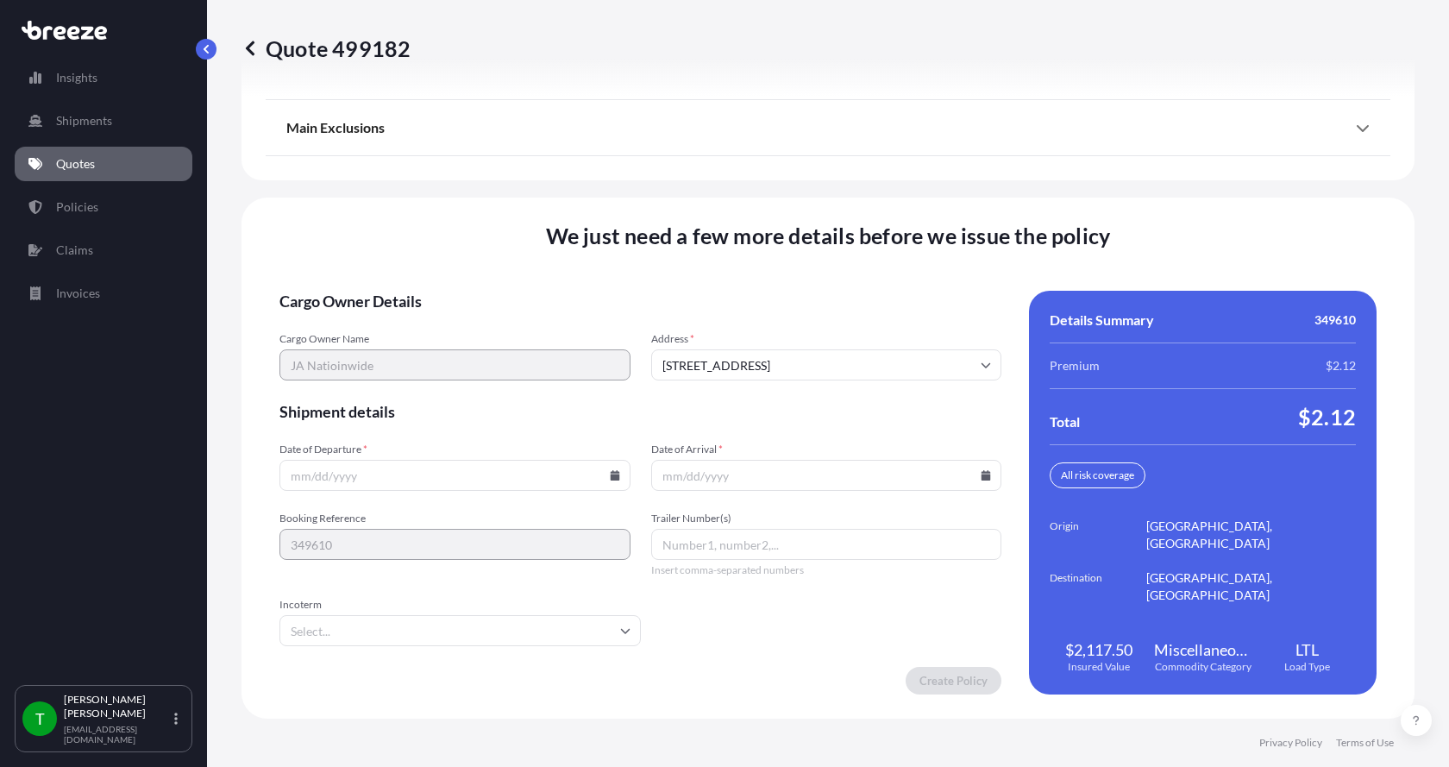
click at [610, 473] on icon at bounding box center [614, 475] width 9 height 10
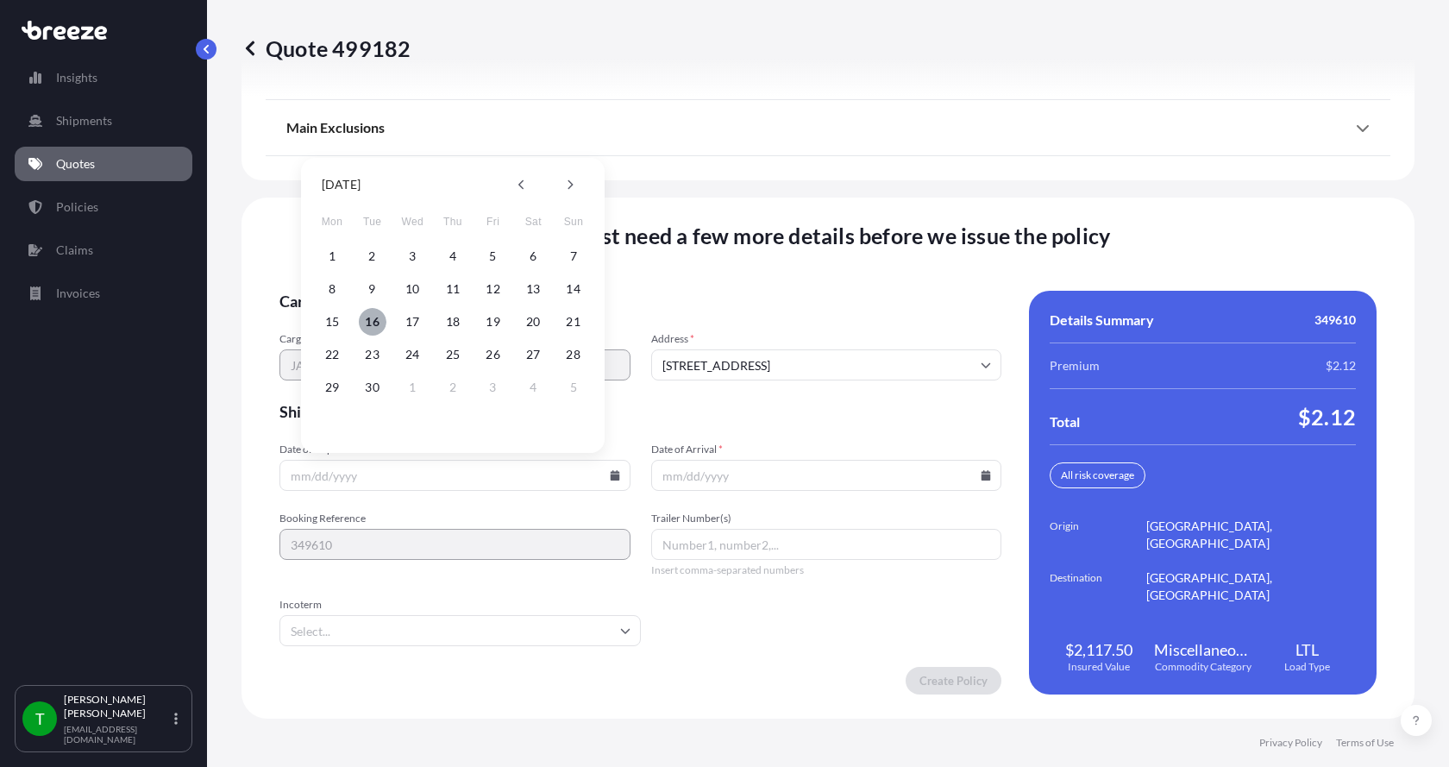
click at [373, 323] on button "16" at bounding box center [373, 322] width 28 height 28
type input "[DATE]"
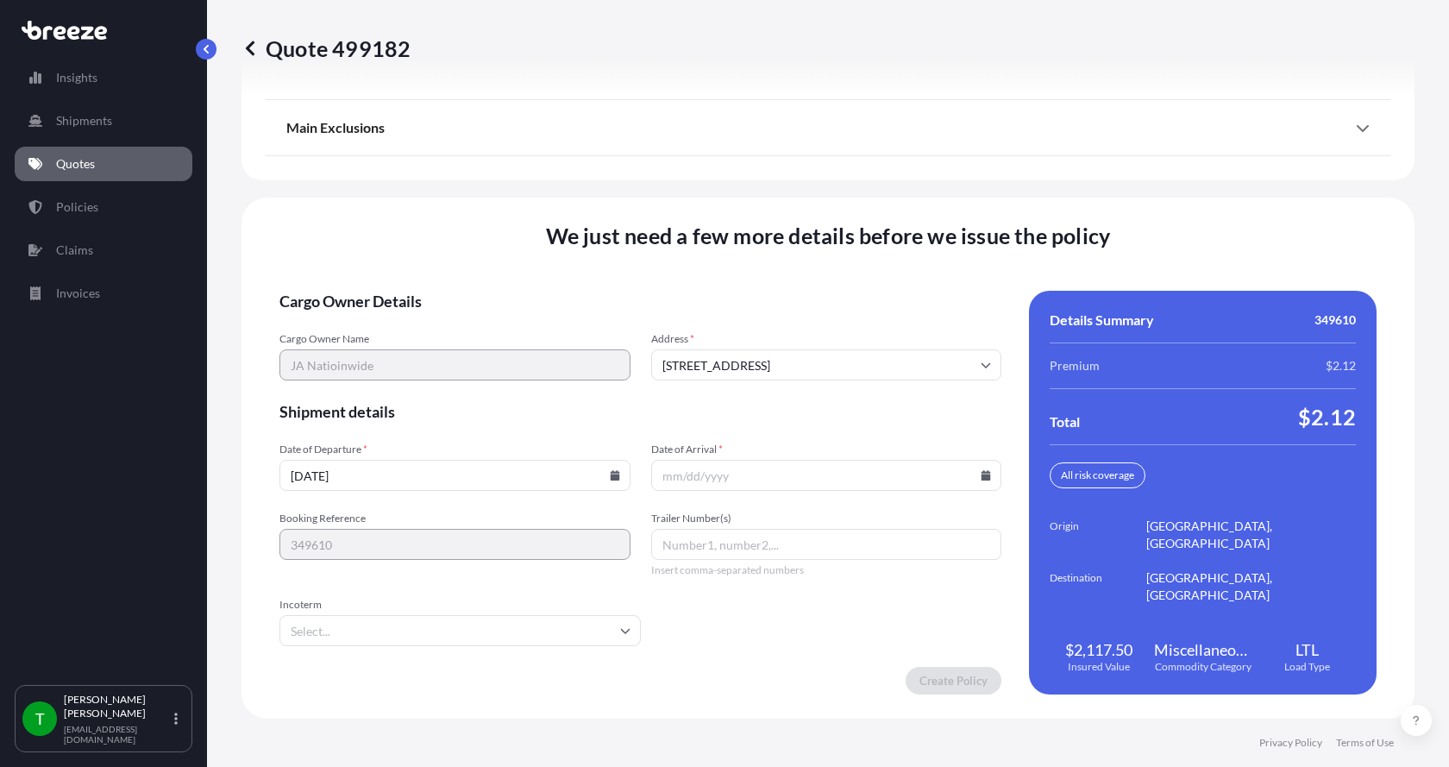
click at [982, 471] on icon at bounding box center [986, 475] width 10 height 10
click at [864, 321] on button "19" at bounding box center [861, 322] width 28 height 28
type input "[DATE]"
click at [861, 372] on button "19" at bounding box center [850, 380] width 21 height 16
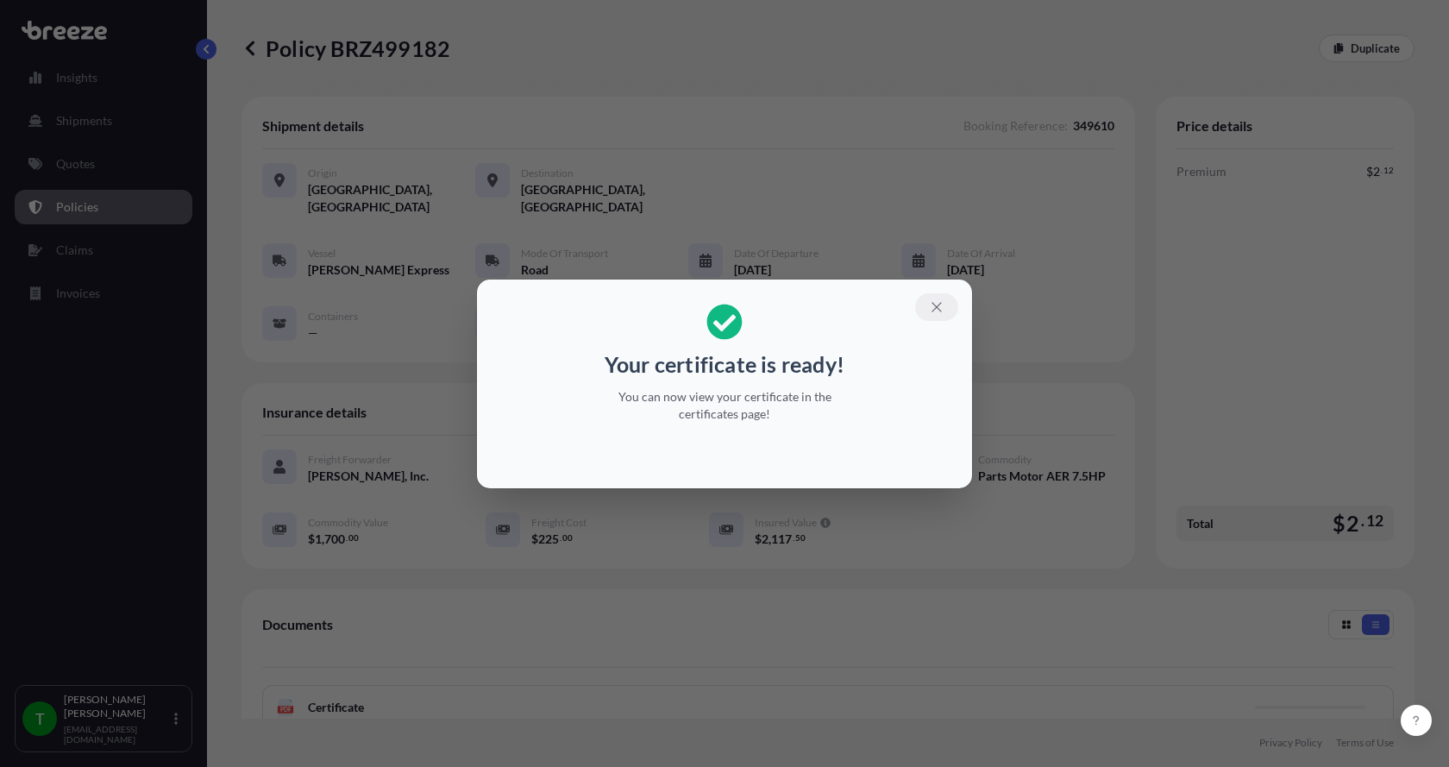
click at [938, 302] on icon "button" at bounding box center [937, 307] width 16 height 16
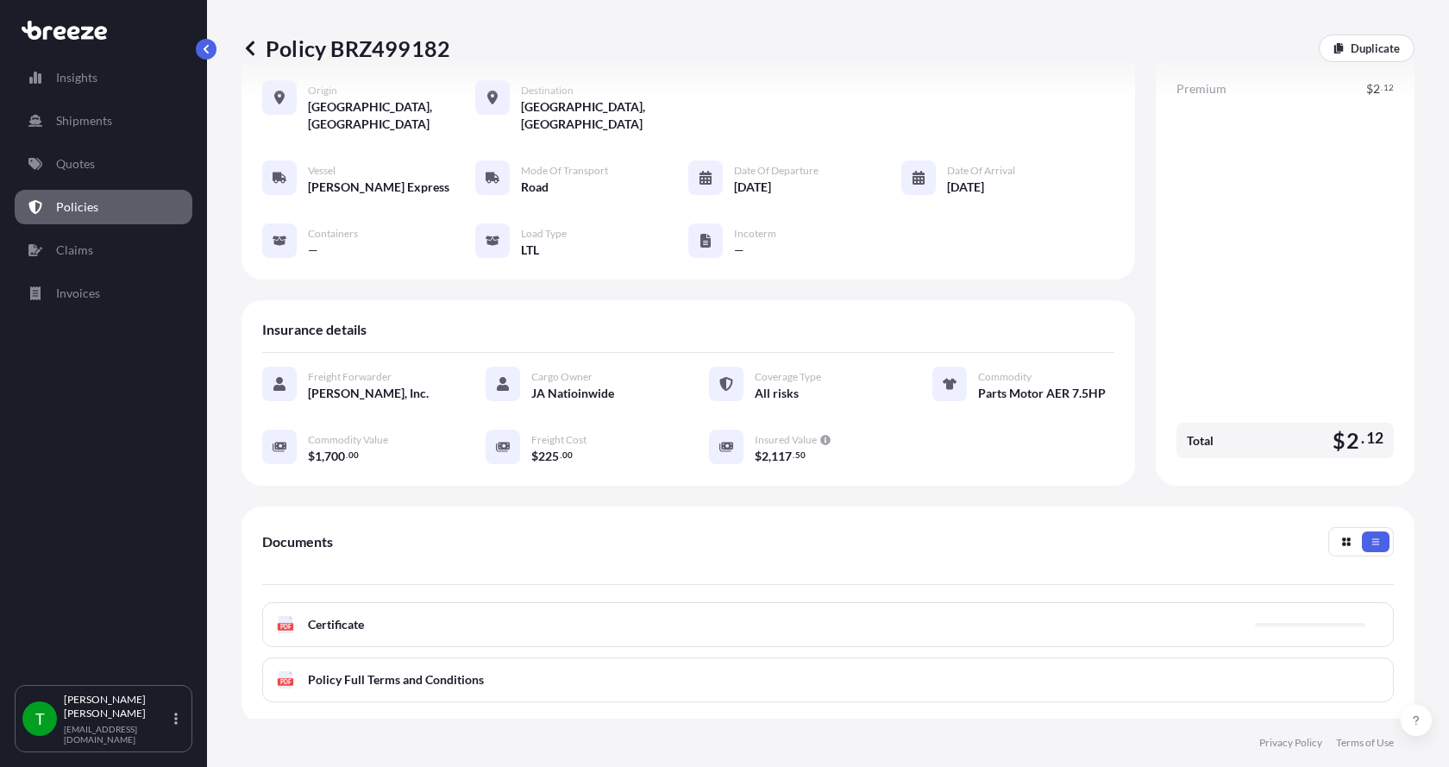
scroll to position [254, 0]
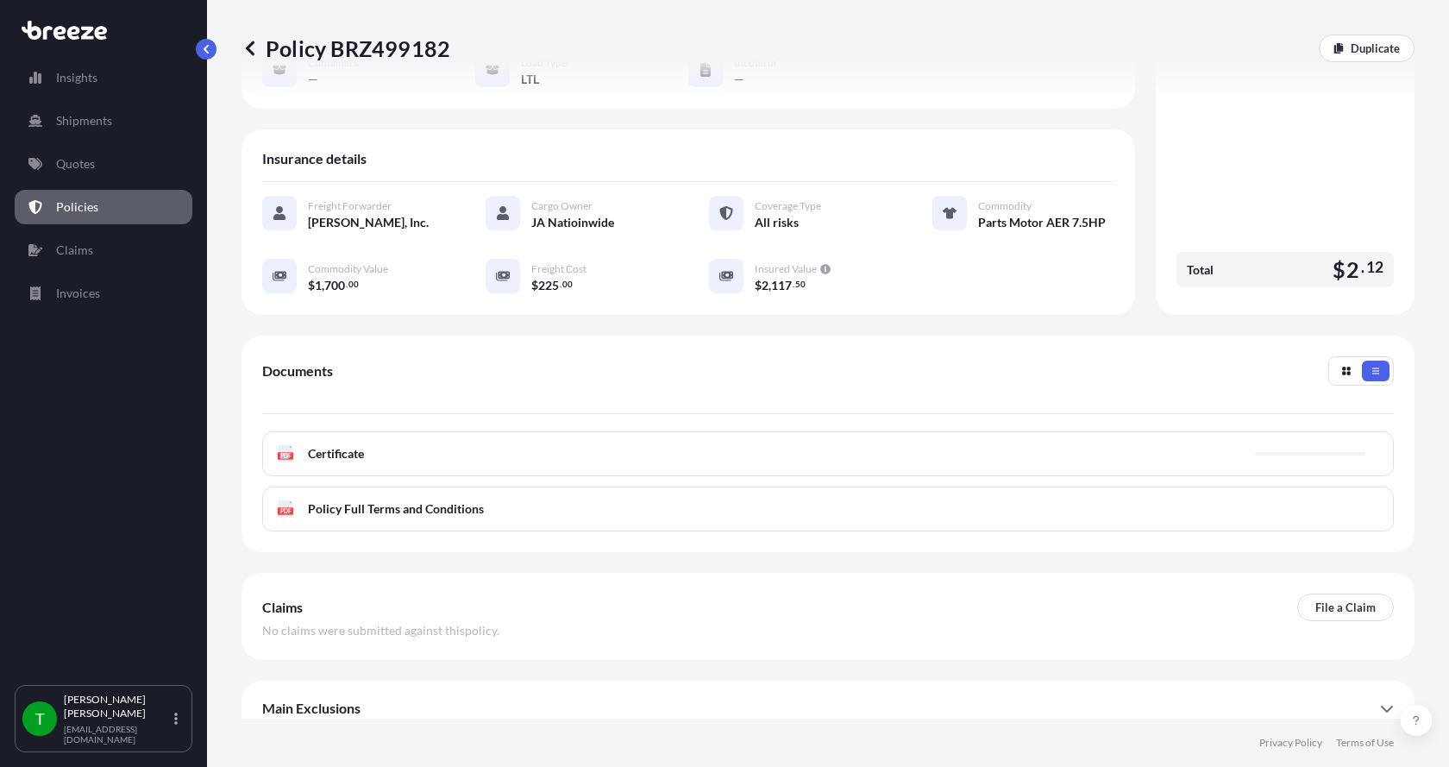
click at [287, 445] on g "PDF" at bounding box center [286, 453] width 16 height 17
click at [287, 445] on icon at bounding box center [286, 453] width 15 height 17
